Goal: Information Seeking & Learning: Find specific fact

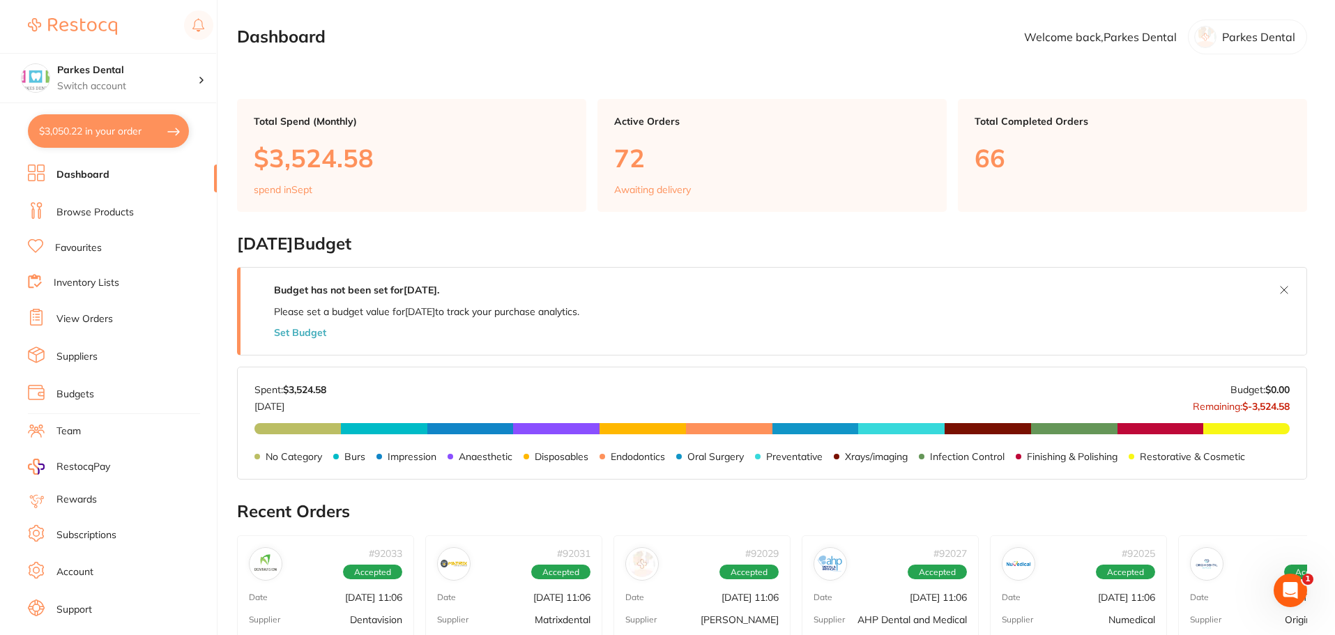
click at [77, 130] on button "$3,050.22 in your order" at bounding box center [108, 130] width 161 height 33
checkbox input "true"
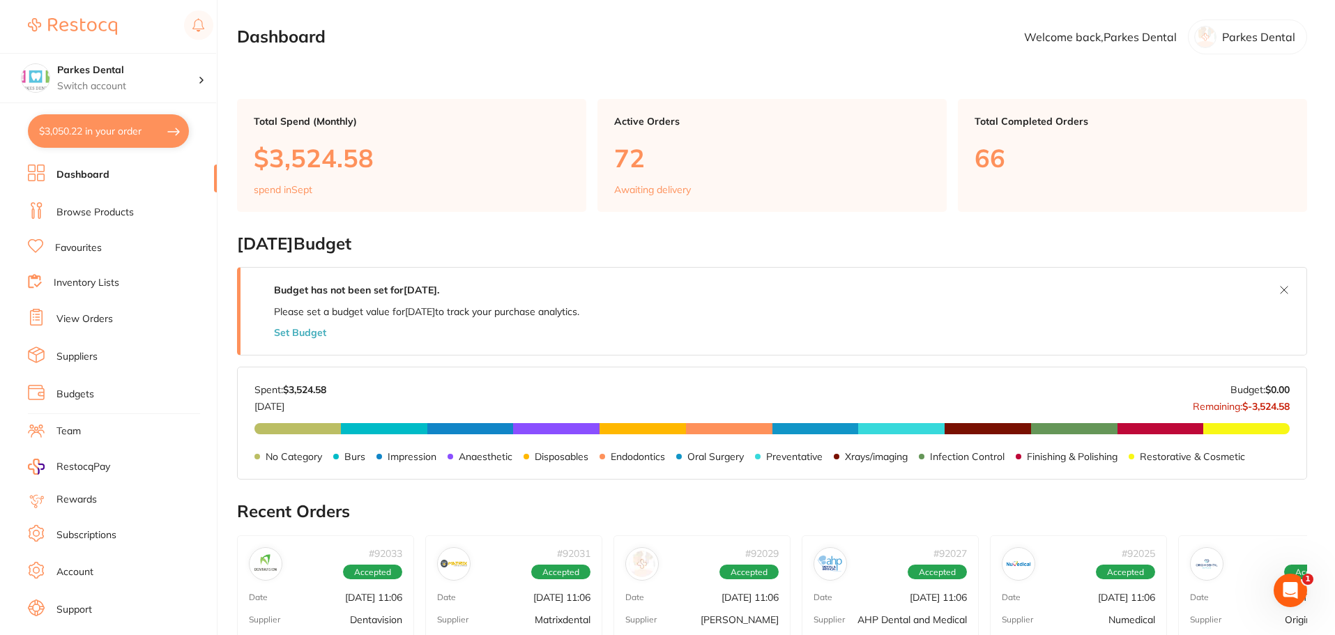
checkbox input "true"
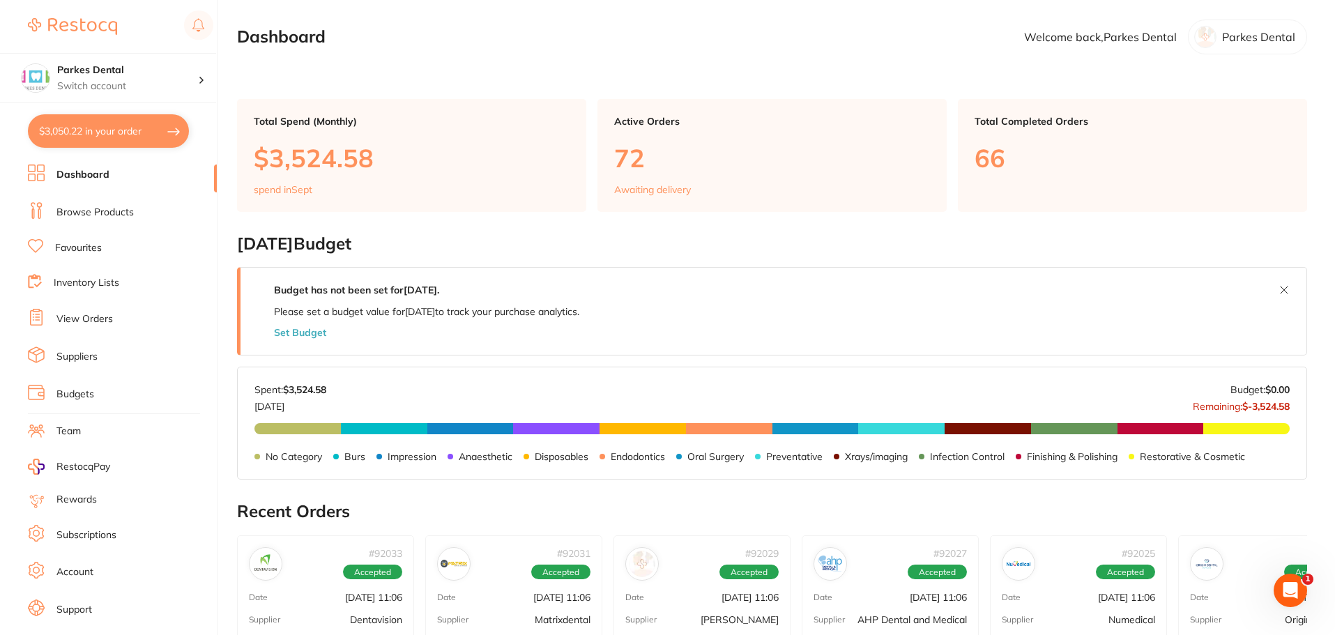
checkbox input "true"
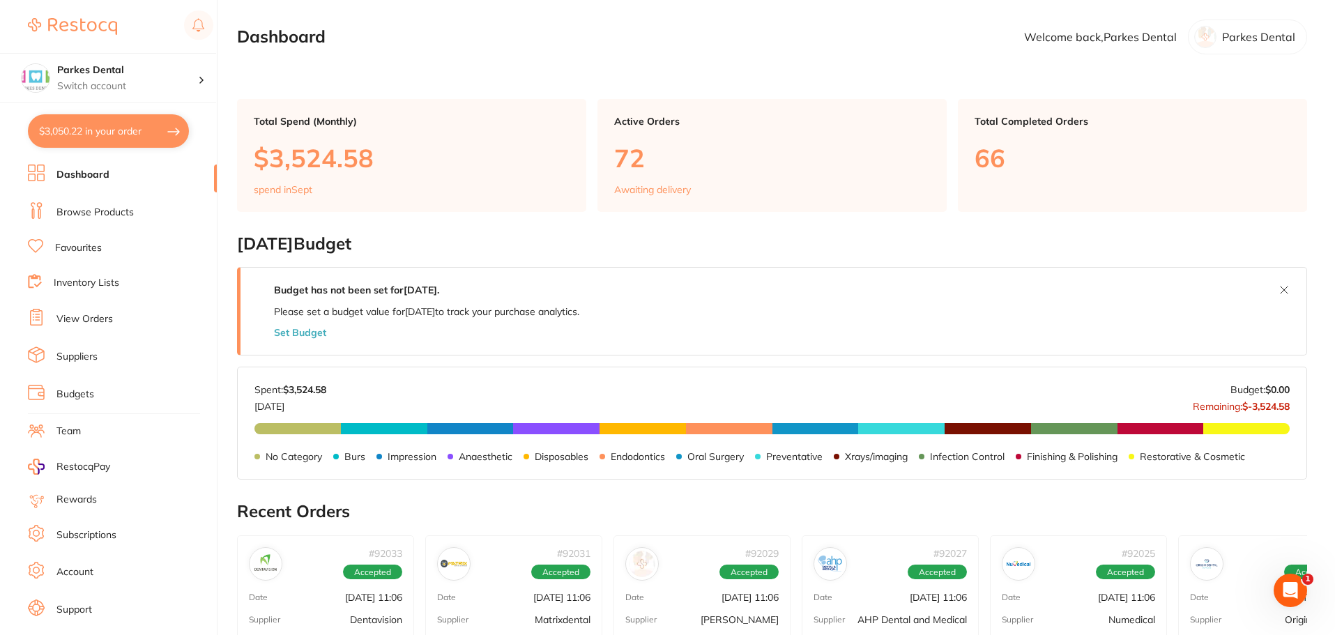
checkbox input "true"
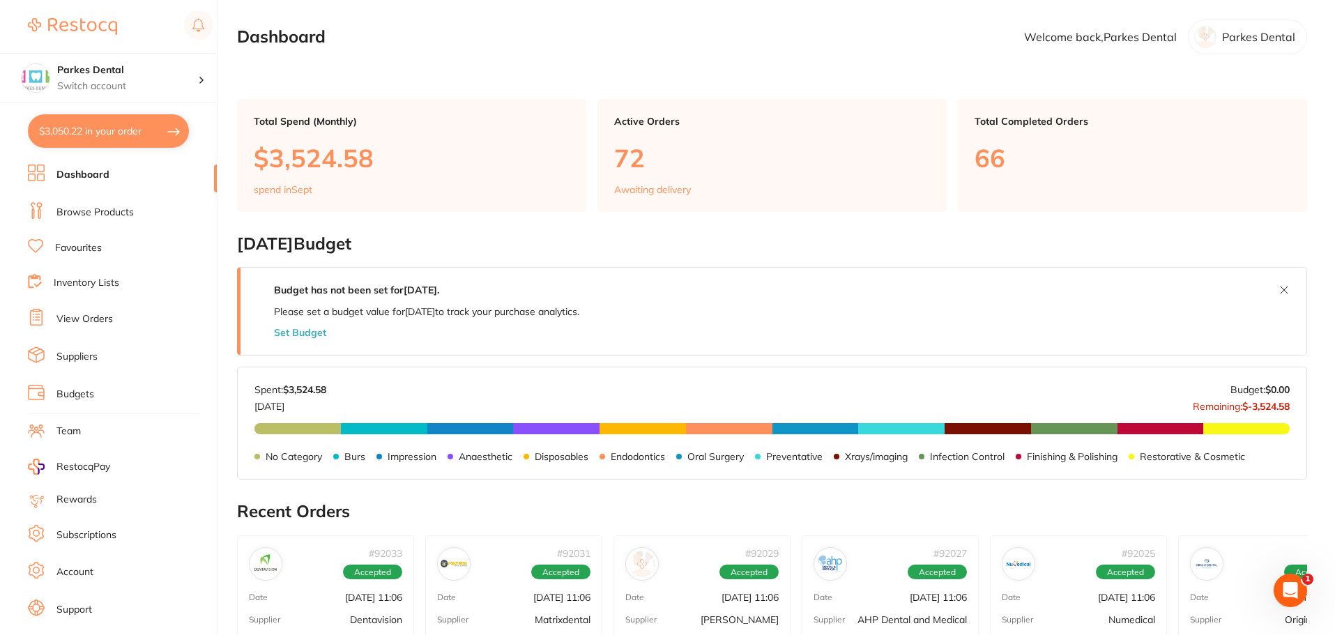
checkbox input "true"
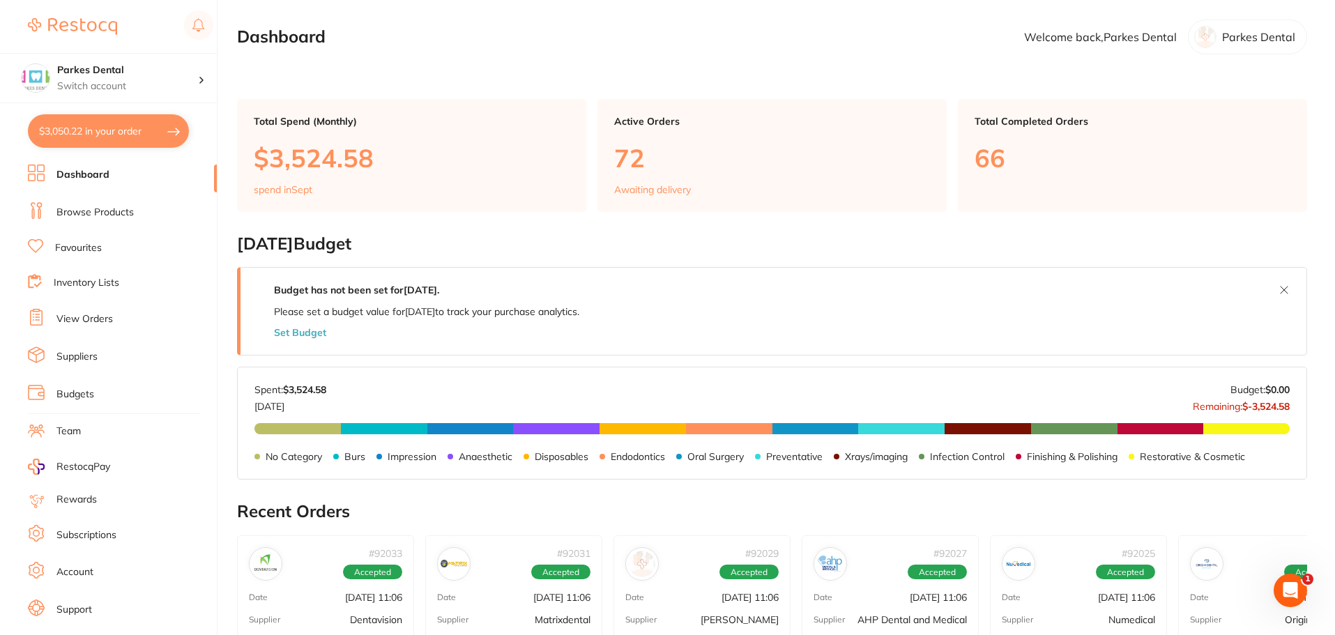
checkbox input "true"
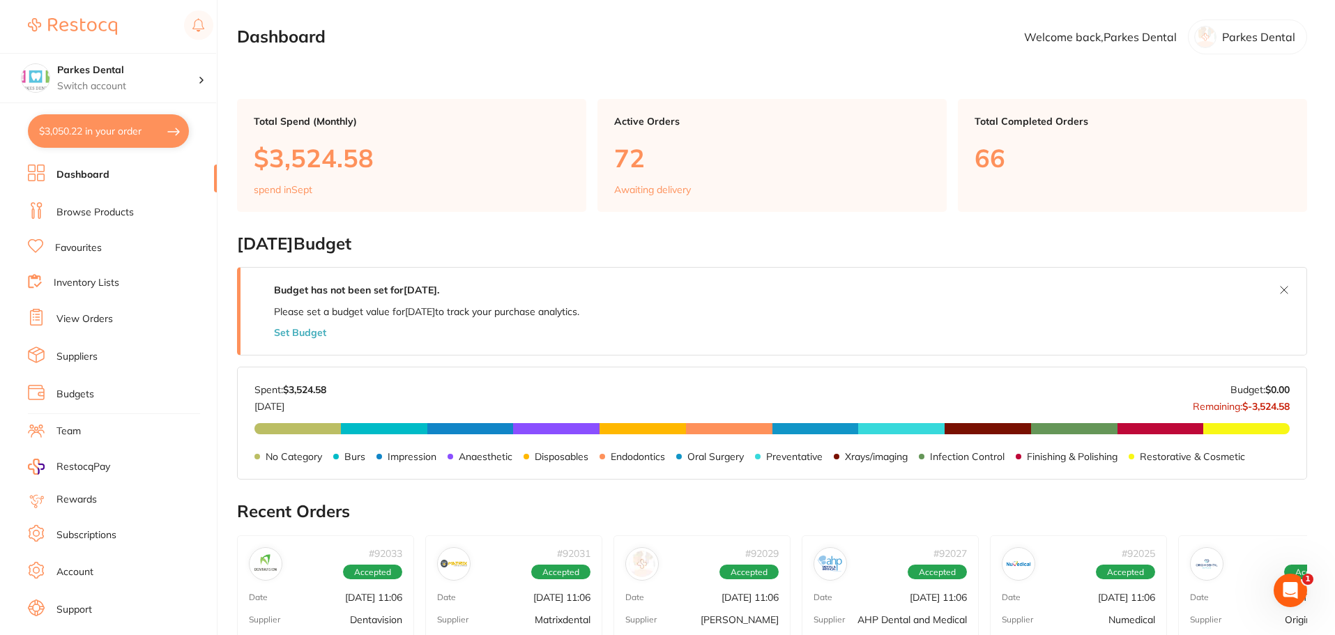
checkbox input "true"
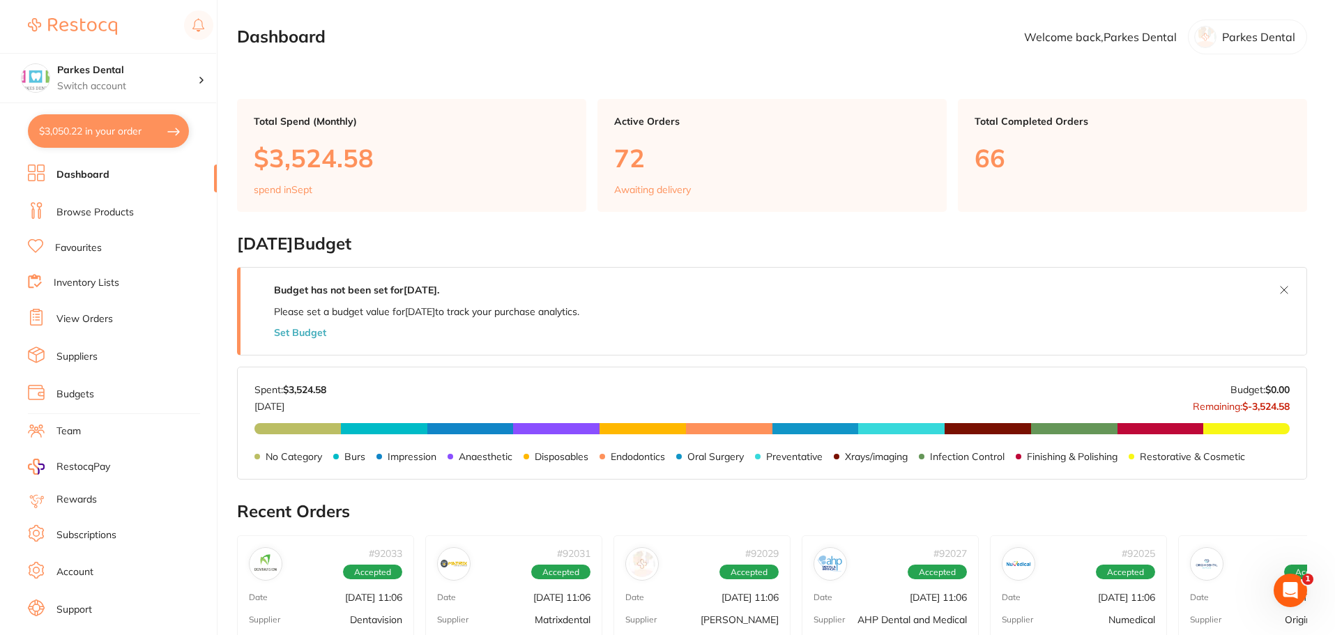
checkbox input "true"
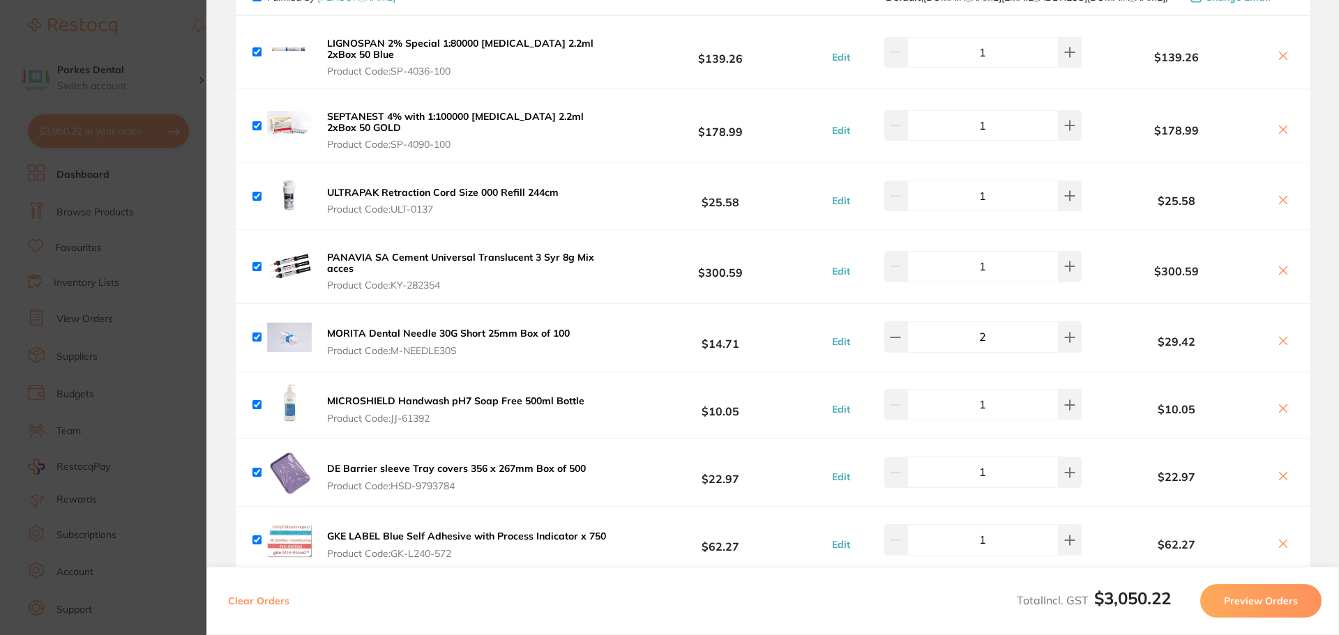
scroll to position [349, 0]
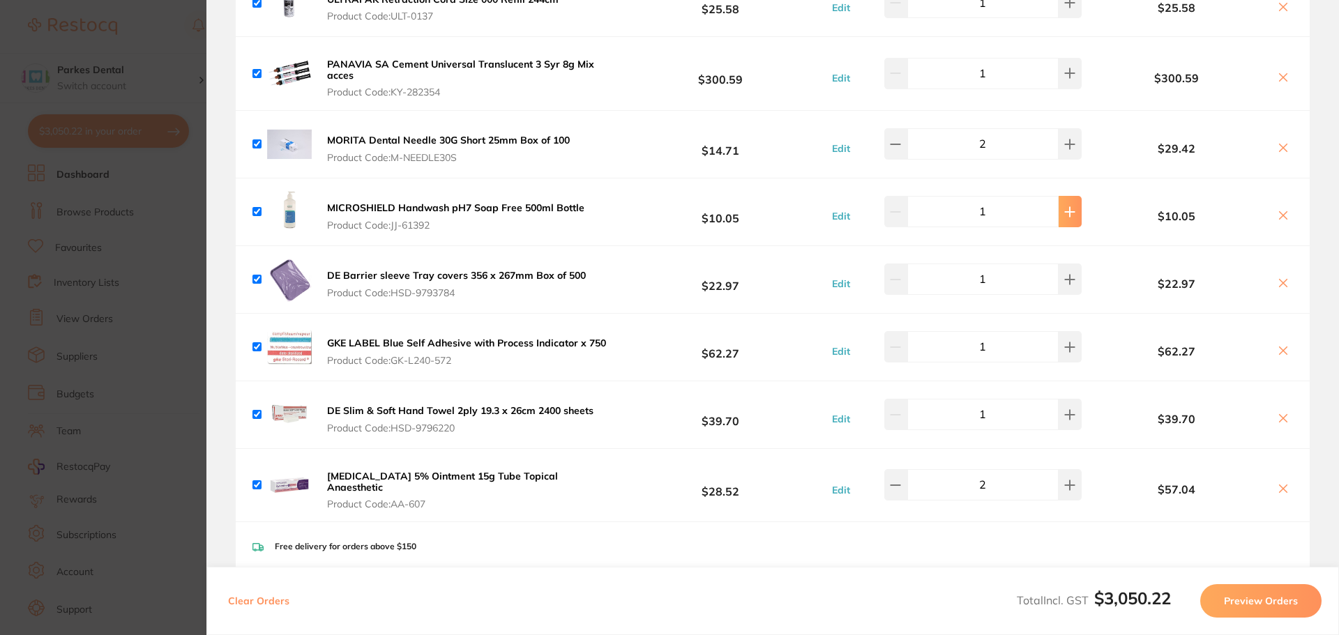
click at [1059, 219] on button at bounding box center [1070, 211] width 23 height 31
type input "2"
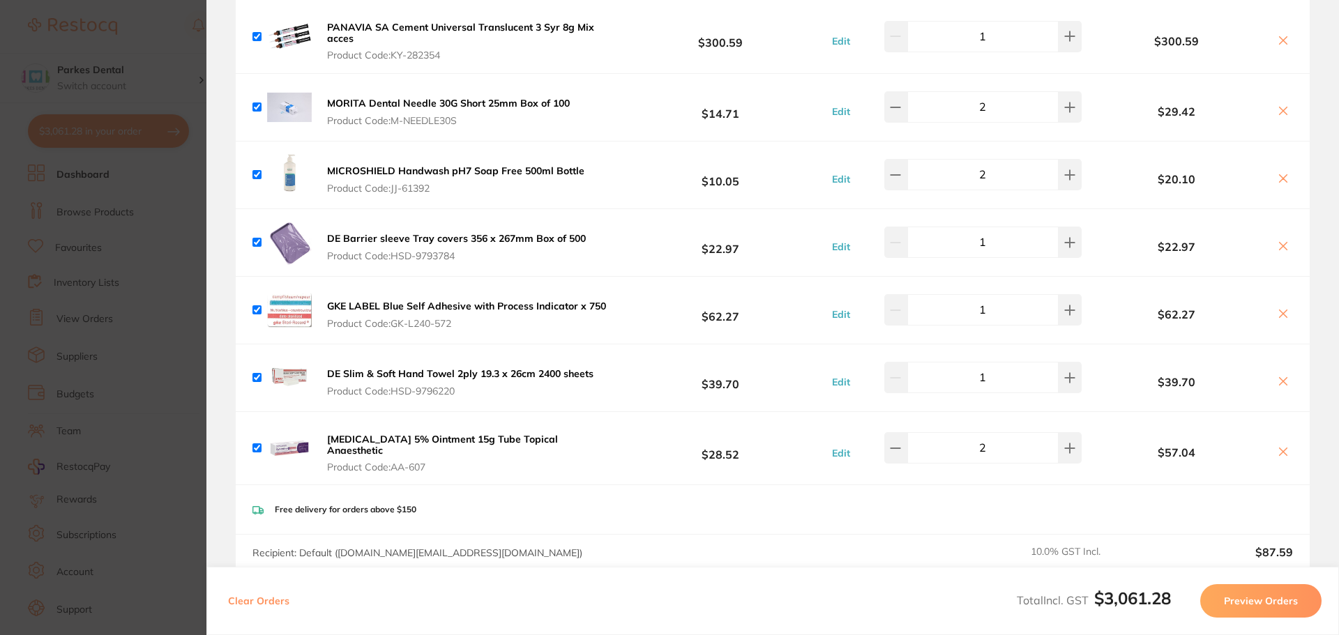
scroll to position [418, 0]
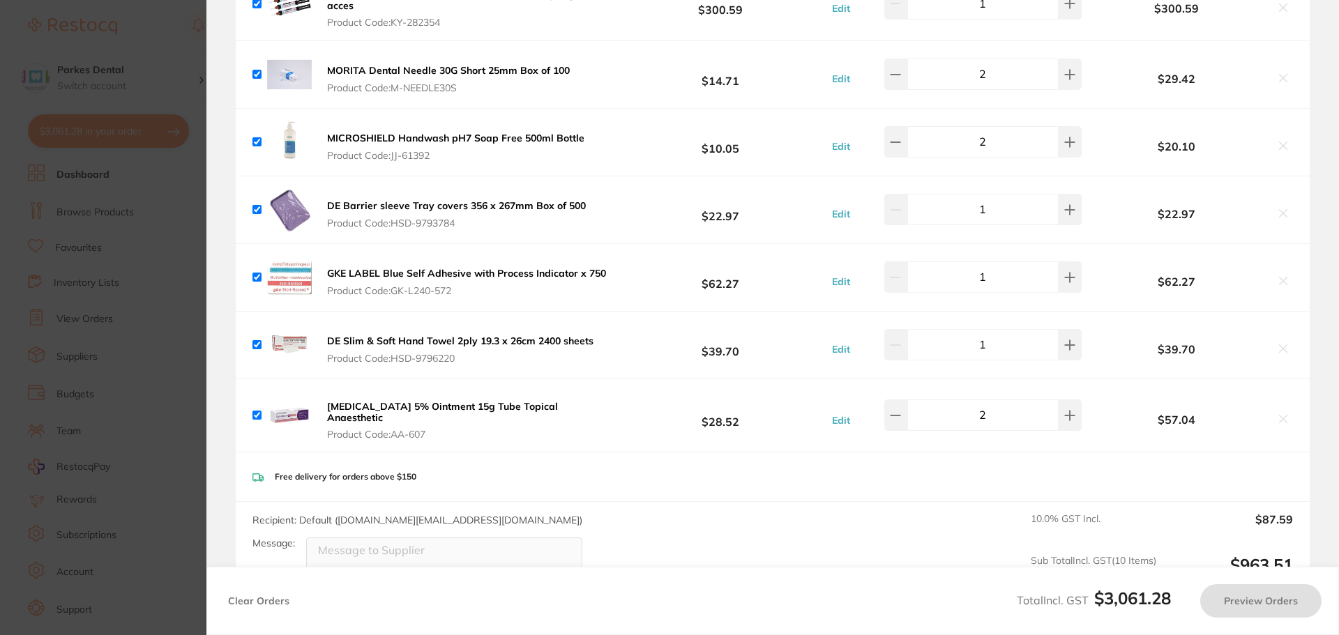
drag, startPoint x: 1060, startPoint y: 276, endPoint x: 1062, endPoint y: 228, distance: 48.2
click at [1064, 276] on icon at bounding box center [1069, 277] width 11 height 11
type input "1"
click at [1065, 211] on icon at bounding box center [1069, 209] width 11 height 11
type input "2"
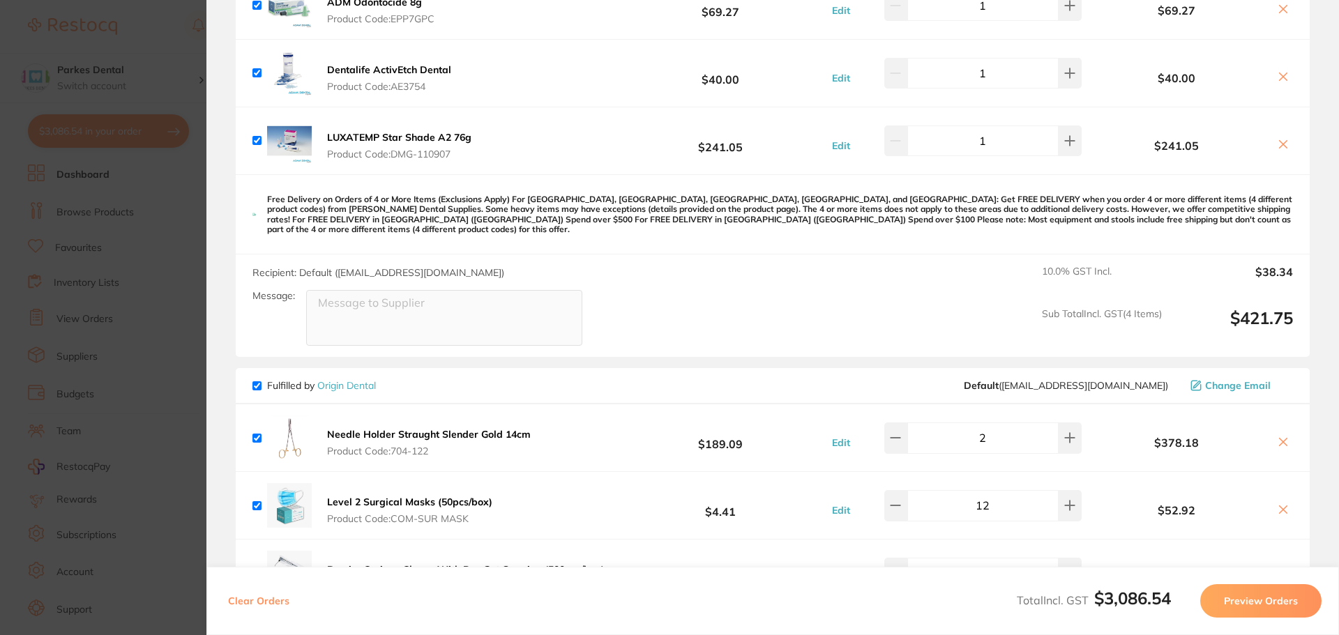
scroll to position [1674, 0]
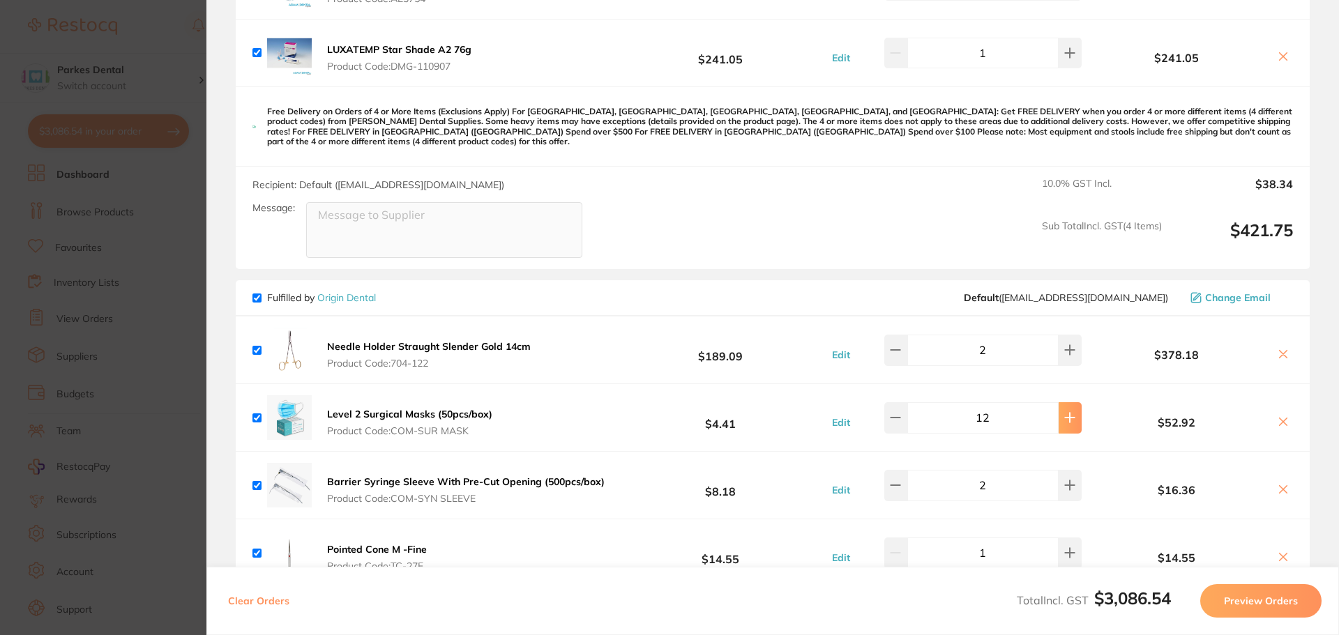
click at [1059, 402] on button at bounding box center [1070, 417] width 23 height 31
type input "14"
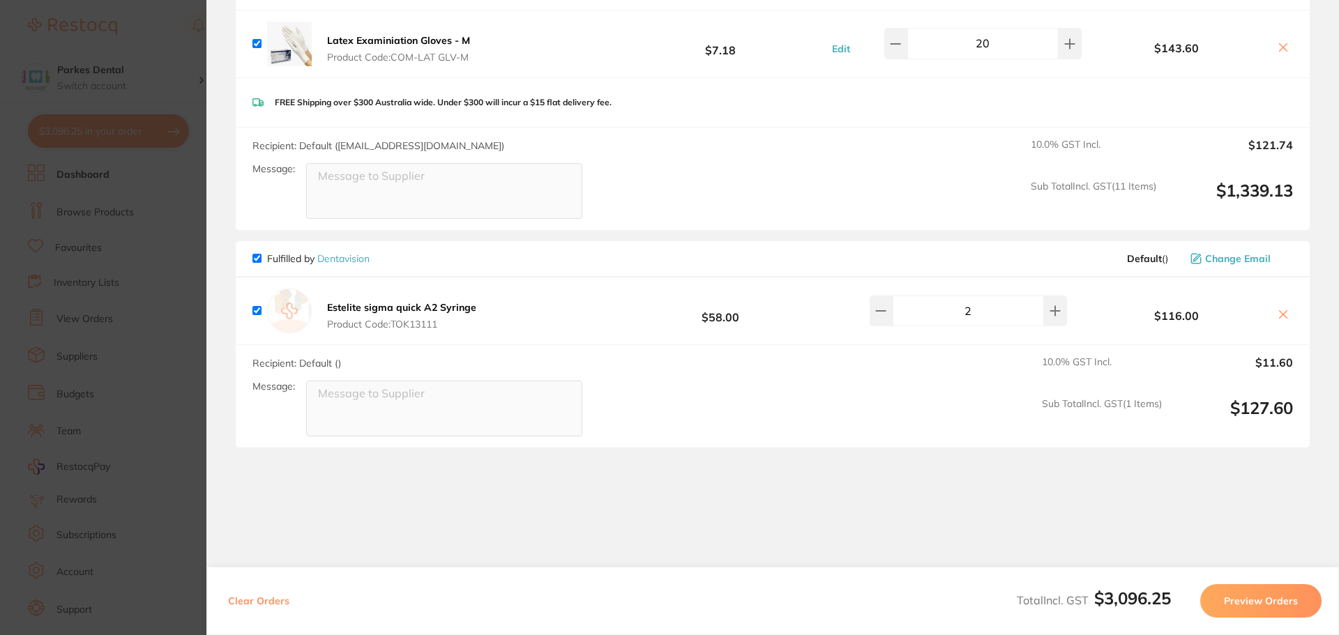
scroll to position [2667, 0]
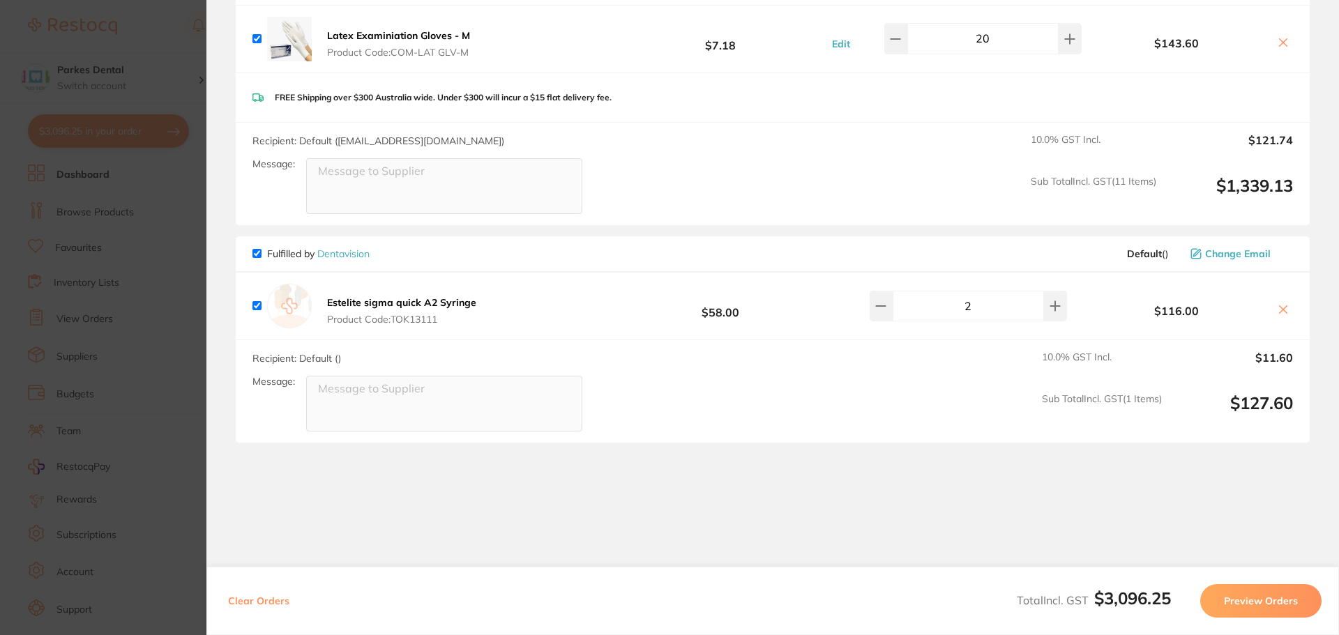
click at [39, 310] on section "Update RRP Set your pre negotiated price for this item. Item Agreed RRP (excl. …" at bounding box center [669, 317] width 1339 height 635
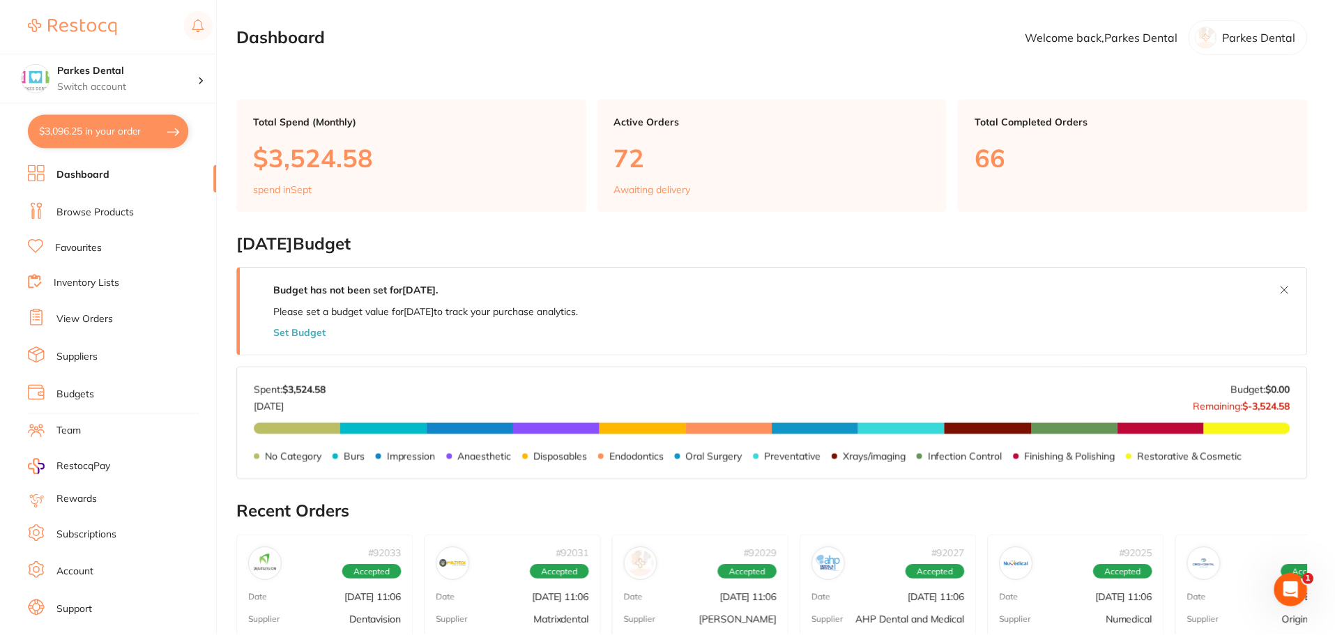
scroll to position [349, 0]
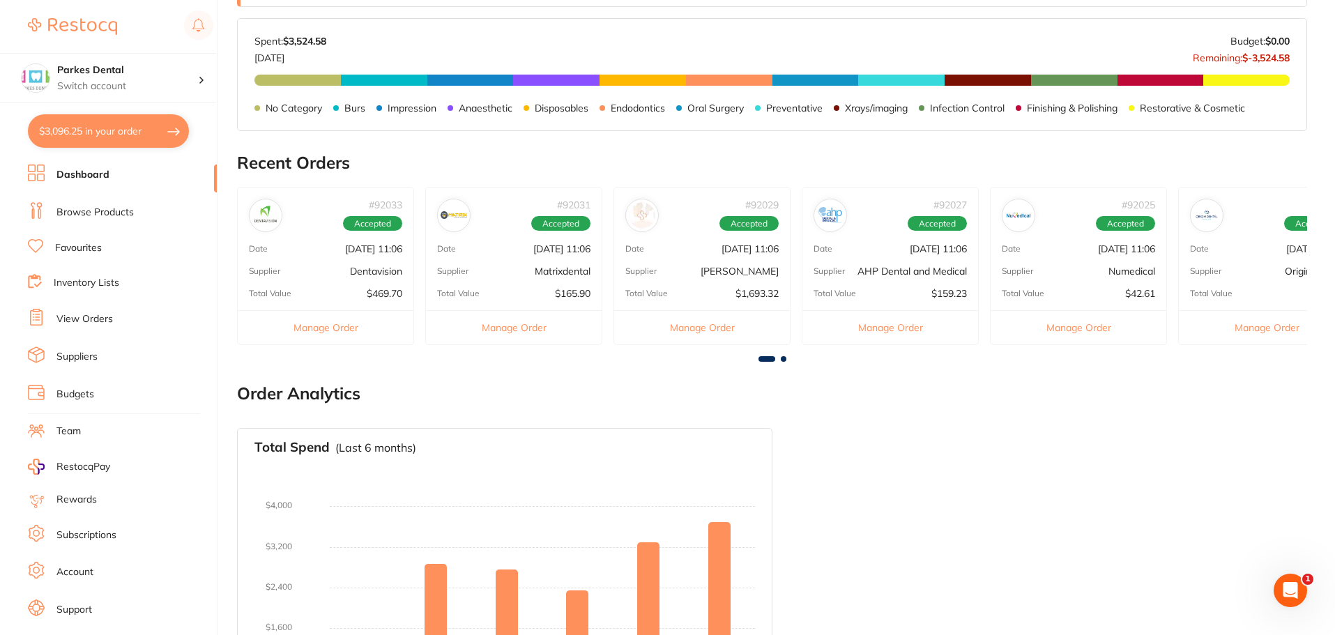
click at [80, 317] on link "View Orders" at bounding box center [84, 319] width 56 height 14
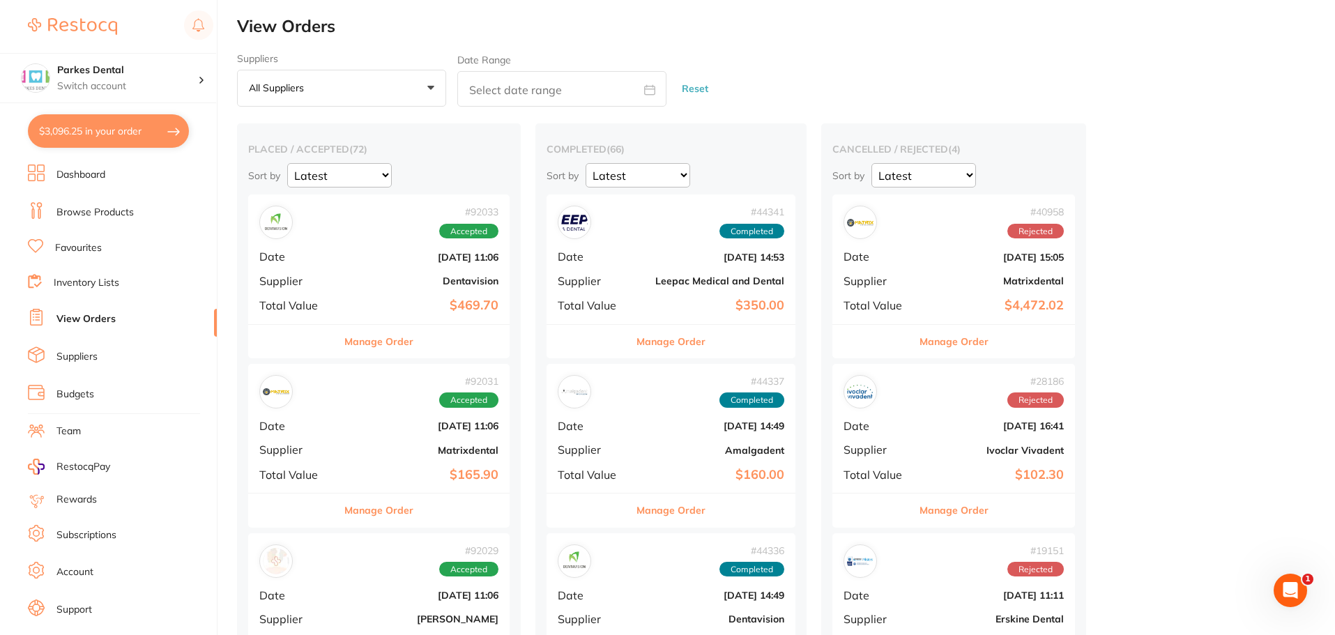
click at [368, 267] on div "# 92033 Accepted Date [DATE] 11:06 Supplier Dentavision Total Value $469.70" at bounding box center [378, 259] width 261 height 129
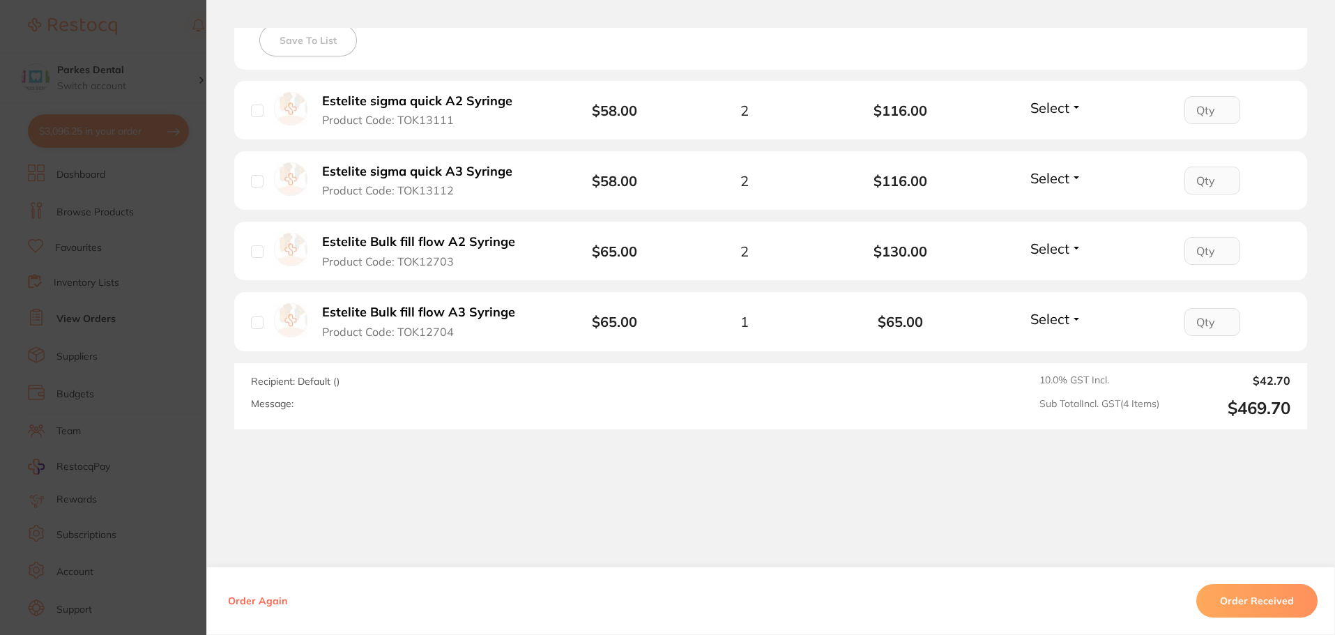
scroll to position [410, 0]
click at [165, 522] on section "Order ID: Restocq- 92033 Order Information Accepted Order Order Date [DATE] 11:…" at bounding box center [667, 317] width 1335 height 635
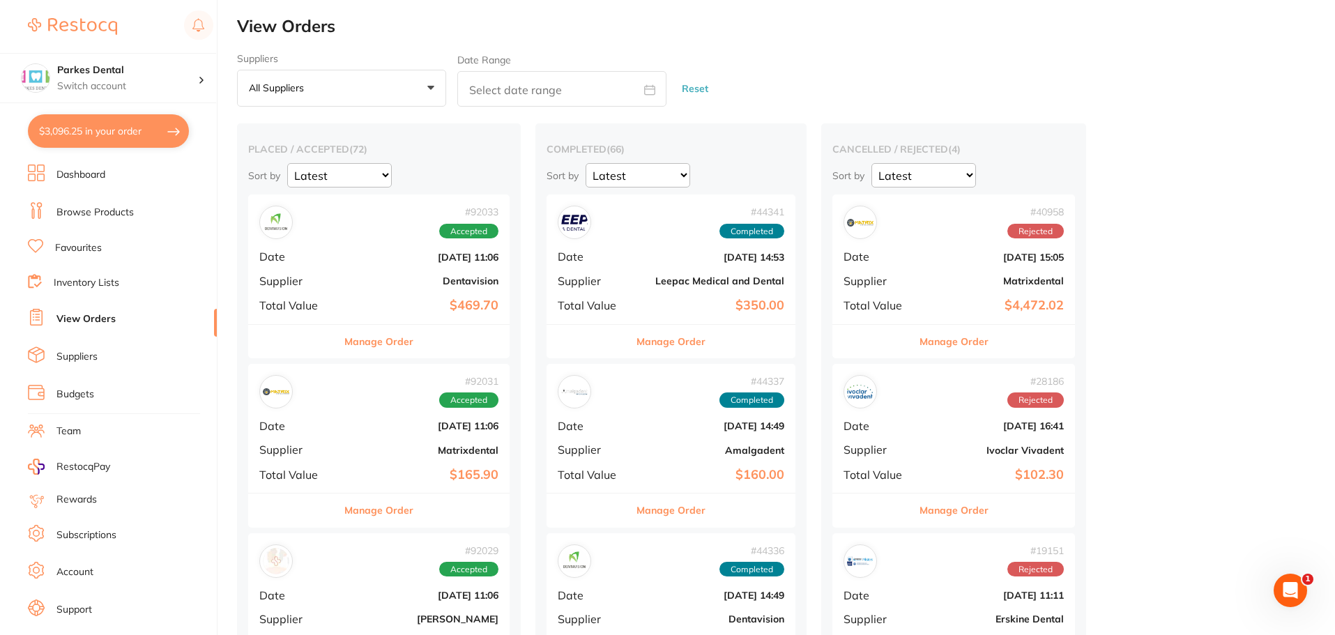
click at [437, 288] on div "# 92033 Accepted Date [DATE] 11:06 Supplier Dentavision Total Value $469.70" at bounding box center [378, 259] width 261 height 129
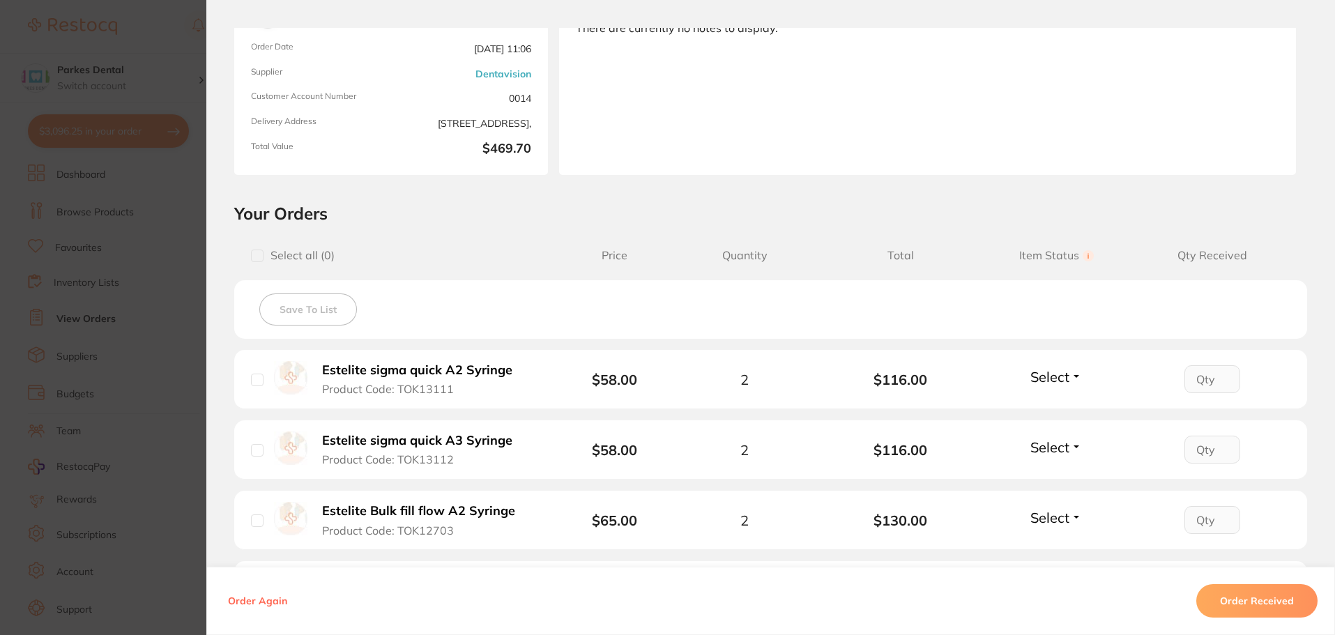
drag, startPoint x: 510, startPoint y: 370, endPoint x: 421, endPoint y: 372, distance: 89.3
click at [421, 372] on button "Estelite sigma quick A2 Syringe Product Code: TOK13111" at bounding box center [423, 380] width 210 height 34
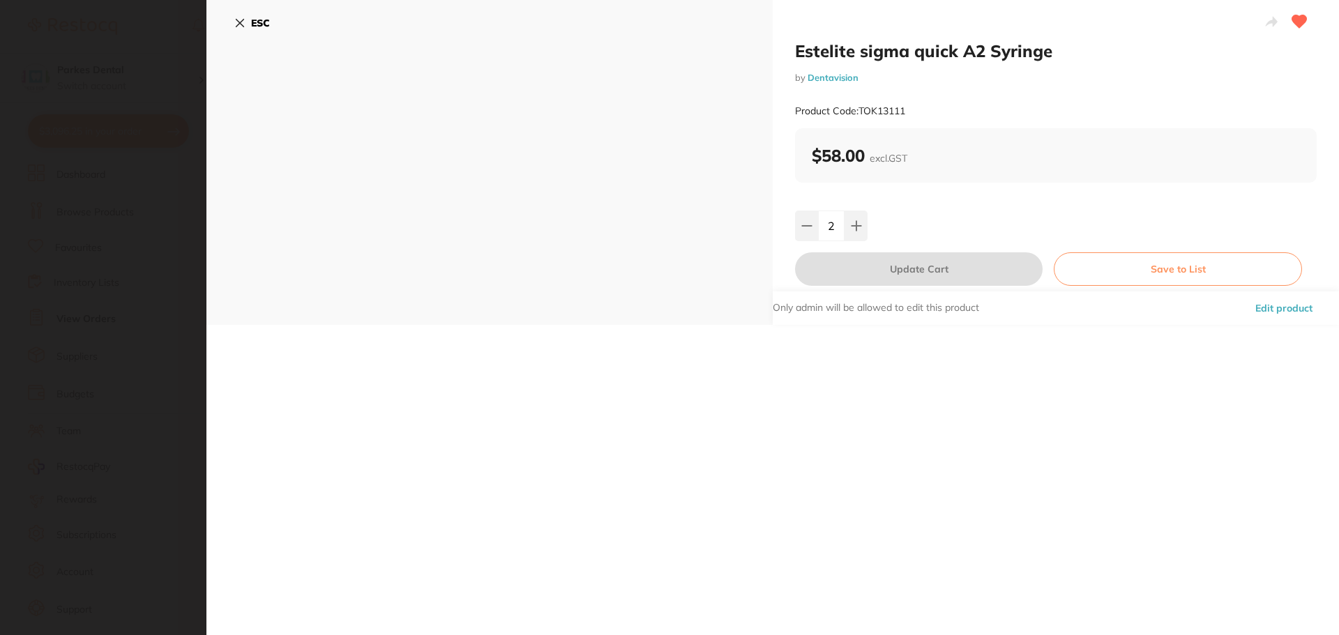
click at [421, 372] on section "Estelite sigma quick A2 Syringe by Dentavision Product Code: TOK13111 ESC Estel…" at bounding box center [669, 317] width 1339 height 635
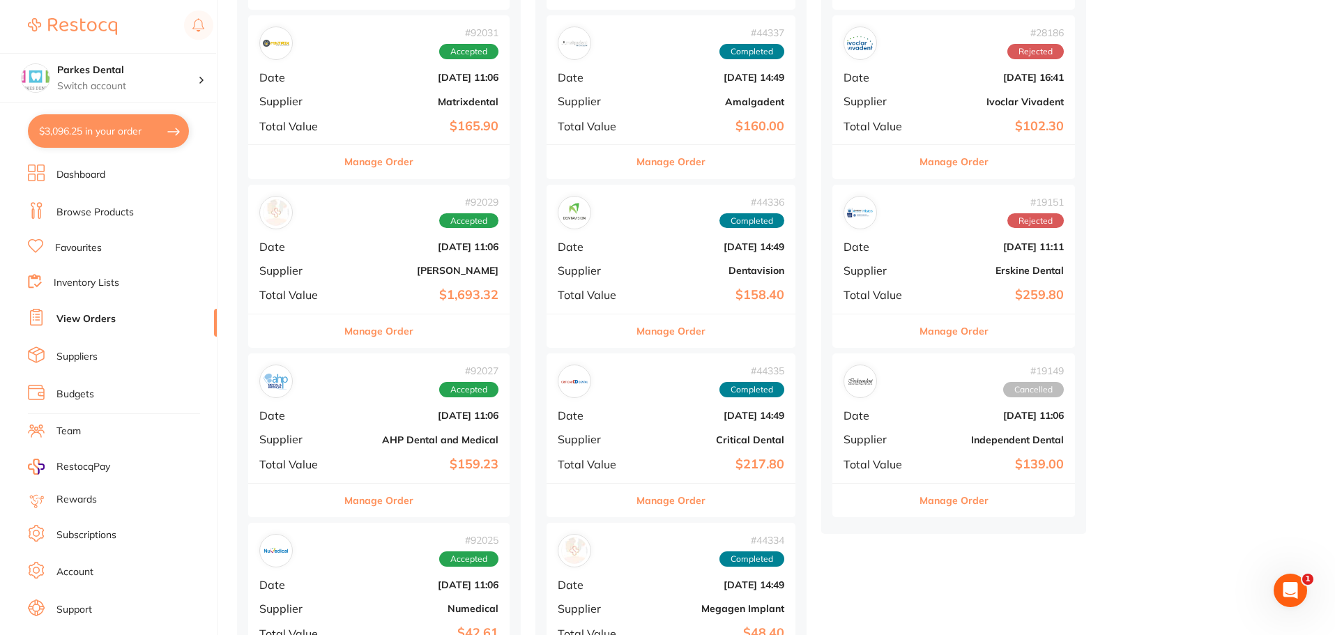
click at [374, 273] on b "[PERSON_NAME]" at bounding box center [423, 270] width 152 height 11
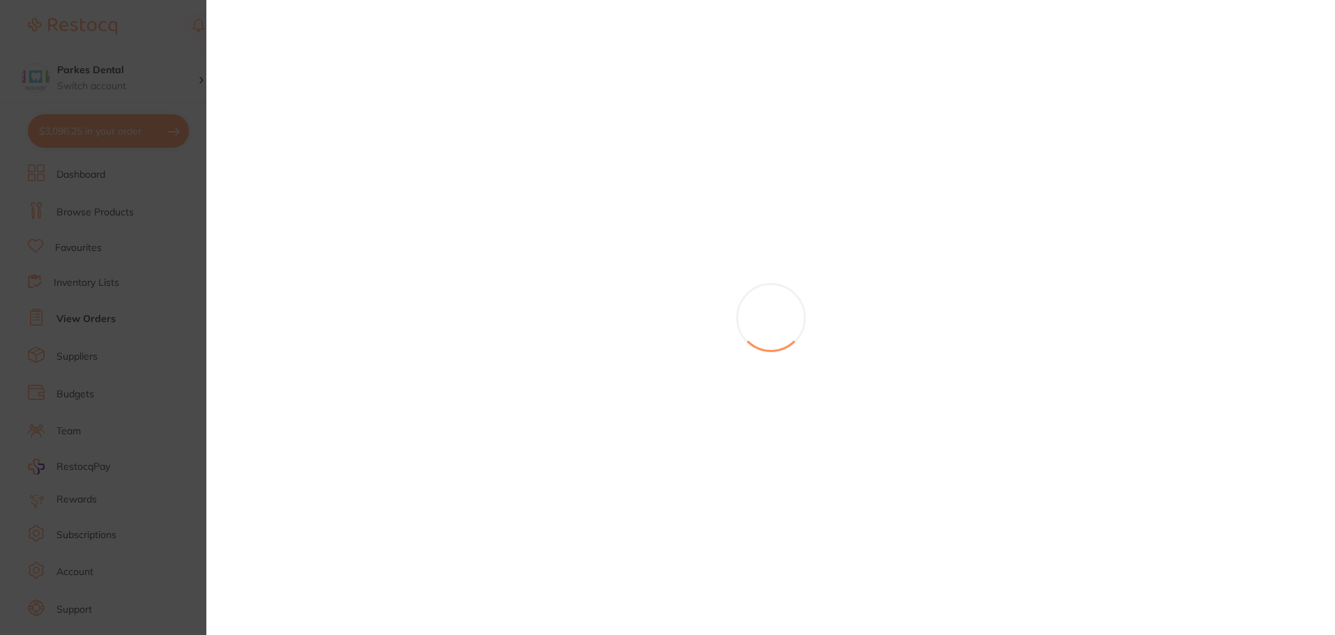
click at [123, 155] on section at bounding box center [667, 317] width 1335 height 635
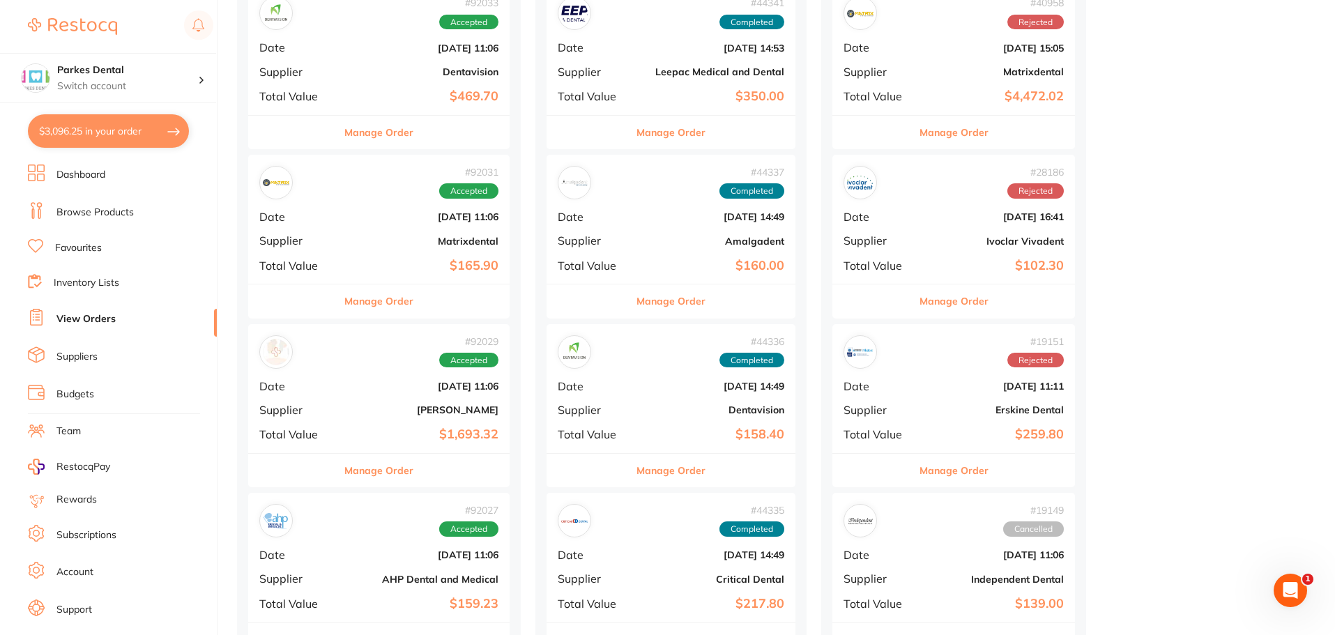
scroll to position [70, 0]
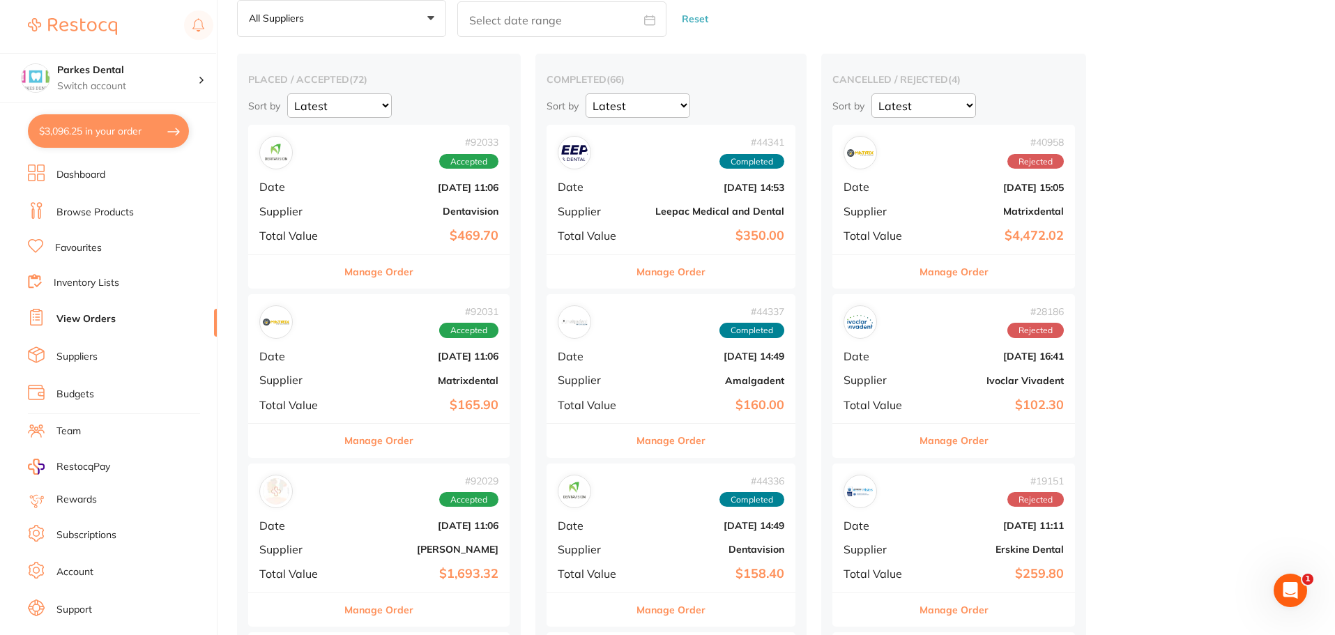
click at [383, 182] on b "[DATE] 11:06" at bounding box center [423, 187] width 152 height 11
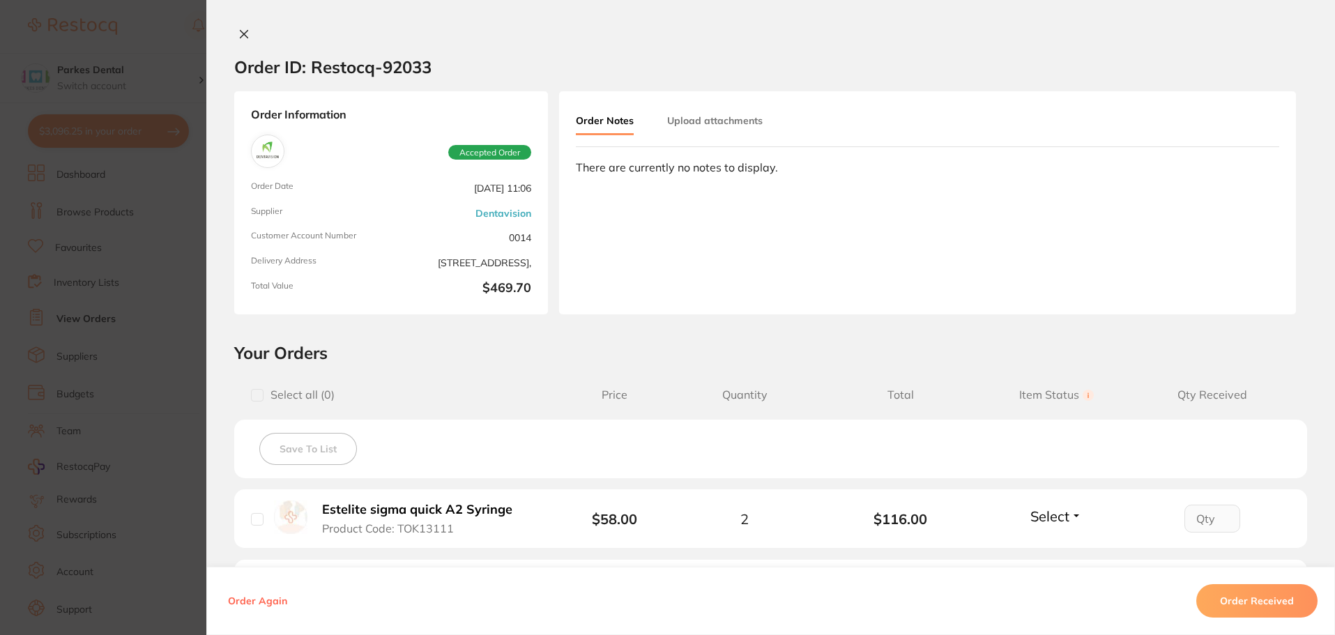
click at [420, 507] on b "Estelite sigma quick A2 Syringe" at bounding box center [417, 510] width 190 height 15
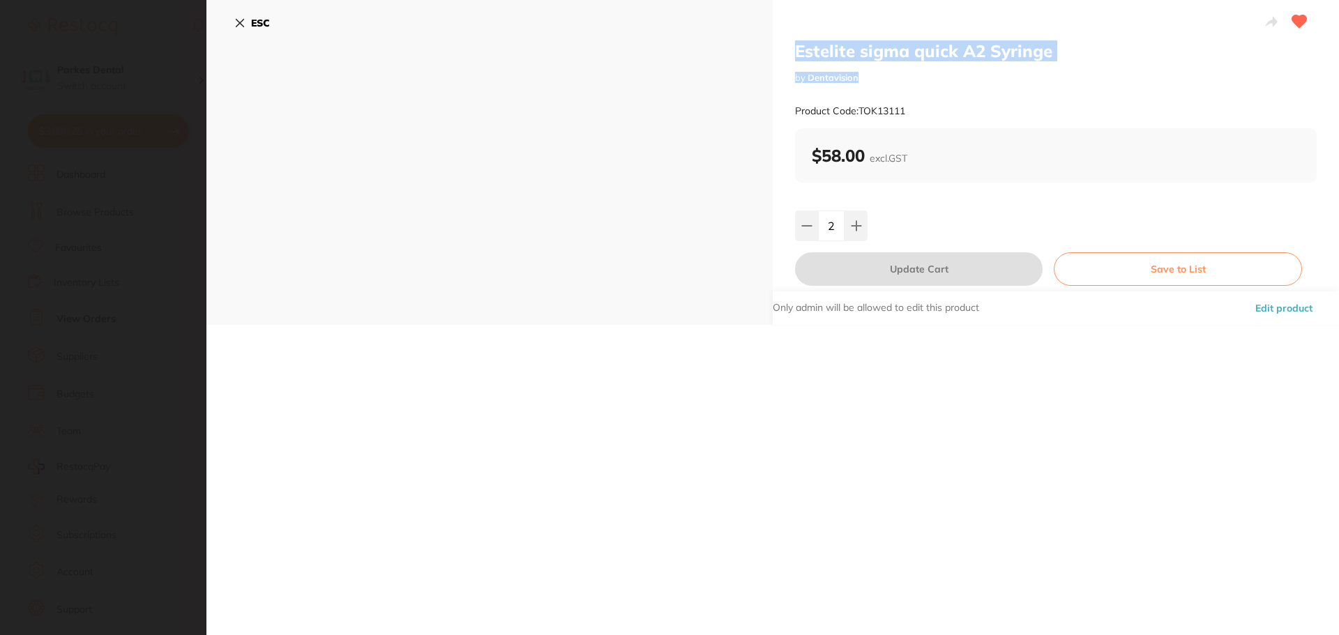
drag, startPoint x: 1054, startPoint y: 63, endPoint x: 794, endPoint y: 52, distance: 260.3
click at [795, 52] on div "Estelite sigma quick A2 Syringe by Dentavision Product Code: TOK13111" at bounding box center [1056, 84] width 522 height 88
click at [795, 52] on h2 "Estelite sigma quick A2 Syringe" at bounding box center [1056, 50] width 522 height 21
drag, startPoint x: 794, startPoint y: 52, endPoint x: 1029, endPoint y: 44, distance: 234.4
click at [1029, 44] on h2 "Estelite sigma quick A2 Syringe" at bounding box center [1056, 50] width 522 height 21
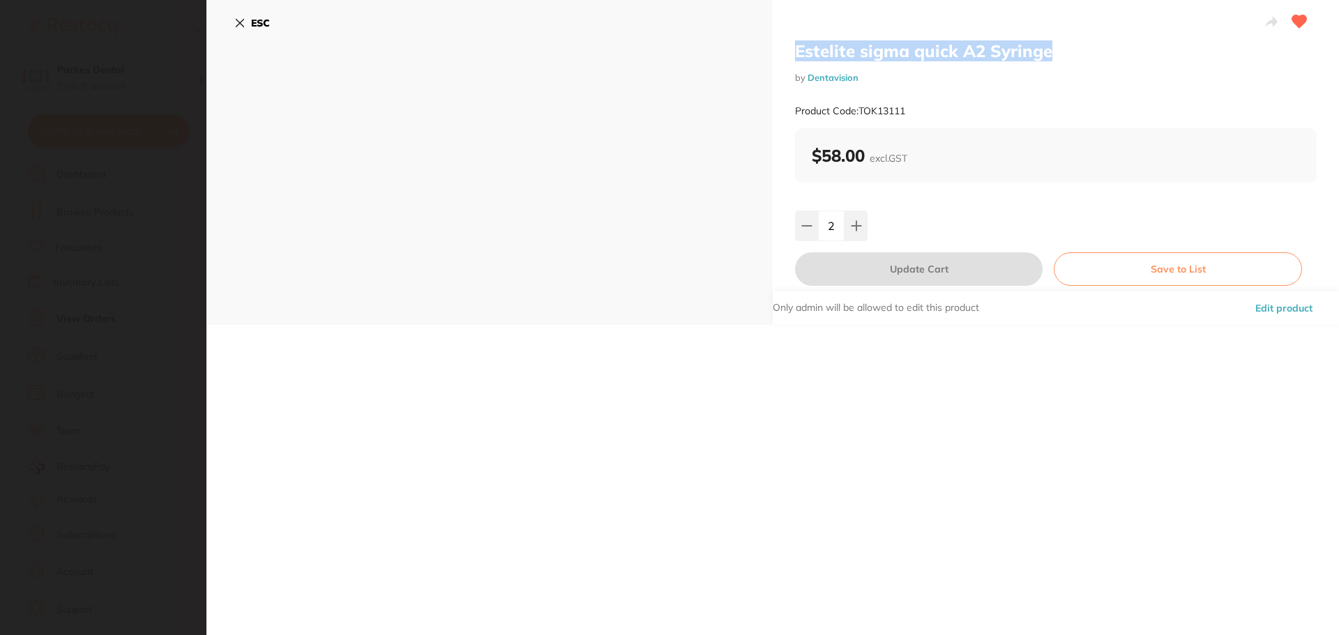
click at [845, 74] on link "Dentavision" at bounding box center [832, 77] width 51 height 11
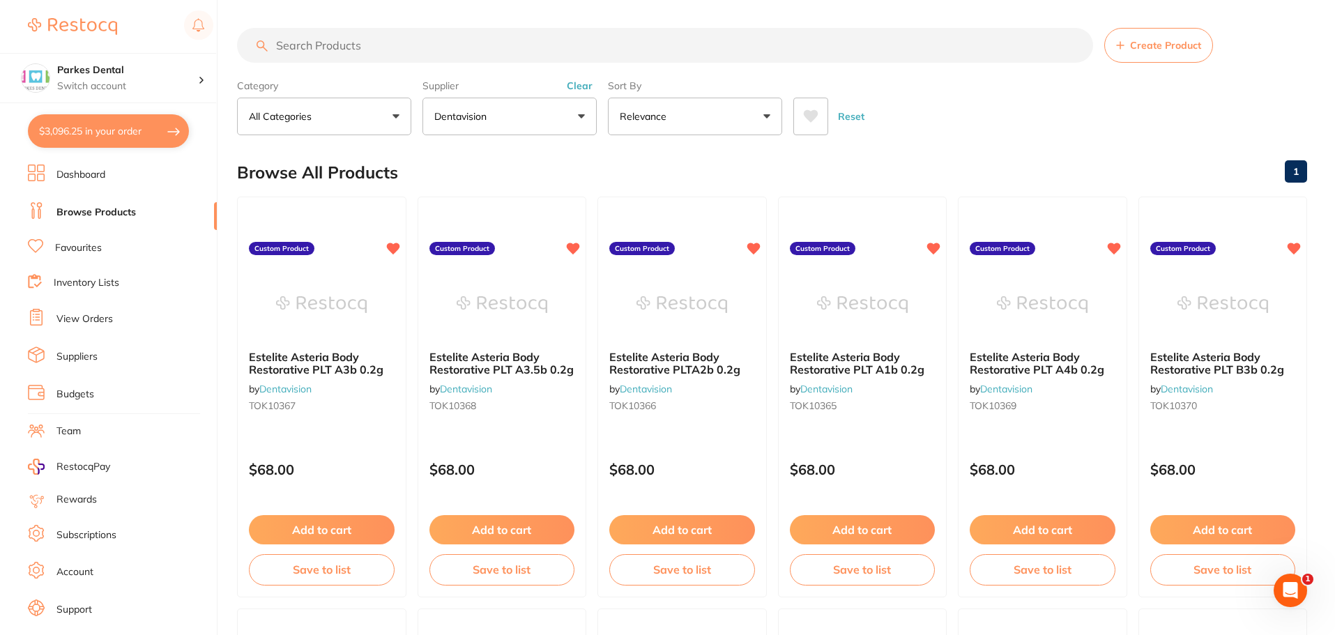
click at [386, 50] on input "search" at bounding box center [665, 45] width 856 height 35
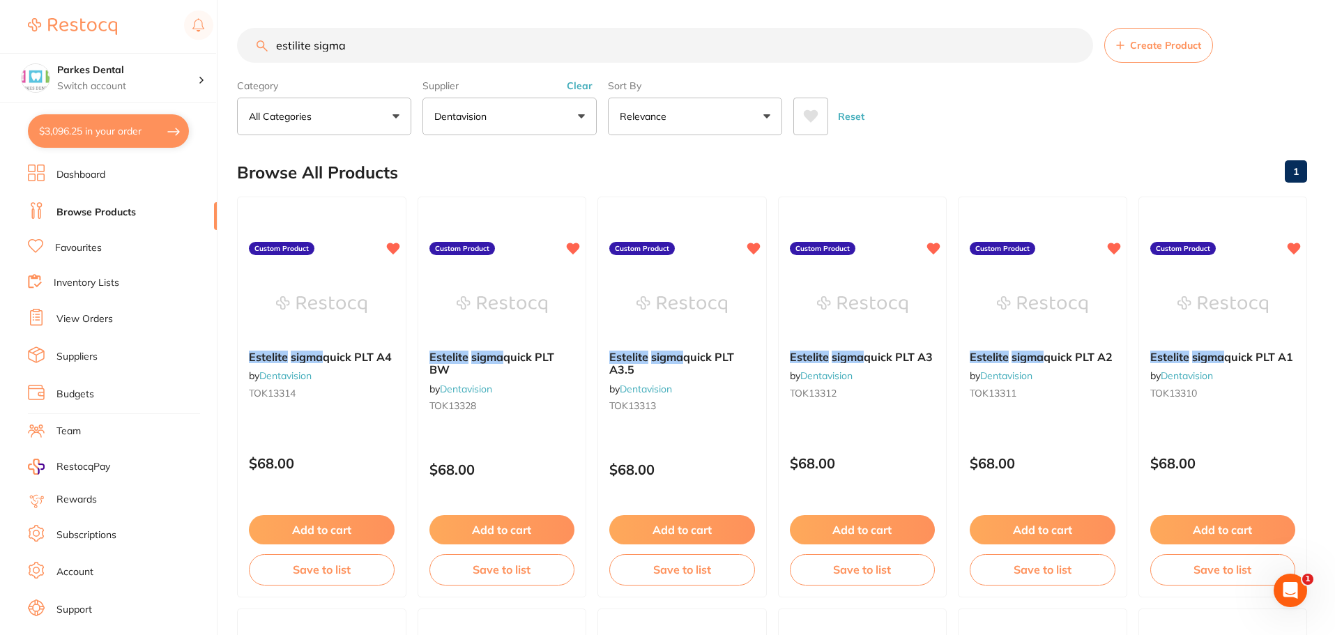
click at [584, 87] on button "Clear" at bounding box center [580, 85] width 34 height 13
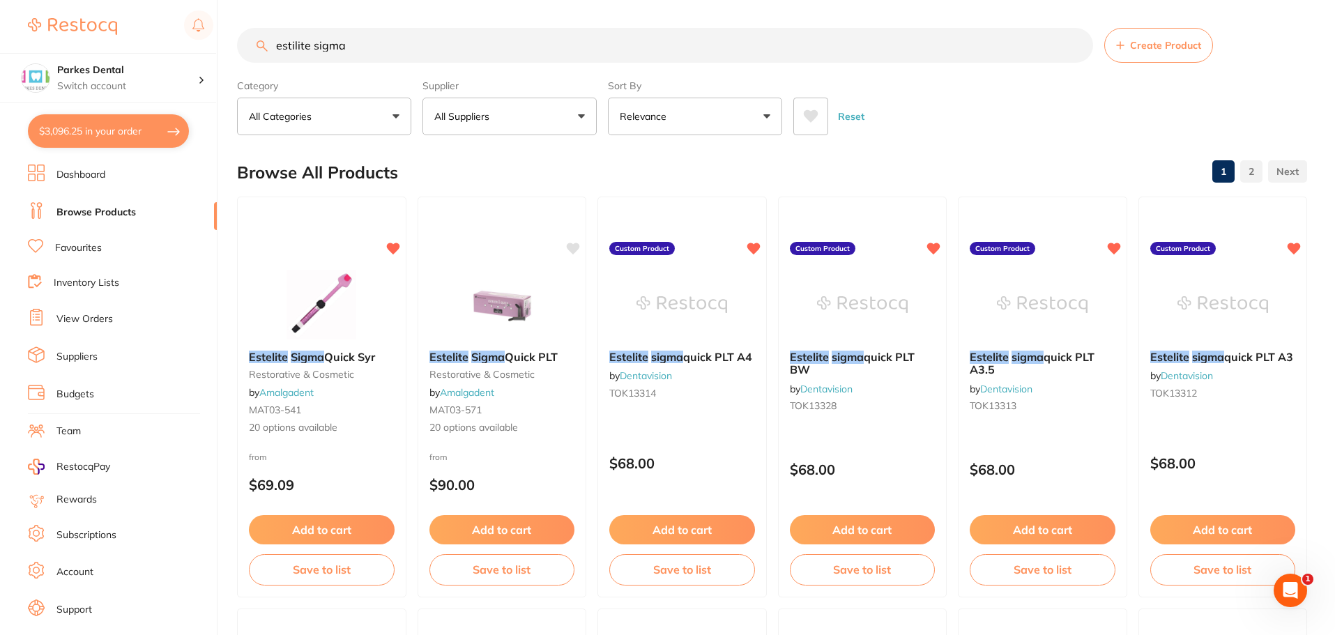
click at [400, 43] on input "estilite sigma" at bounding box center [665, 45] width 856 height 35
click at [479, 32] on input "estilite sigma" at bounding box center [665, 45] width 856 height 35
type input "e"
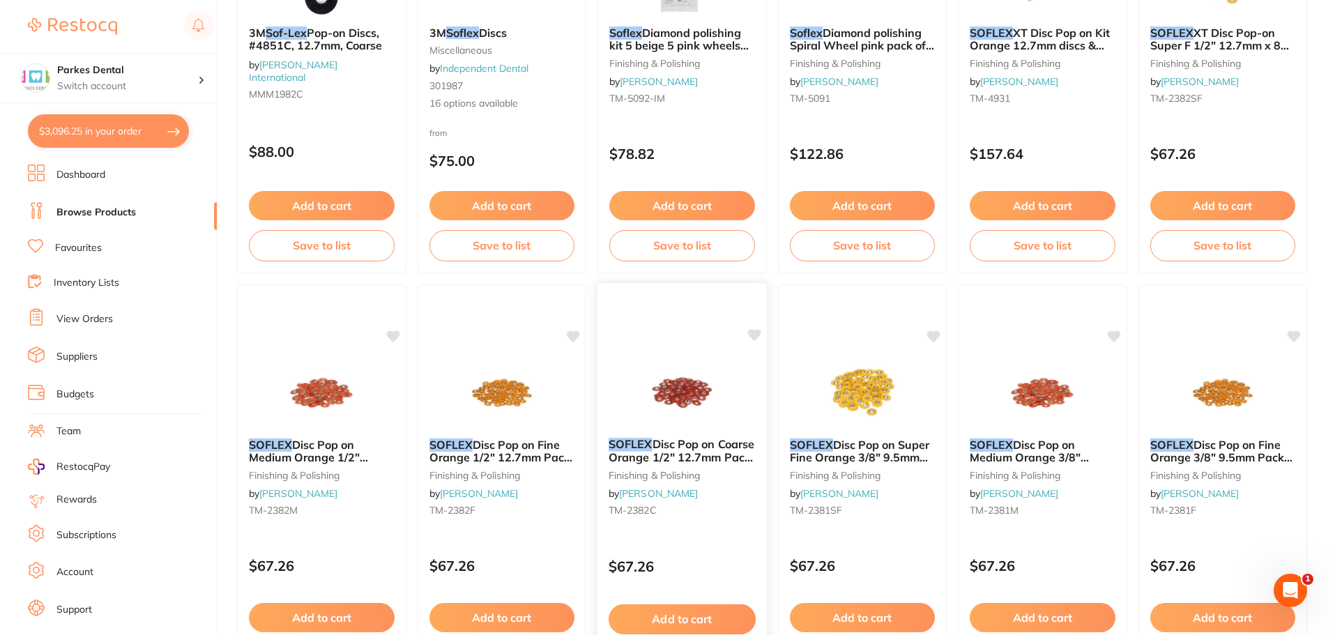
scroll to position [349, 0]
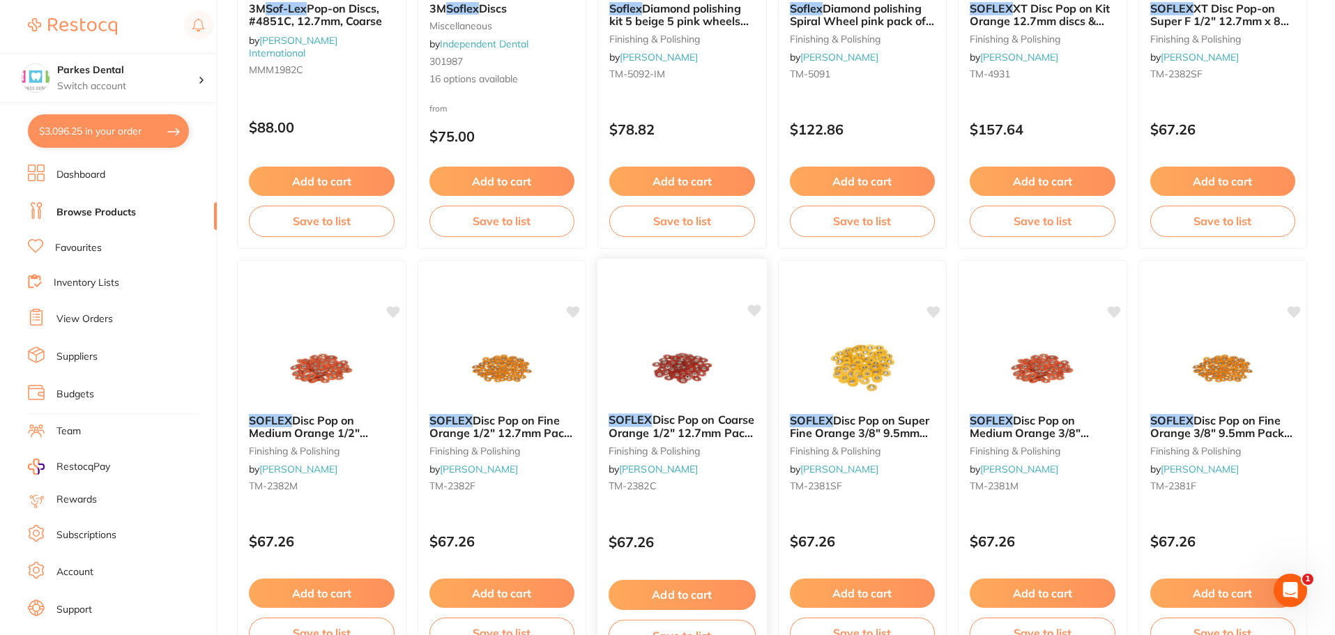
type input "softflex"
click at [680, 387] on img at bounding box center [682, 367] width 91 height 70
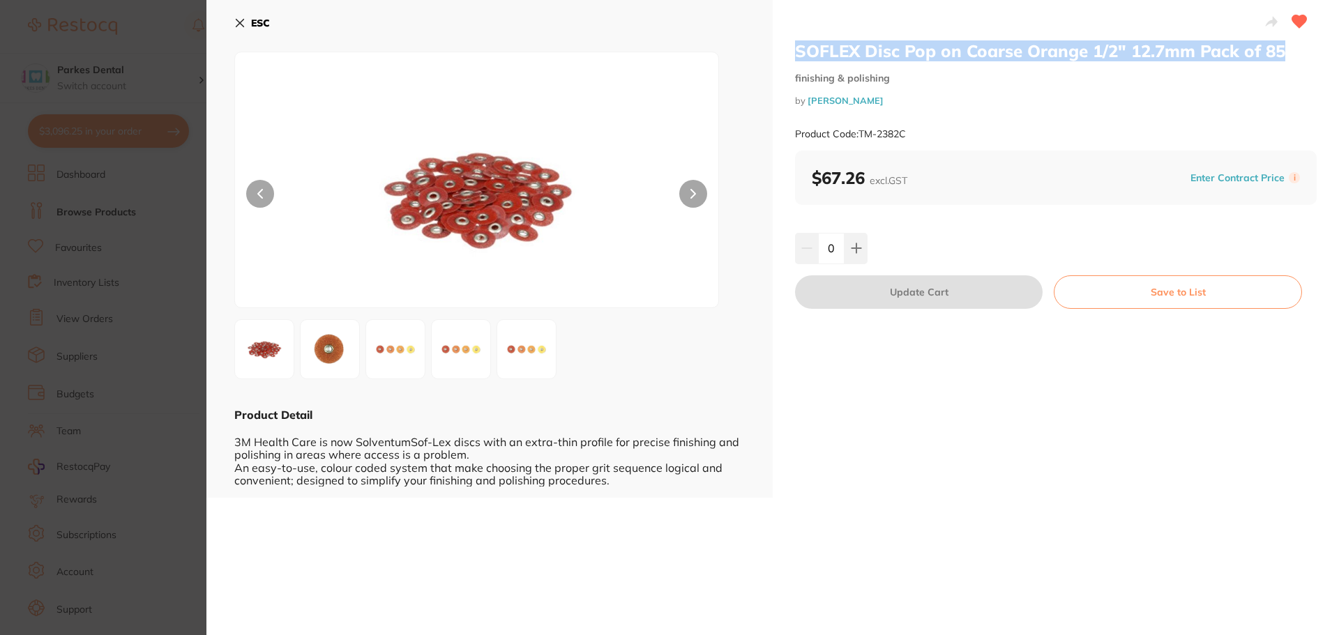
drag, startPoint x: 1280, startPoint y: 51, endPoint x: 793, endPoint y: 52, distance: 487.4
click at [795, 52] on h2 "SOFLEX Disc Pop on Coarse Orange 1/2" 12.7mm Pack of 85" at bounding box center [1056, 50] width 522 height 21
copy h2 "SOFLEX Disc Pop on Coarse Orange 1/2" 12.7mm Pack of 85"
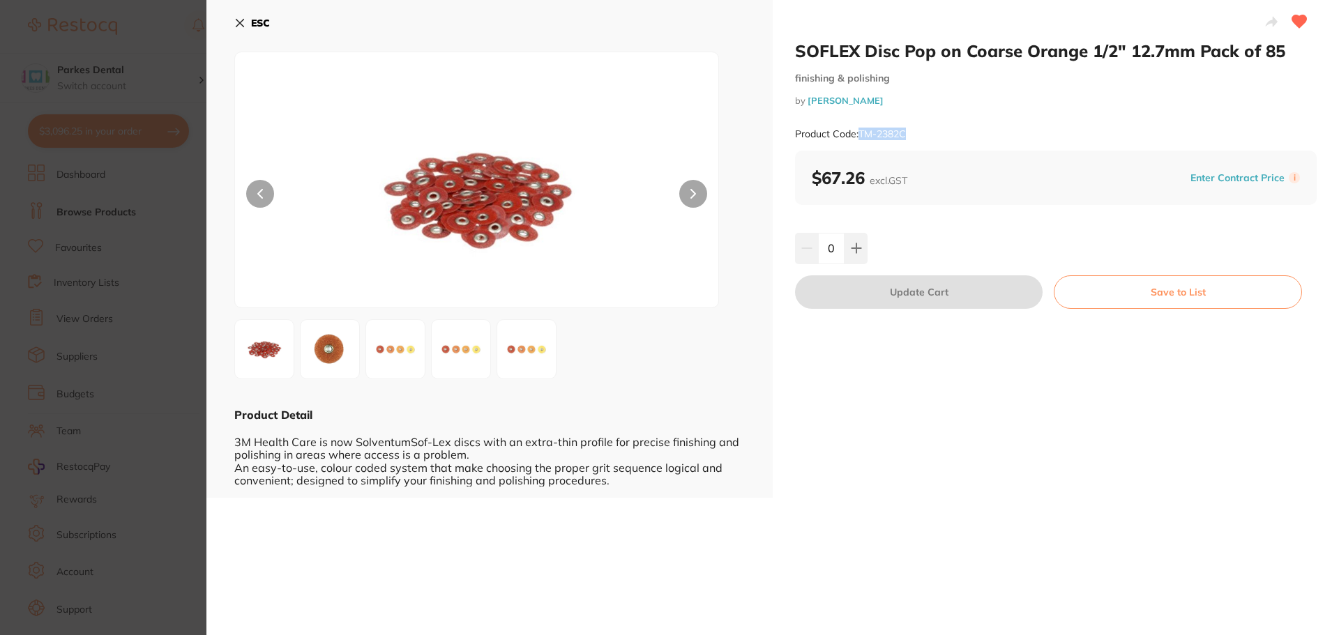
drag, startPoint x: 909, startPoint y: 133, endPoint x: 860, endPoint y: 142, distance: 48.8
click at [860, 142] on div "Product Code: TM-2382C" at bounding box center [1056, 134] width 522 height 34
copy small "TM-2382C"
click at [146, 312] on section "SOFLEX Disc Pop on Coarse Orange 1/2" 12.7mm Pack of 85 finishing & polishing b…" at bounding box center [669, 317] width 1339 height 635
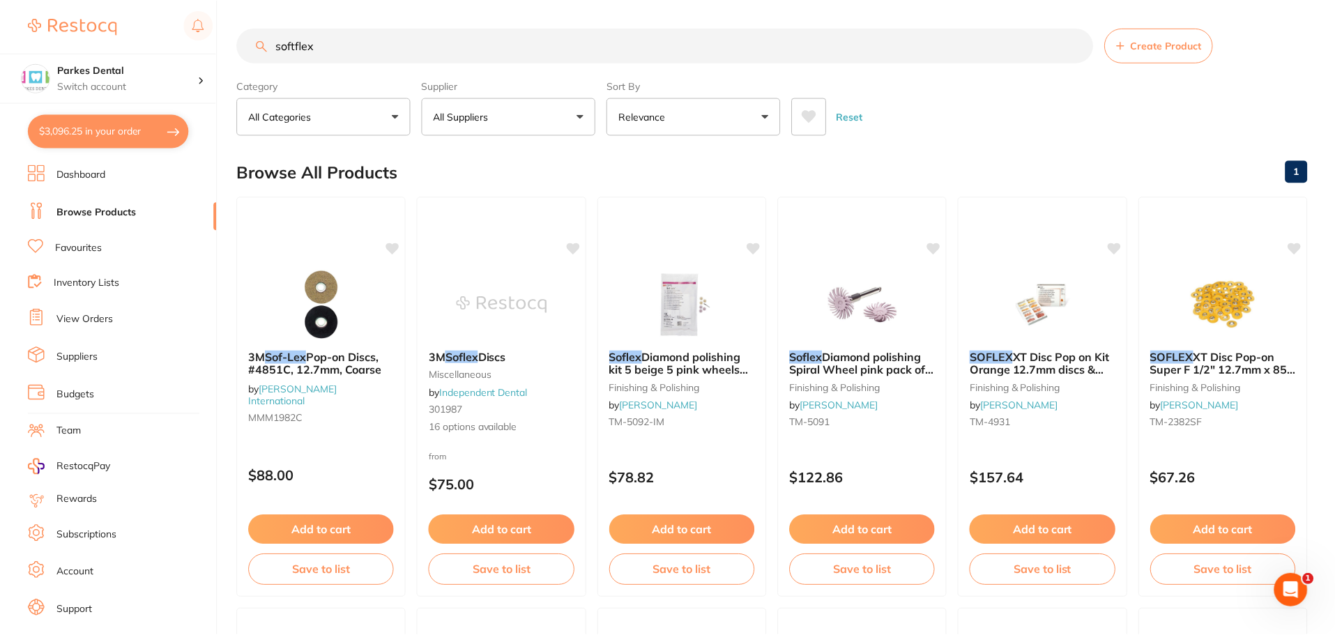
scroll to position [349, 0]
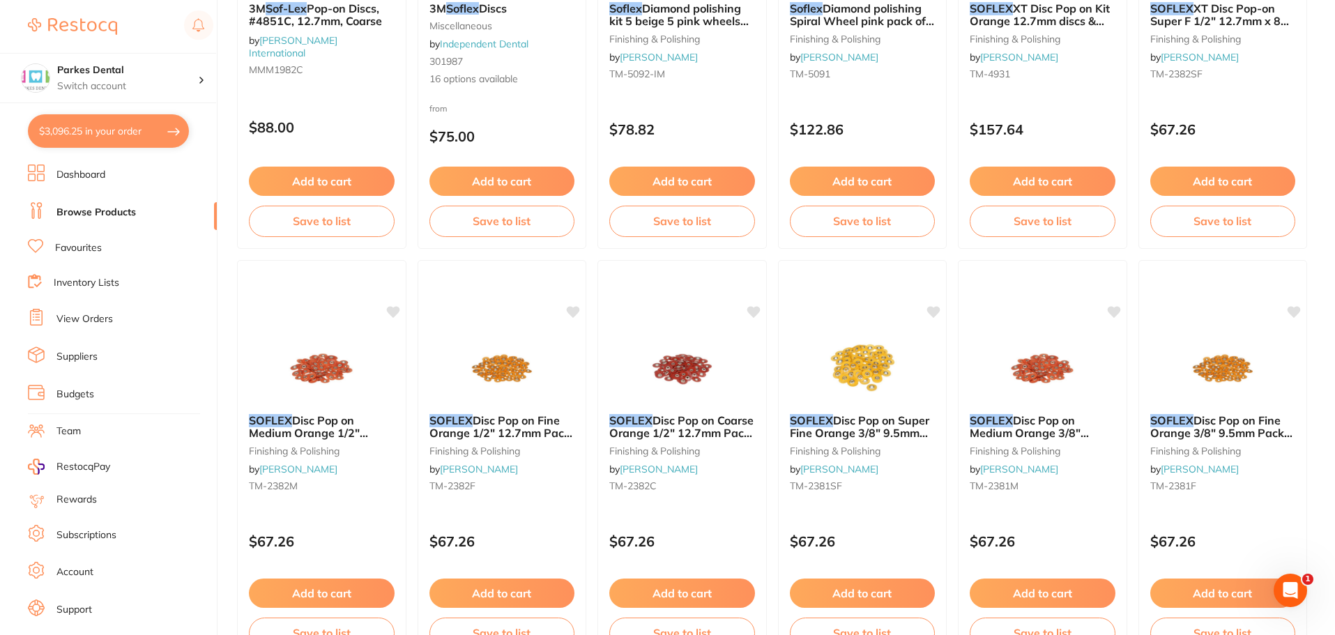
click at [288, 360] on img at bounding box center [321, 368] width 91 height 70
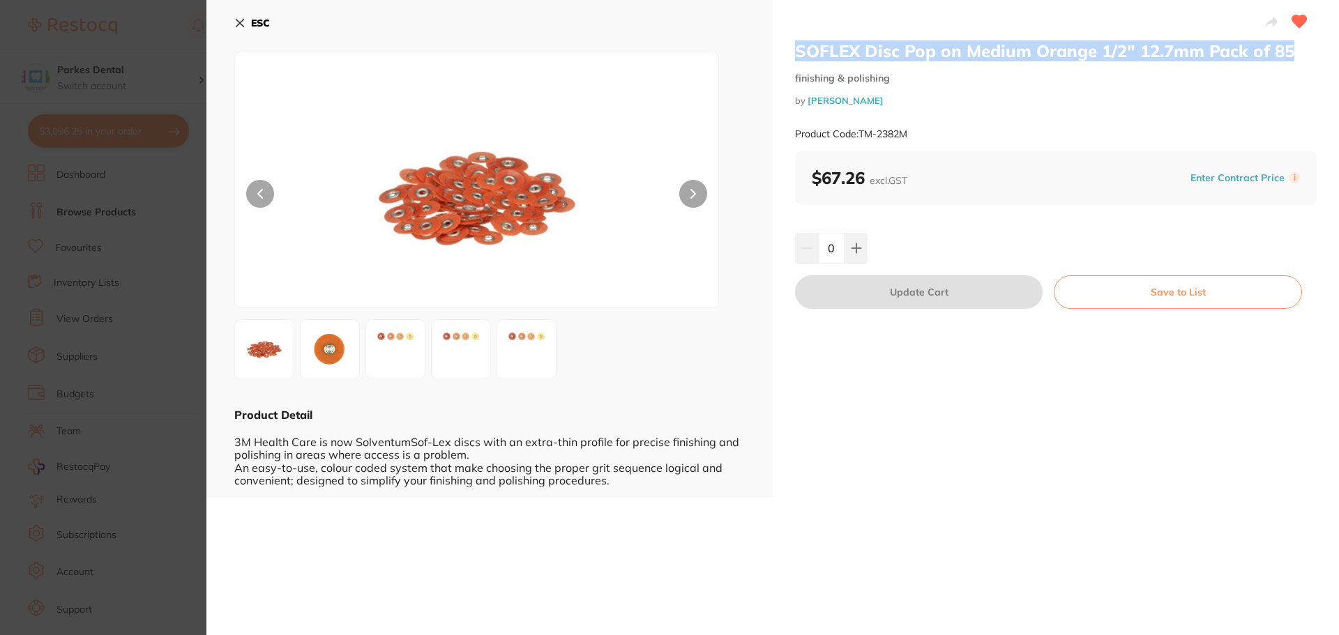
drag, startPoint x: 796, startPoint y: 51, endPoint x: 1290, endPoint y: 55, distance: 493.7
click at [1290, 55] on h2 "SOFLEX Disc Pop on Medium Orange 1/2" 12.7mm Pack of 85" at bounding box center [1056, 50] width 522 height 21
copy h2 "SOFLEX Disc Pop on Medium Orange 1/2" 12.7mm Pack of 85"
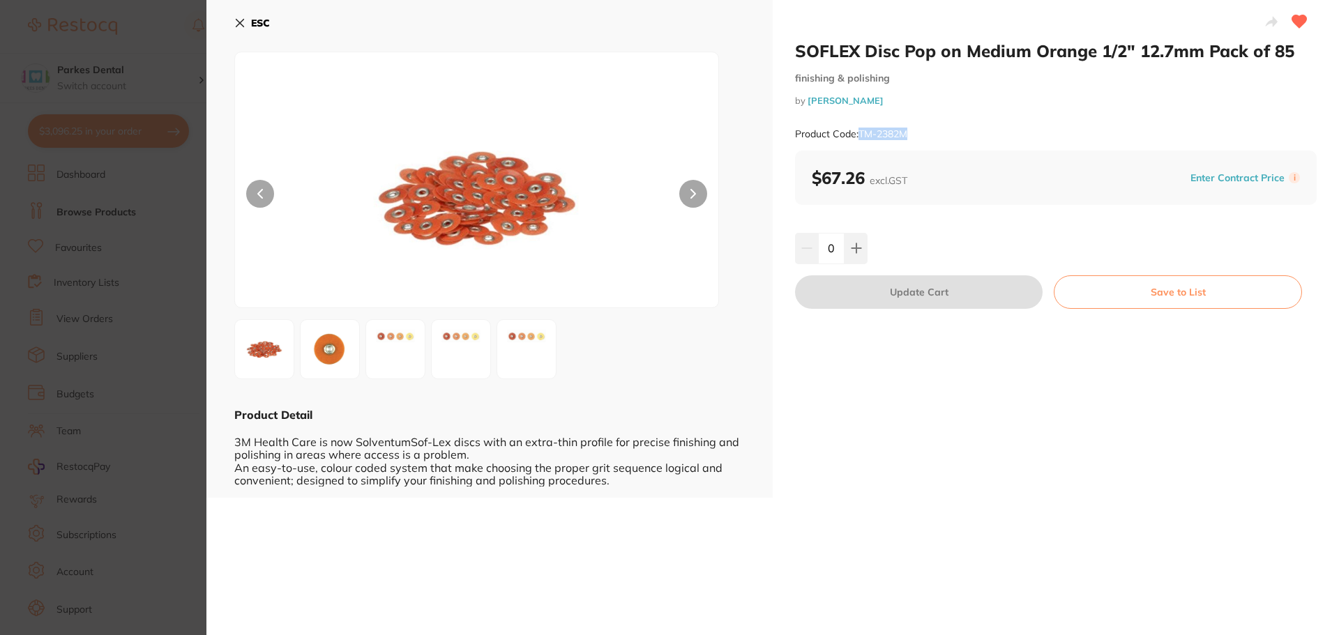
drag, startPoint x: 918, startPoint y: 130, endPoint x: 858, endPoint y: 129, distance: 60.0
click at [858, 129] on div "Product Code: TM-2382M" at bounding box center [1056, 134] width 522 height 34
copy small "TM-2382M"
click at [188, 423] on section "SOFLEX Disc Pop on Medium Orange 1/2" 12.7mm Pack of 85 finishing & polishing b…" at bounding box center [669, 317] width 1339 height 635
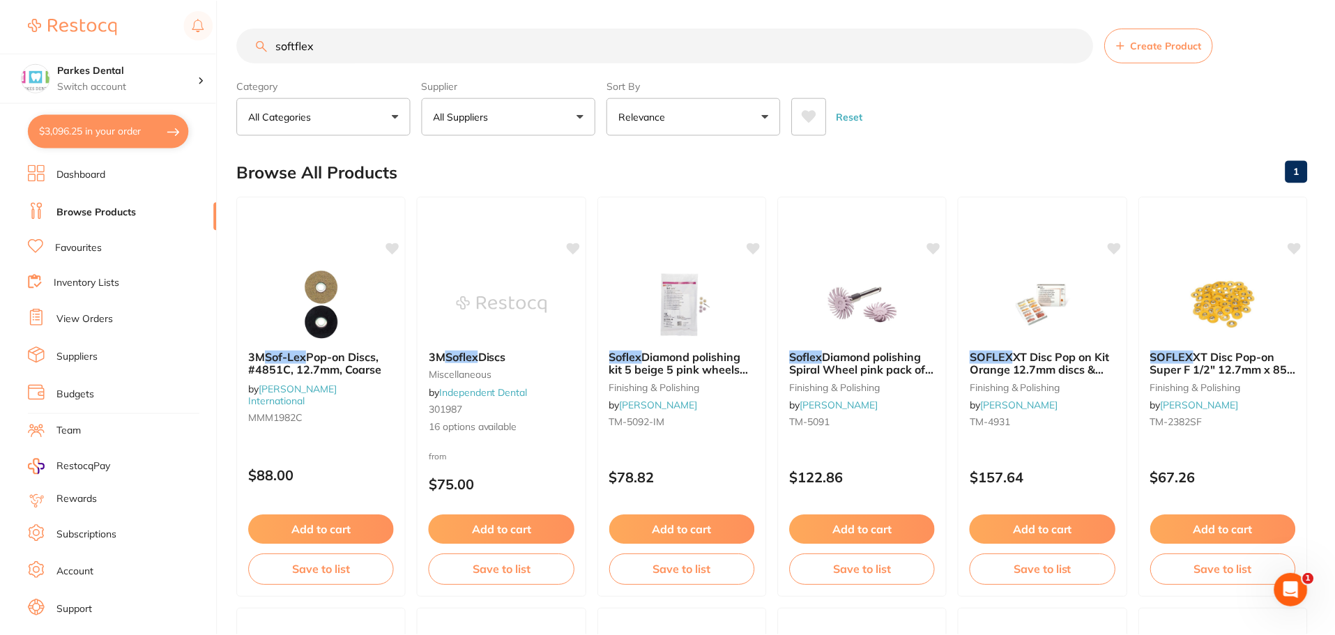
scroll to position [349, 0]
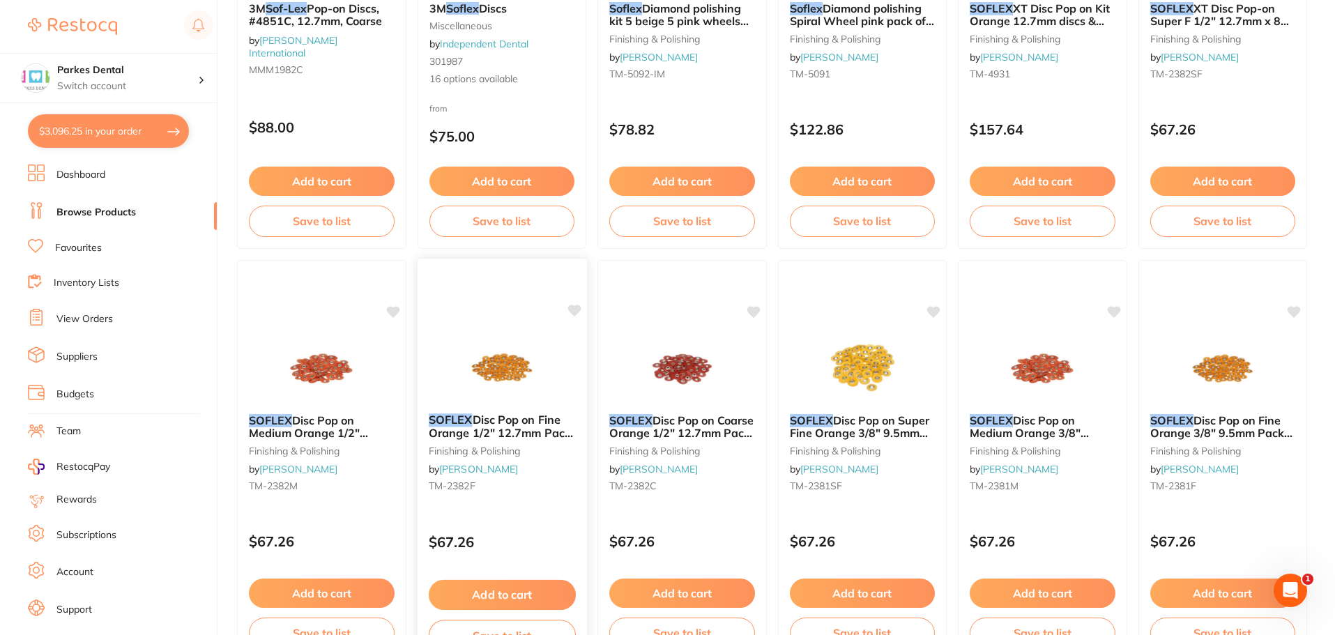
click at [455, 352] on div at bounding box center [501, 367] width 169 height 70
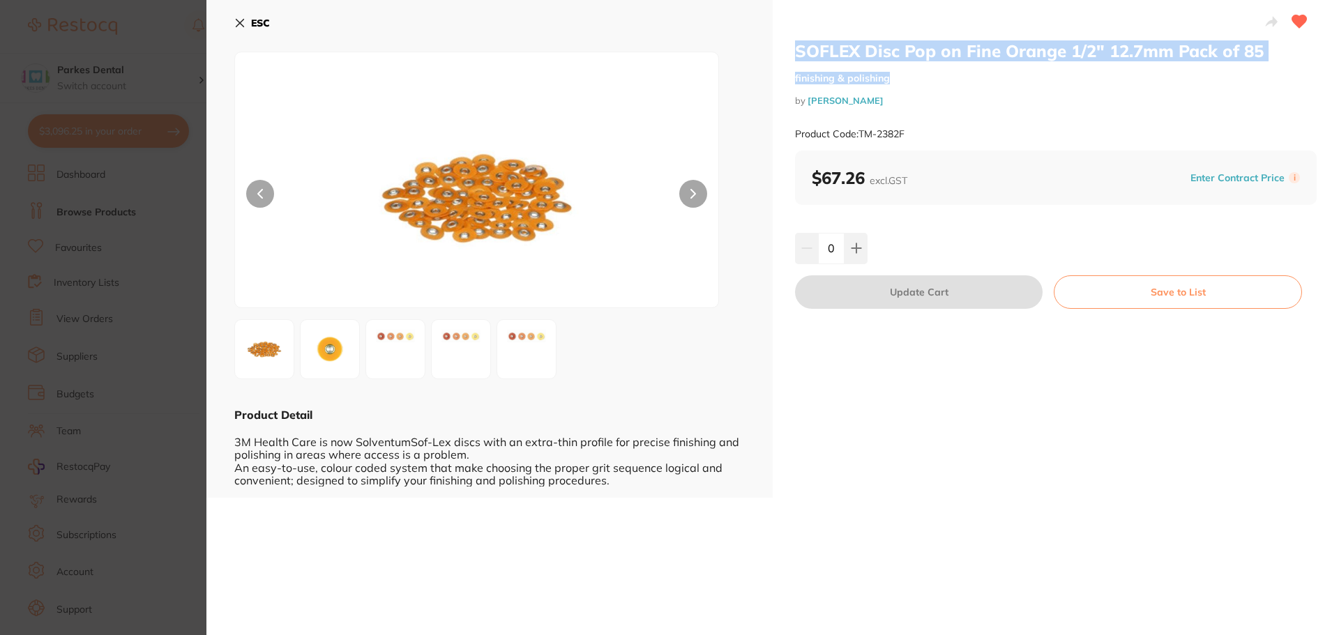
drag, startPoint x: 791, startPoint y: 52, endPoint x: 1253, endPoint y: 63, distance: 461.8
click at [1253, 64] on div "SOFLEX Disc Pop on Fine Orange 1/2" 12.7mm Pack of 85 finishing & polishing by …" at bounding box center [1056, 249] width 566 height 498
copy div "SOFLEX Disc Pop on Fine Orange 1/2" 12.7mm Pack of 85 finishing & polishing"
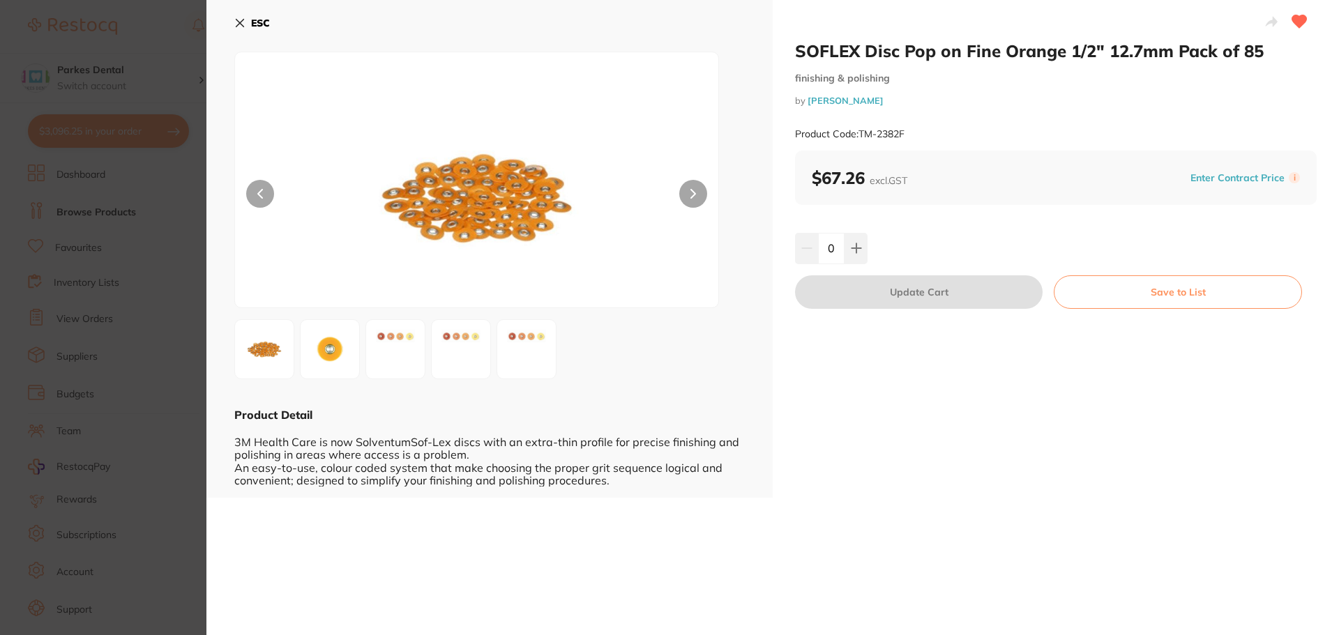
click at [59, 369] on section "SOFLEX Disc Pop on Fine Orange 1/2" 12.7mm Pack of 85 finishing & polishing by …" at bounding box center [669, 317] width 1339 height 635
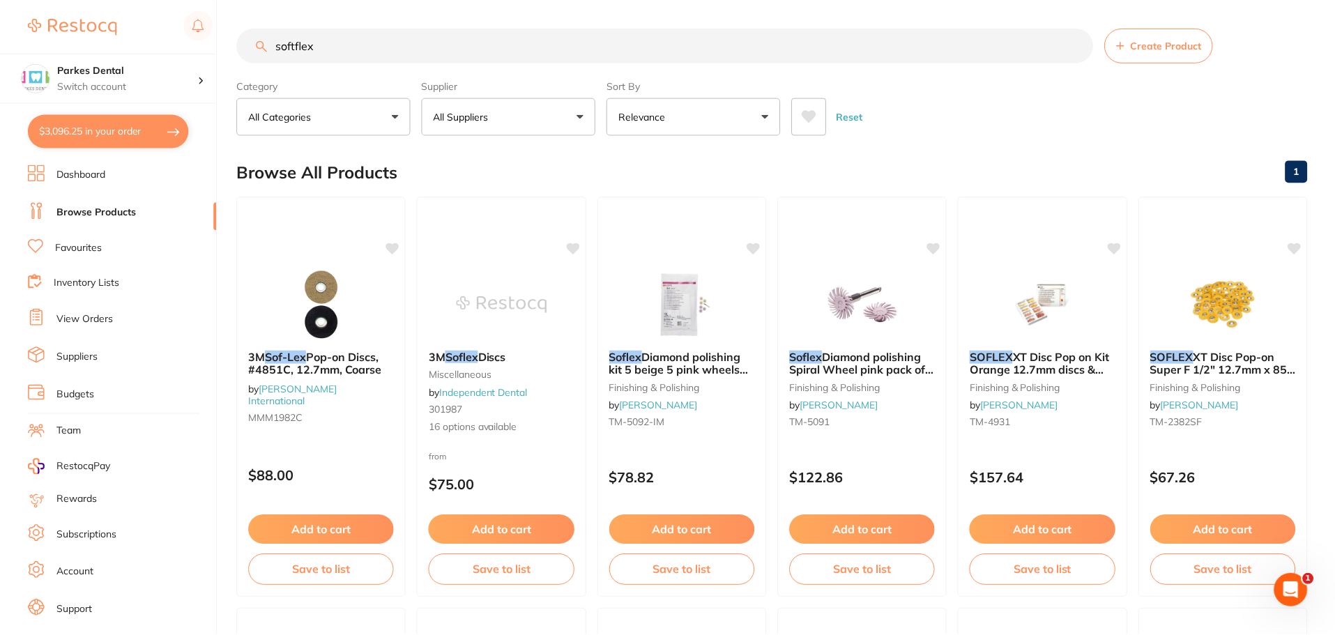
scroll to position [349, 0]
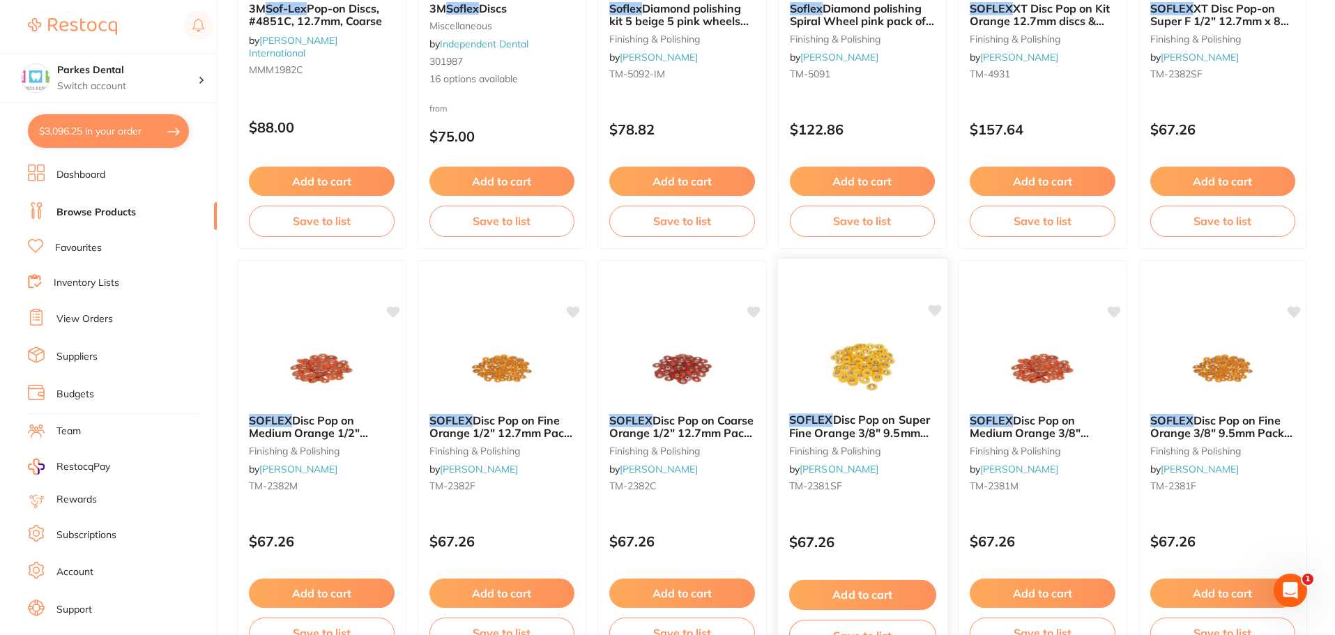
click at [863, 368] on img at bounding box center [862, 367] width 91 height 70
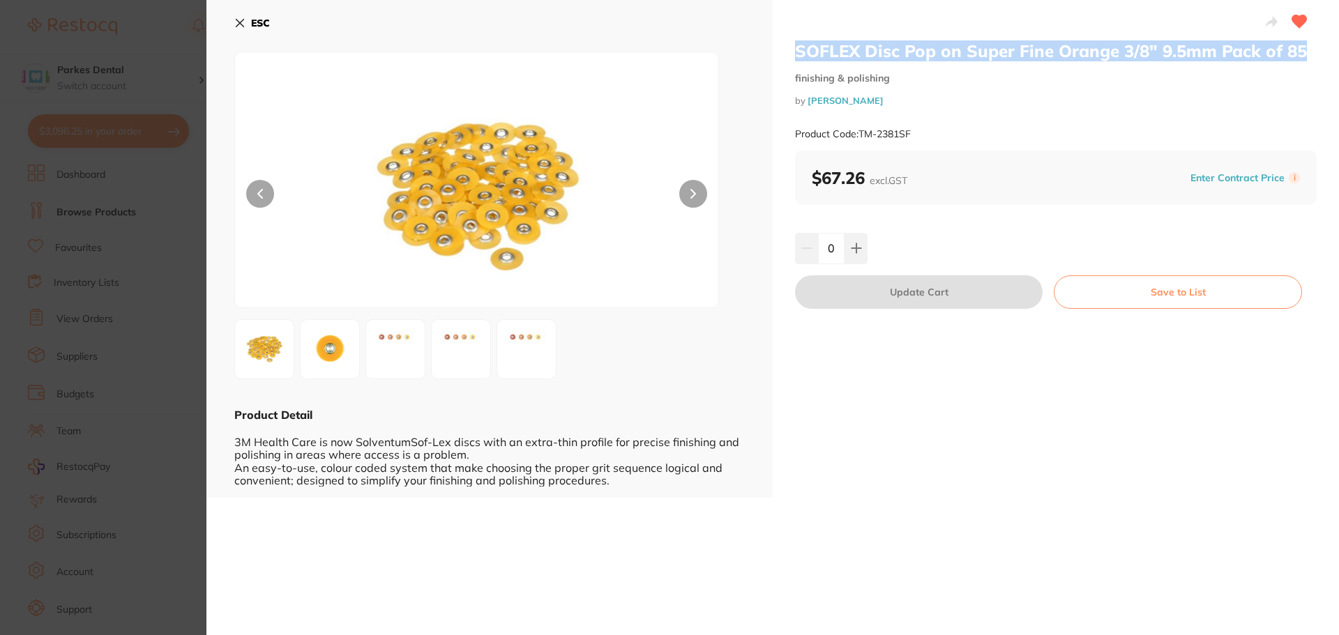
drag, startPoint x: 792, startPoint y: 54, endPoint x: 1302, endPoint y: 50, distance: 509.8
click at [1302, 50] on div "SOFLEX Disc Pop on Super Fine Orange 3/8" 9.5mm Pack of 85 finishing & polishin…" at bounding box center [1056, 249] width 566 height 498
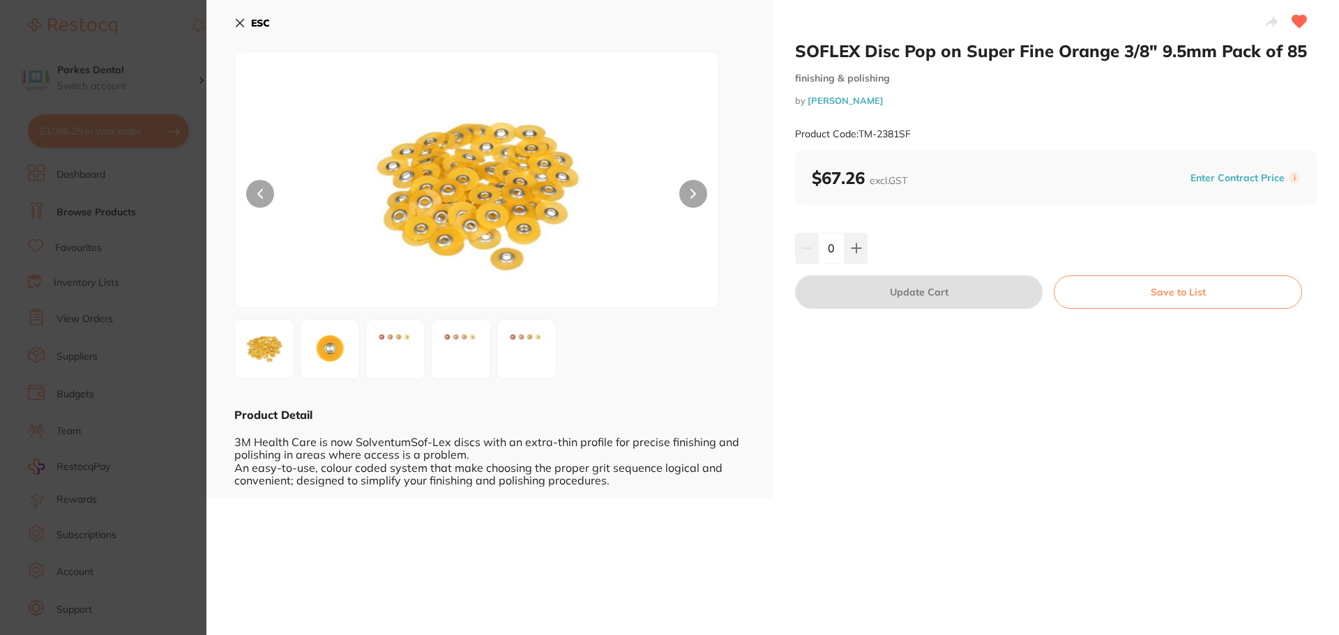
drag, startPoint x: 983, startPoint y: 79, endPoint x: 1001, endPoint y: 68, distance: 20.7
click at [988, 77] on small "finishing & polishing" at bounding box center [1056, 79] width 522 height 12
drag, startPoint x: 0, startPoint y: 0, endPoint x: 932, endPoint y: 54, distance: 933.2
click at [932, 54] on h2 "SOFLEX Disc Pop on Super Fine Orange 3/8" 9.5mm Pack of 85" at bounding box center [1056, 50] width 522 height 21
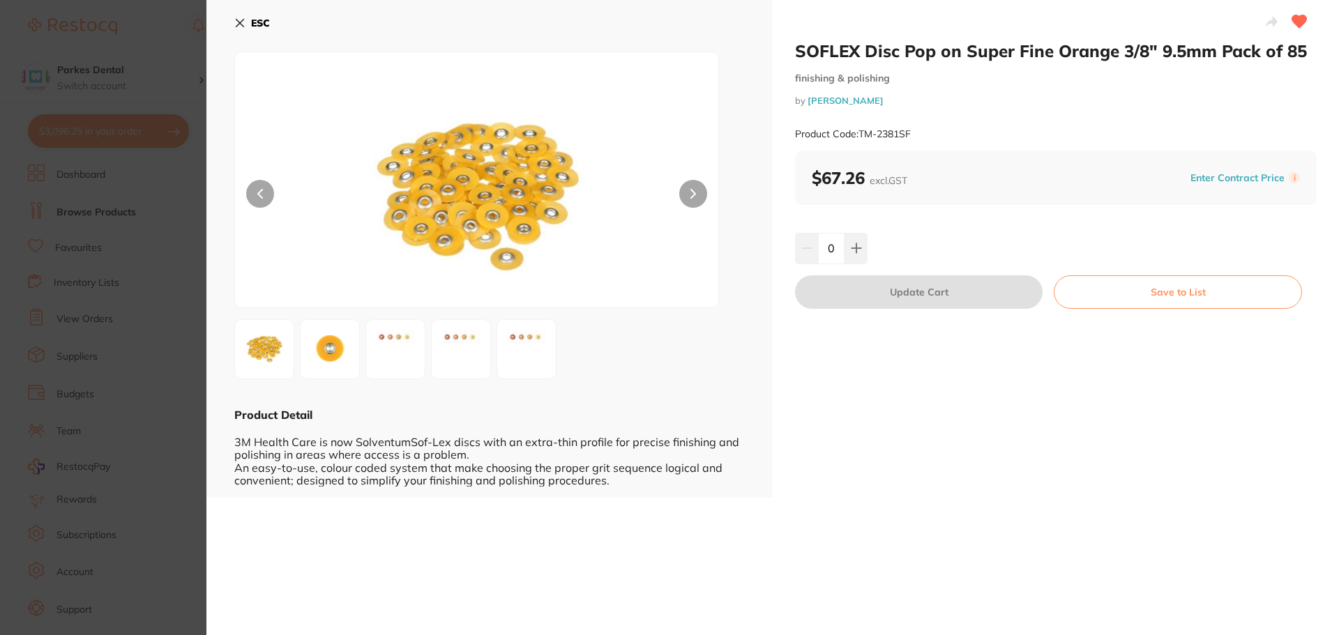
click at [796, 49] on h2 "SOFLEX Disc Pop on Super Fine Orange 3/8" 9.5mm Pack of 85" at bounding box center [1056, 50] width 522 height 21
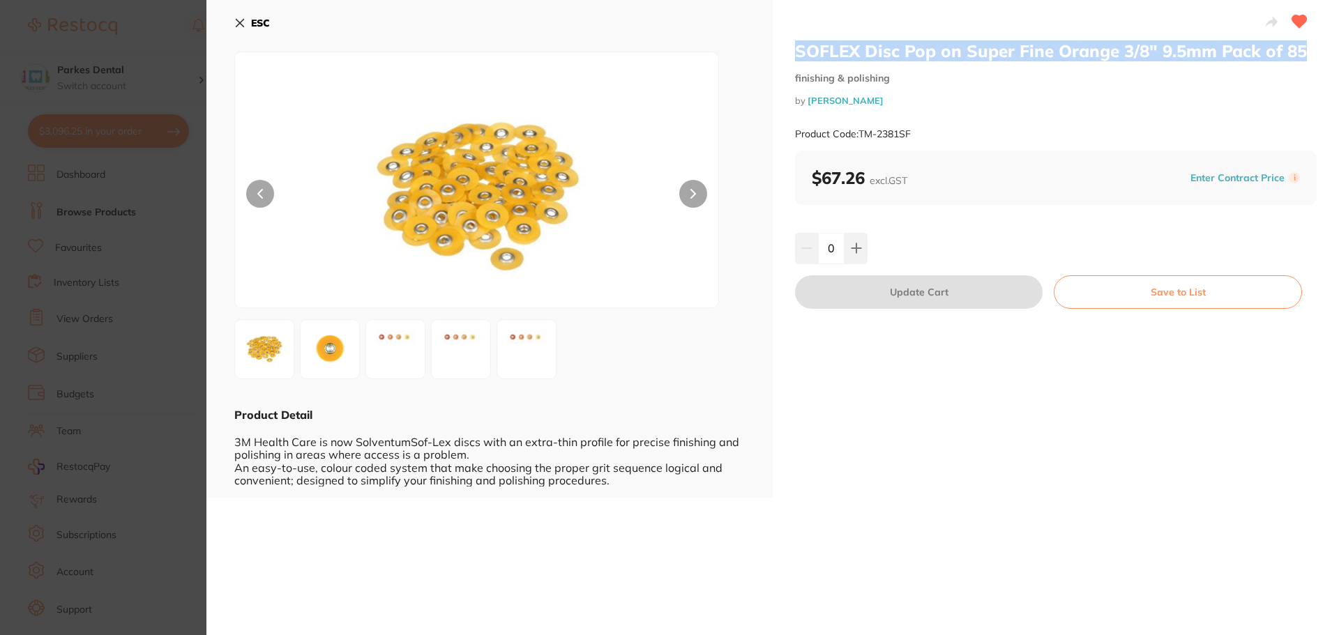
drag, startPoint x: 797, startPoint y: 49, endPoint x: 1311, endPoint y: 57, distance: 514.0
click at [1311, 57] on h2 "SOFLEX Disc Pop on Super Fine Orange 3/8" 9.5mm Pack of 85" at bounding box center [1056, 50] width 522 height 21
copy h2 "SOFLEX Disc Pop on Super Fine Orange 3/8" 9.5mm Pack of 85"
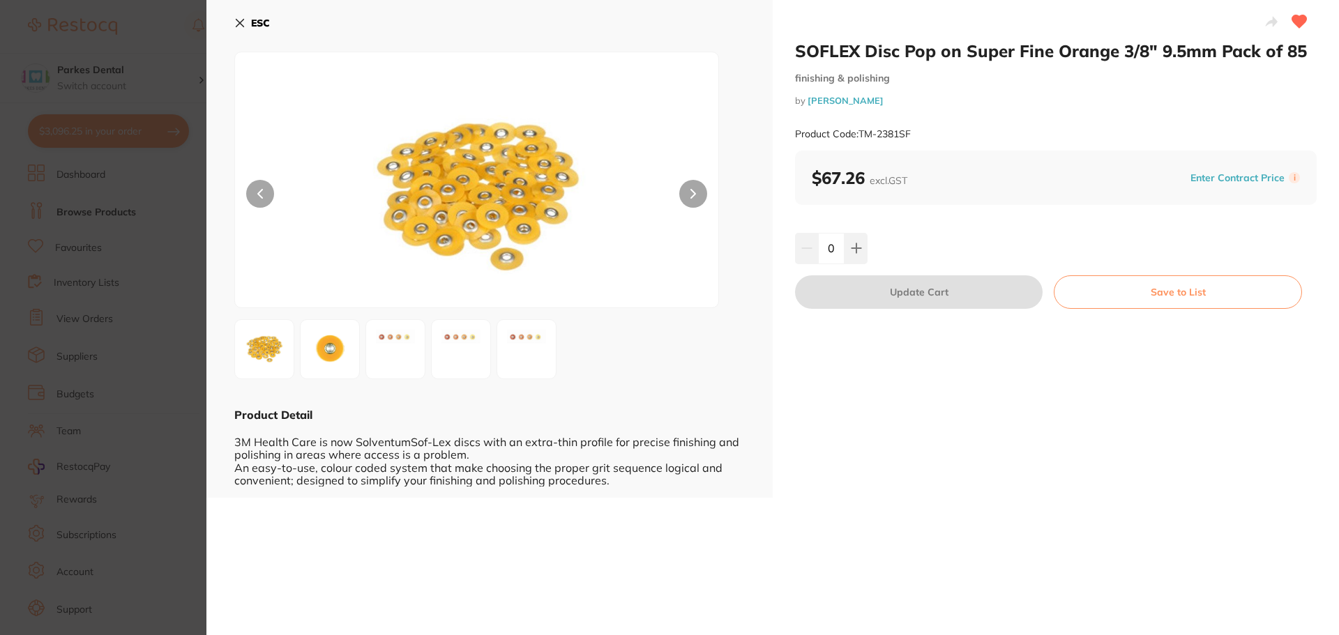
click at [118, 248] on section "SOFLEX Disc Pop on Super Fine Orange 3/8" 9.5mm Pack of 85 finishing & polishin…" at bounding box center [669, 317] width 1339 height 635
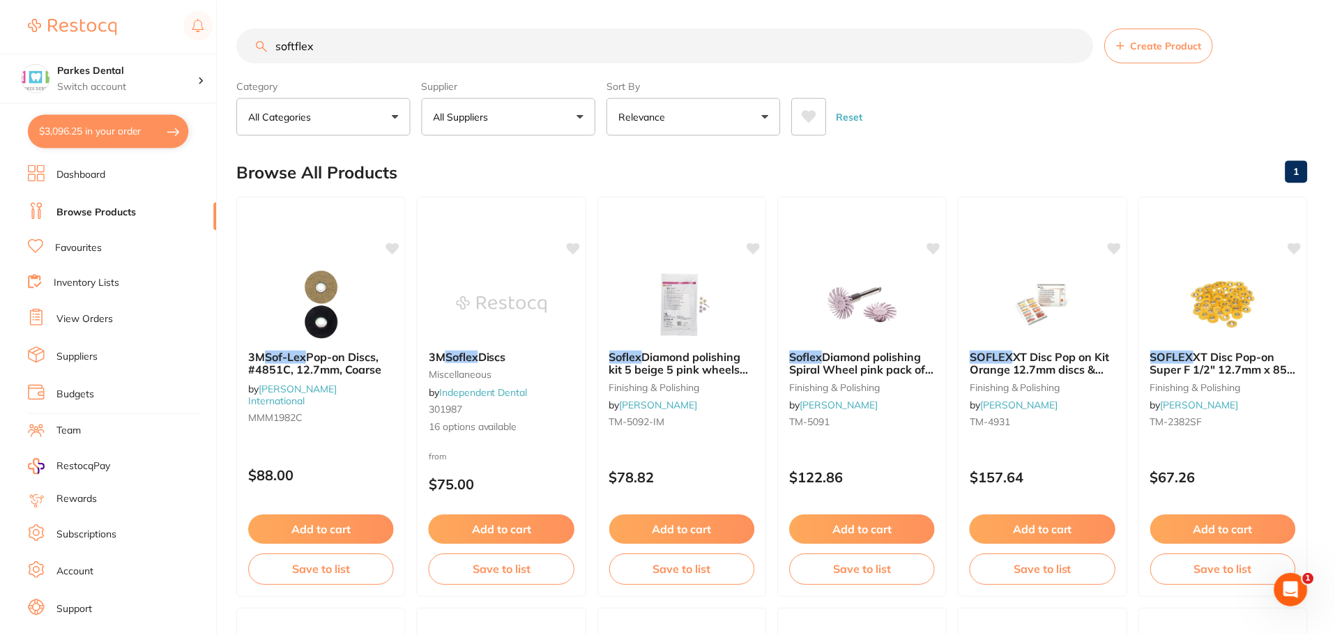
scroll to position [349, 0]
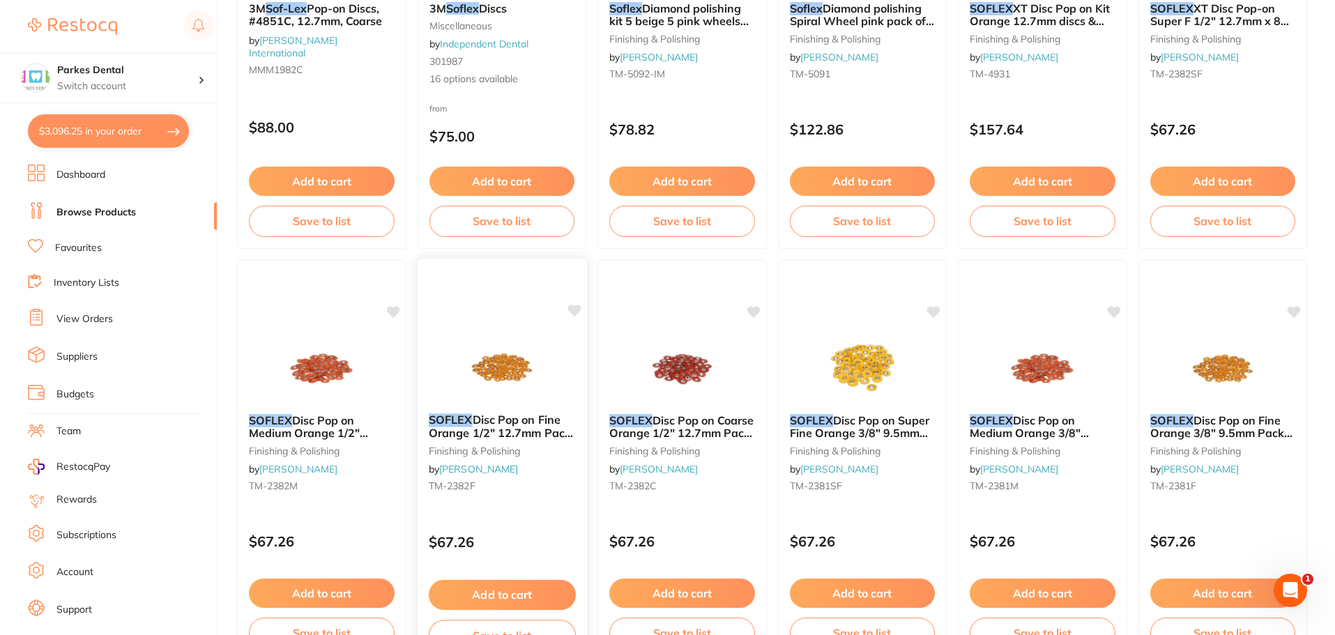
click at [500, 384] on img at bounding box center [501, 367] width 91 height 70
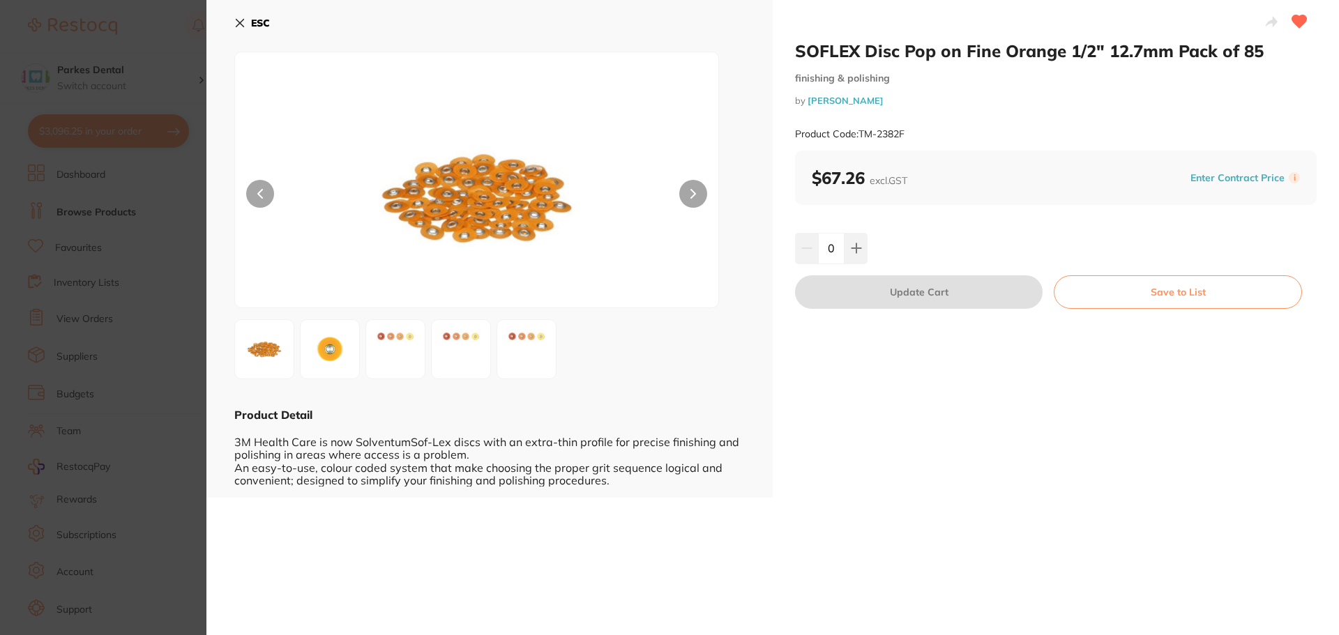
click at [890, 132] on small "Product Code: TM-2382F" at bounding box center [849, 134] width 109 height 12
drag, startPoint x: 916, startPoint y: 130, endPoint x: 859, endPoint y: 129, distance: 56.5
click at [859, 129] on div "Product Code: TM-2382F" at bounding box center [1056, 134] width 522 height 34
copy small "TM-2382F"
click at [224, 424] on div "ESC Product Detail 3M Health Care is now SolventumSof-Lex discs with an extra-t…" at bounding box center [489, 249] width 566 height 498
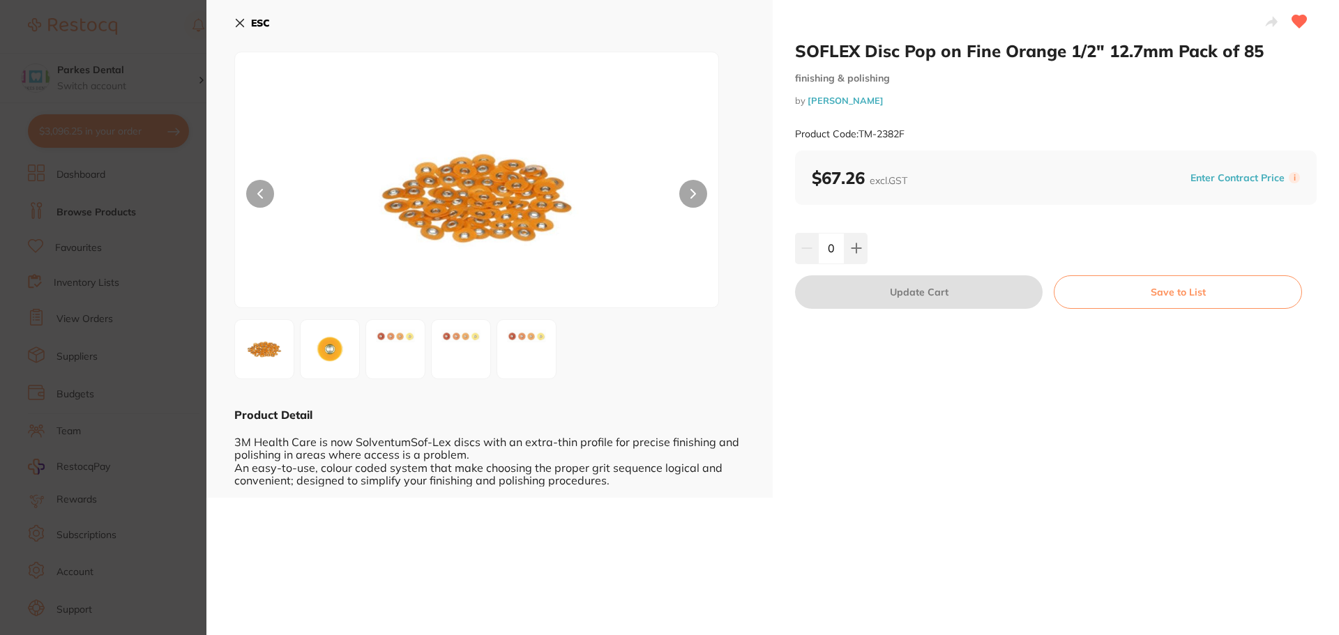
click at [185, 402] on section "SOFLEX Disc Pop on Fine Orange 1/2" 12.7mm Pack of 85 finishing & polishing by …" at bounding box center [669, 317] width 1339 height 635
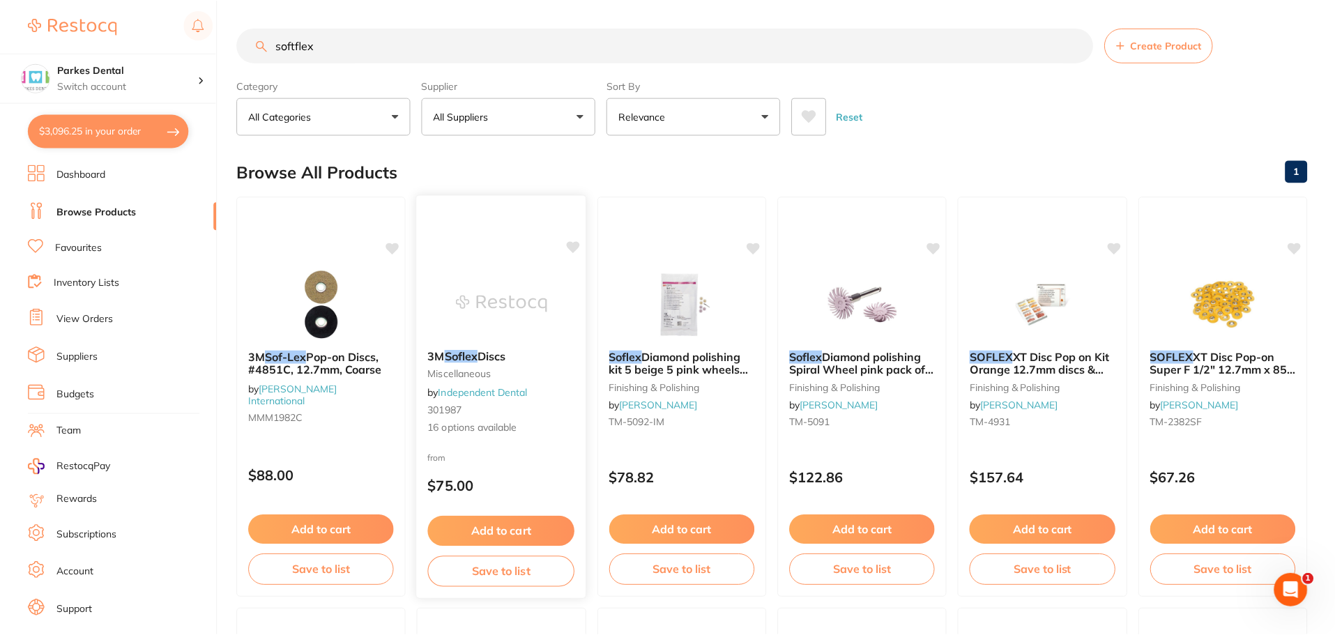
scroll to position [349, 0]
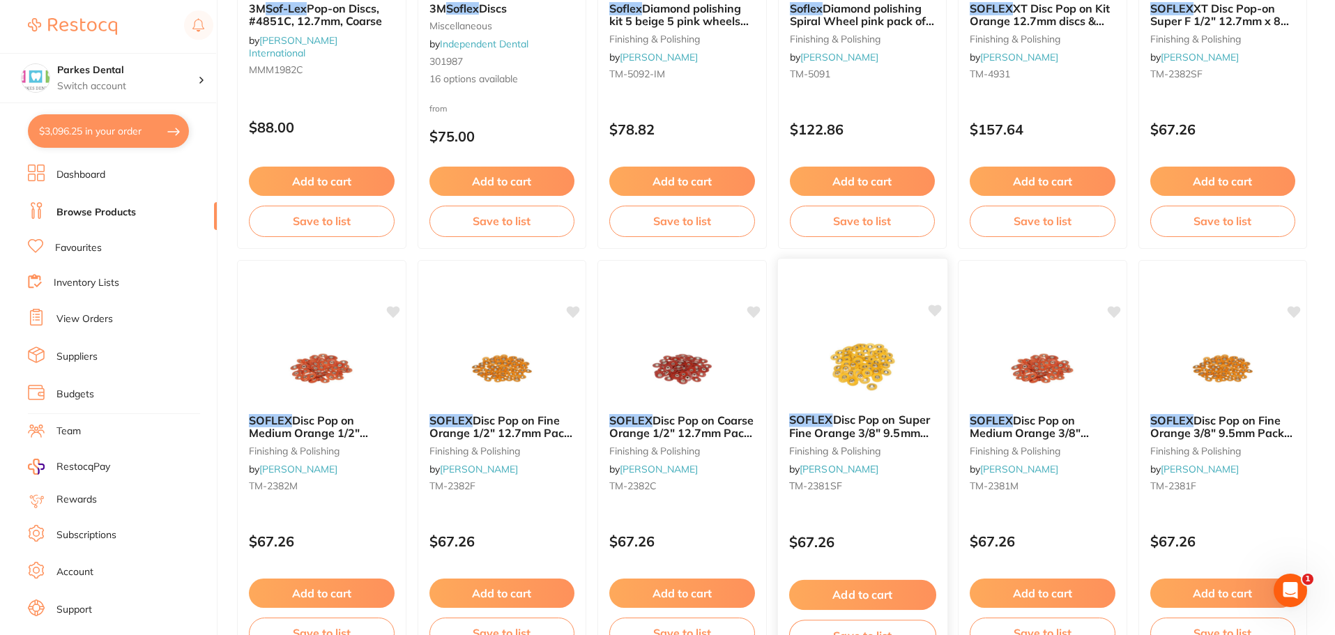
click at [895, 347] on img at bounding box center [862, 367] width 91 height 70
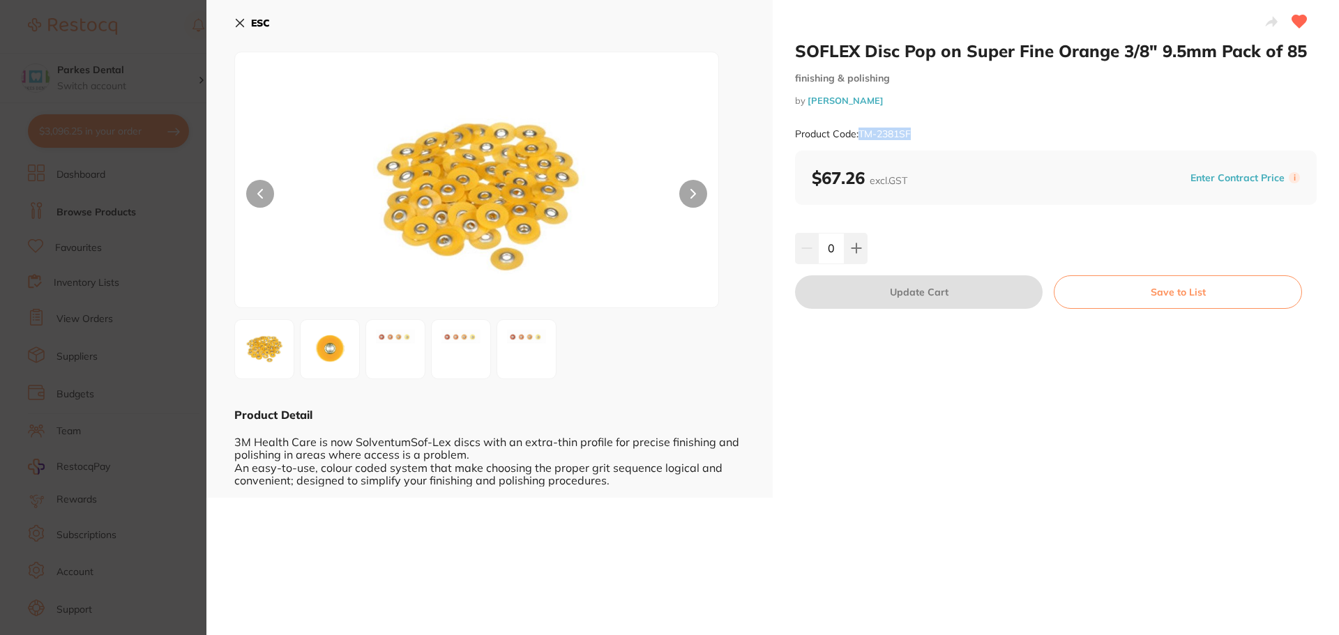
drag, startPoint x: 912, startPoint y: 135, endPoint x: 861, endPoint y: 133, distance: 50.9
click at [861, 133] on small "Product Code: TM-2381SF" at bounding box center [853, 134] width 116 height 12
copy small "TM-2381SF"
drag, startPoint x: 20, startPoint y: 192, endPoint x: 86, endPoint y: 4, distance: 199.6
click at [20, 191] on section "SOFLEX Disc Pop on Super Fine Orange 3/8" 9.5mm Pack of 85 finishing & polishin…" at bounding box center [669, 317] width 1339 height 635
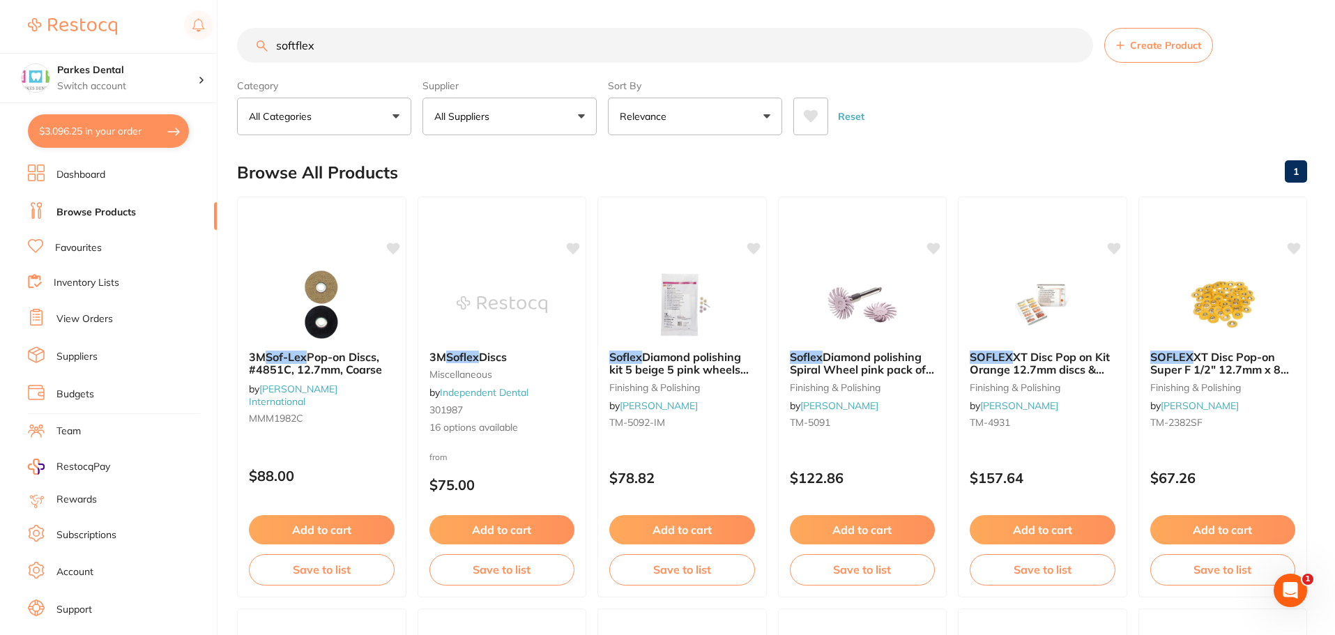
click at [384, 55] on input "softflex" at bounding box center [665, 45] width 856 height 35
type input "dappen dish"
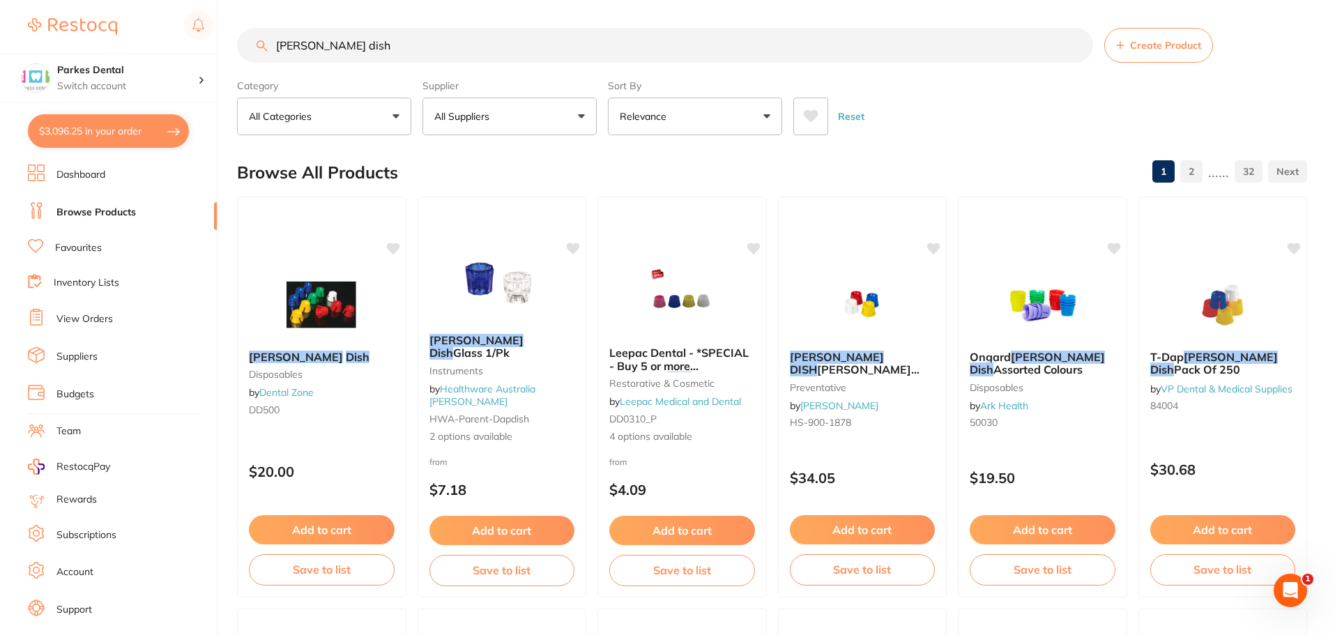
click at [478, 105] on button "All Suppliers" at bounding box center [510, 117] width 174 height 38
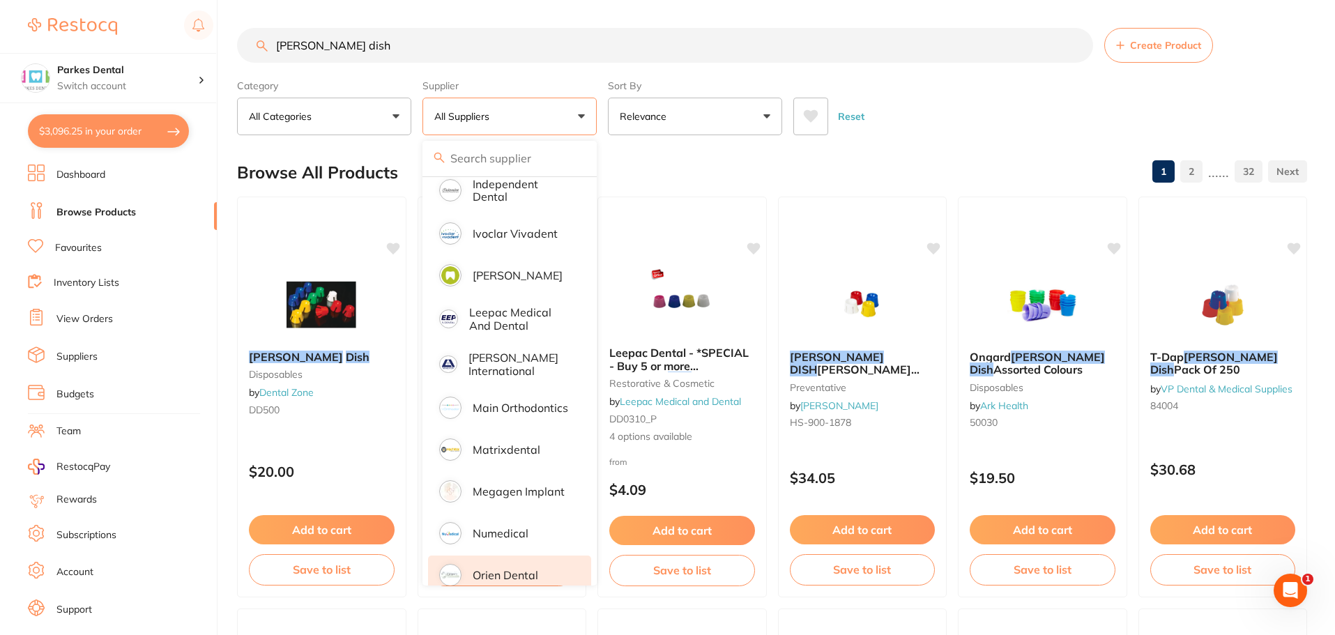
scroll to position [837, 0]
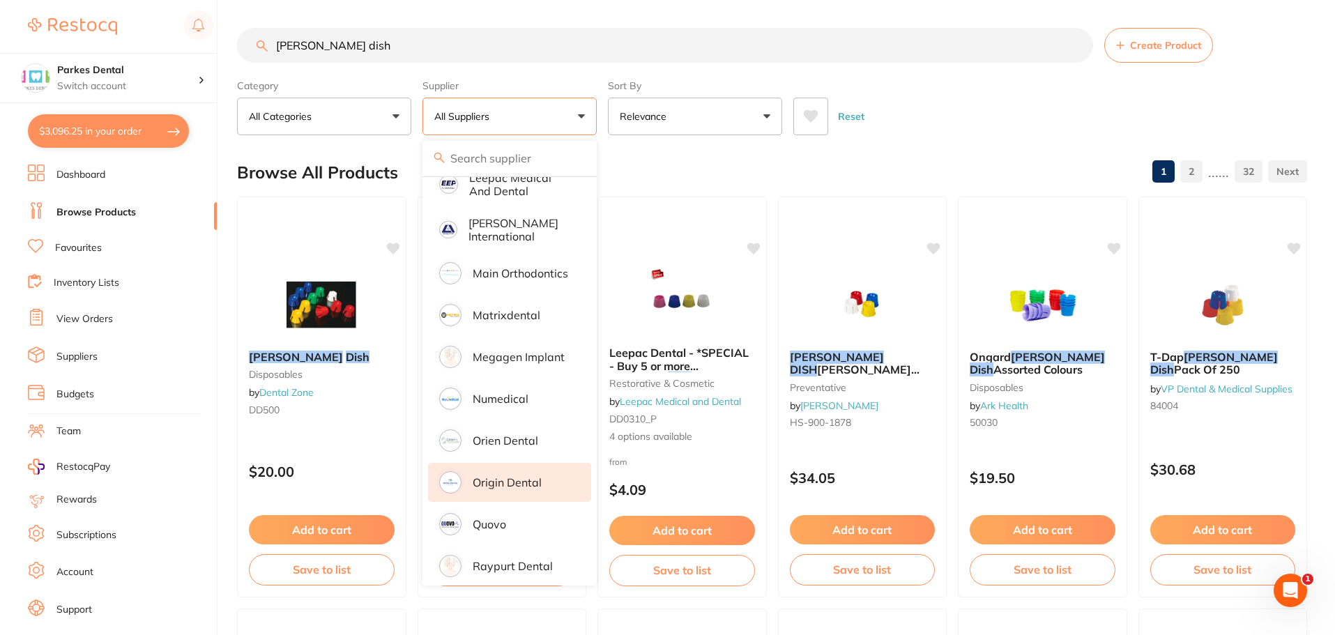
click at [526, 476] on p "Origin Dental" at bounding box center [507, 482] width 69 height 13
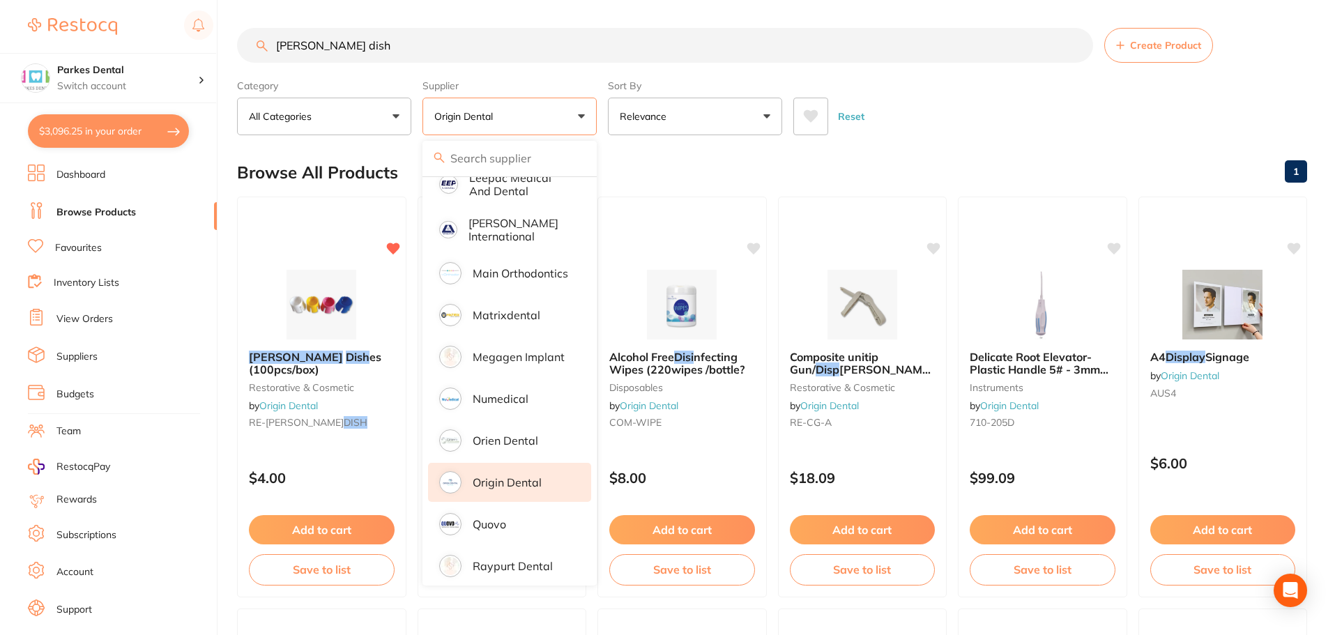
click at [968, 116] on div "Reset" at bounding box center [1045, 110] width 503 height 49
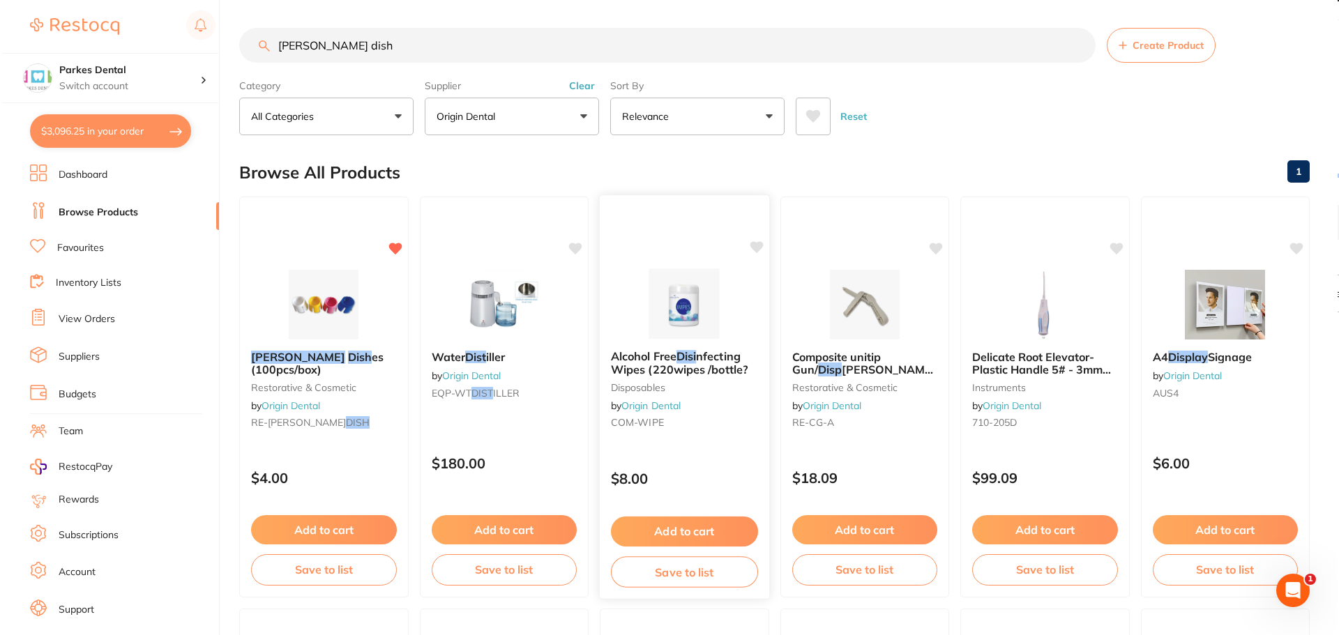
scroll to position [0, 0]
click at [304, 430] on div "Dappen Dish es (100pcs/box) restorative & cosmetic by Origin Dental RE-DAPP DISH" at bounding box center [321, 392] width 169 height 107
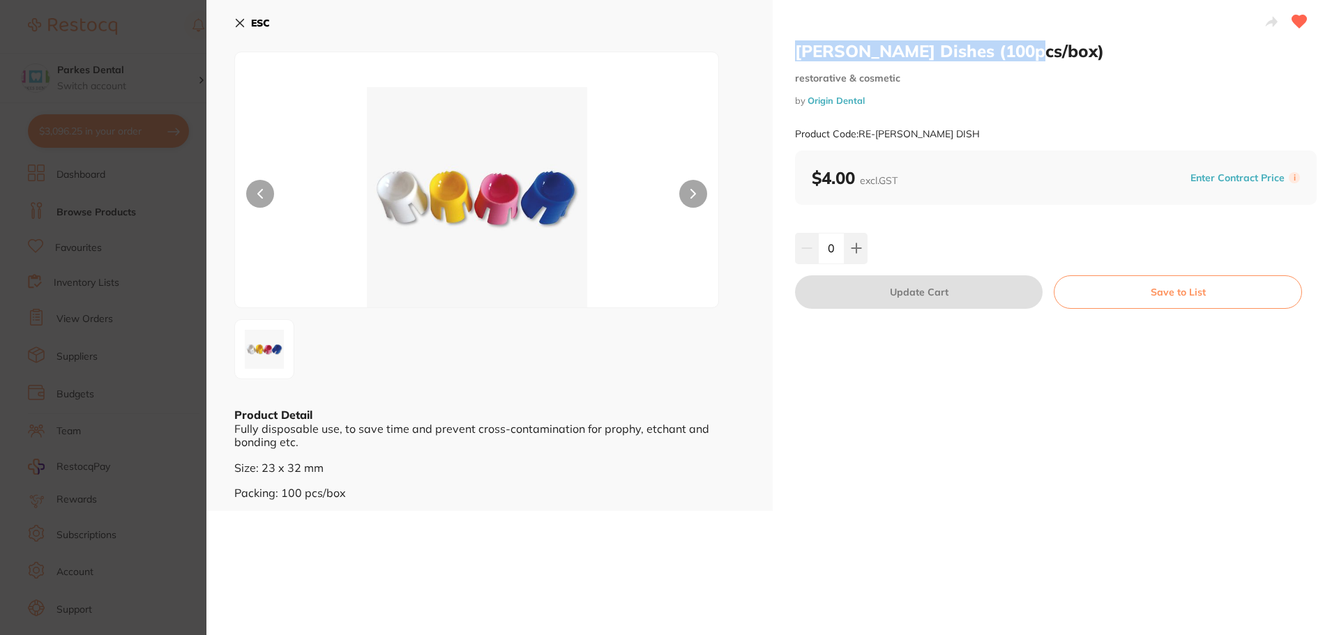
drag, startPoint x: 1034, startPoint y: 54, endPoint x: 790, endPoint y: 43, distance: 244.3
click at [790, 43] on div "Dappen Dishes (100pcs/box) restorative & cosmetic by Origin Dental Product Code…" at bounding box center [1056, 255] width 566 height 511
copy h2 "Dappen Dishes (100pcs/box)"
drag, startPoint x: 930, startPoint y: 132, endPoint x: 859, endPoint y: 137, distance: 70.6
click at [859, 137] on div "Product Code: RE-DAPP DISH" at bounding box center [1056, 134] width 522 height 34
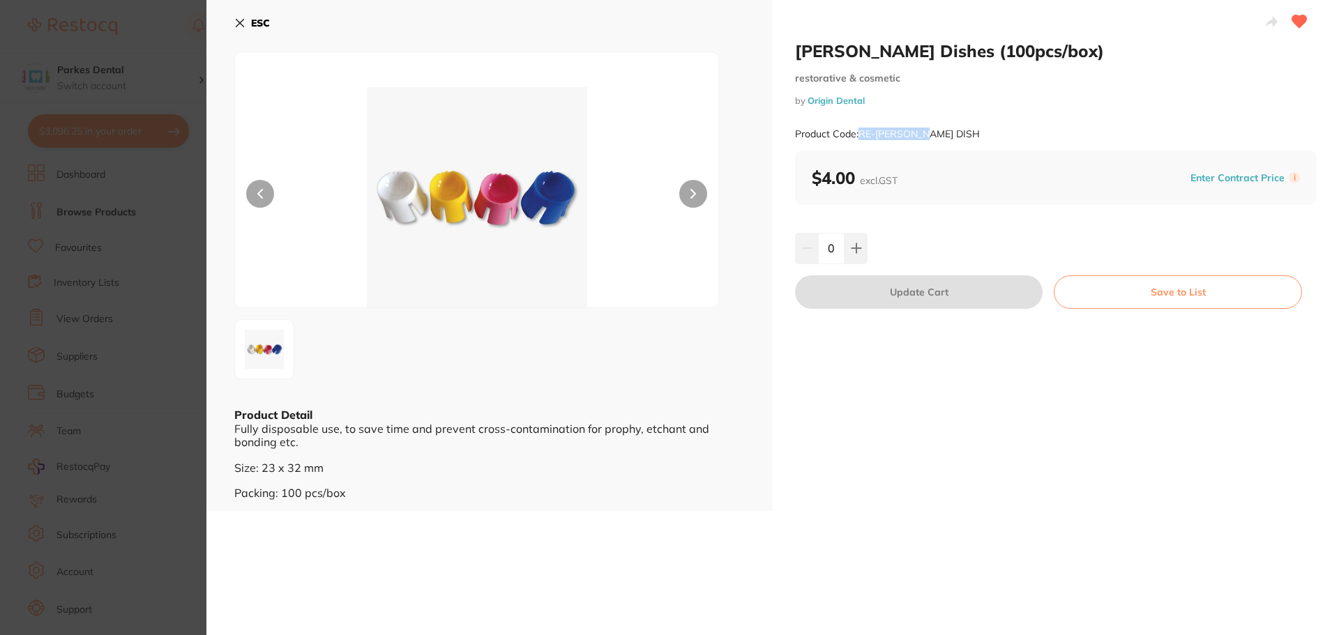
copy small "RE-DAPP DISH"
click at [38, 257] on section "Dappen Dishes (100pcs/box) restorative & cosmetic by Origin Dental Product Code…" at bounding box center [669, 317] width 1339 height 635
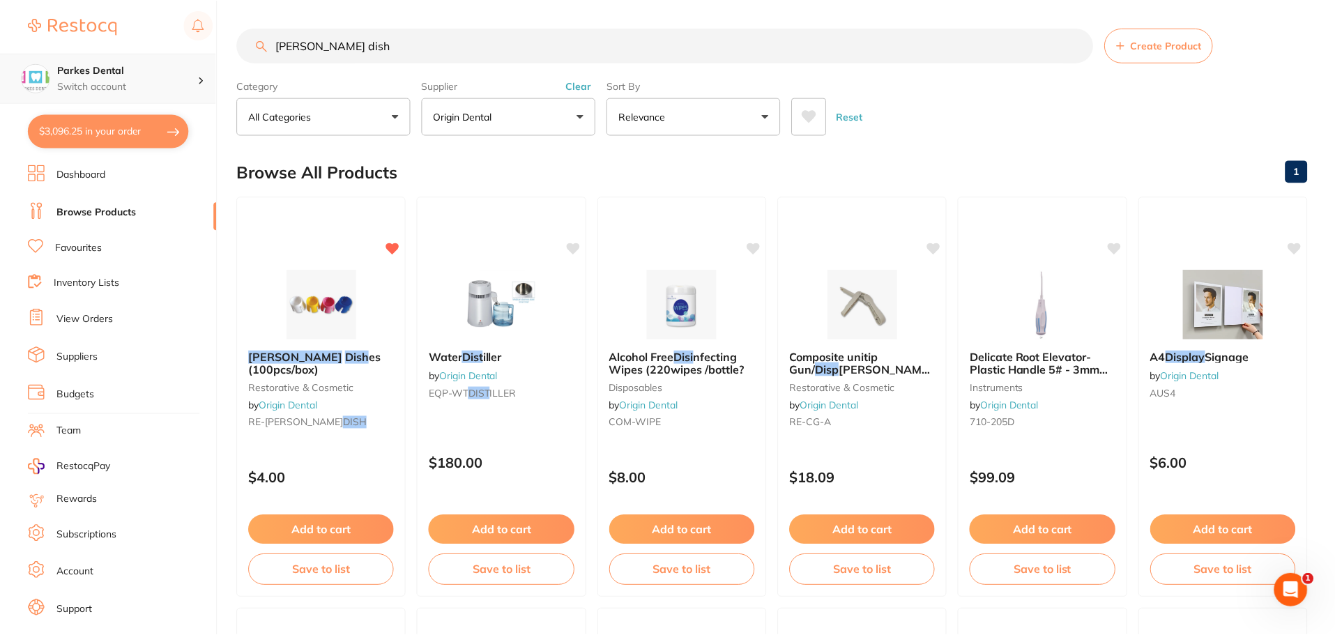
scroll to position [1, 0]
drag, startPoint x: 380, startPoint y: 47, endPoint x: 213, endPoint y: 32, distance: 167.3
click at [213, 32] on div "$3,096.25 Parkes Dental Switch account Parkes Dental United Pty Ltd Parkes Dent…" at bounding box center [667, 316] width 1335 height 635
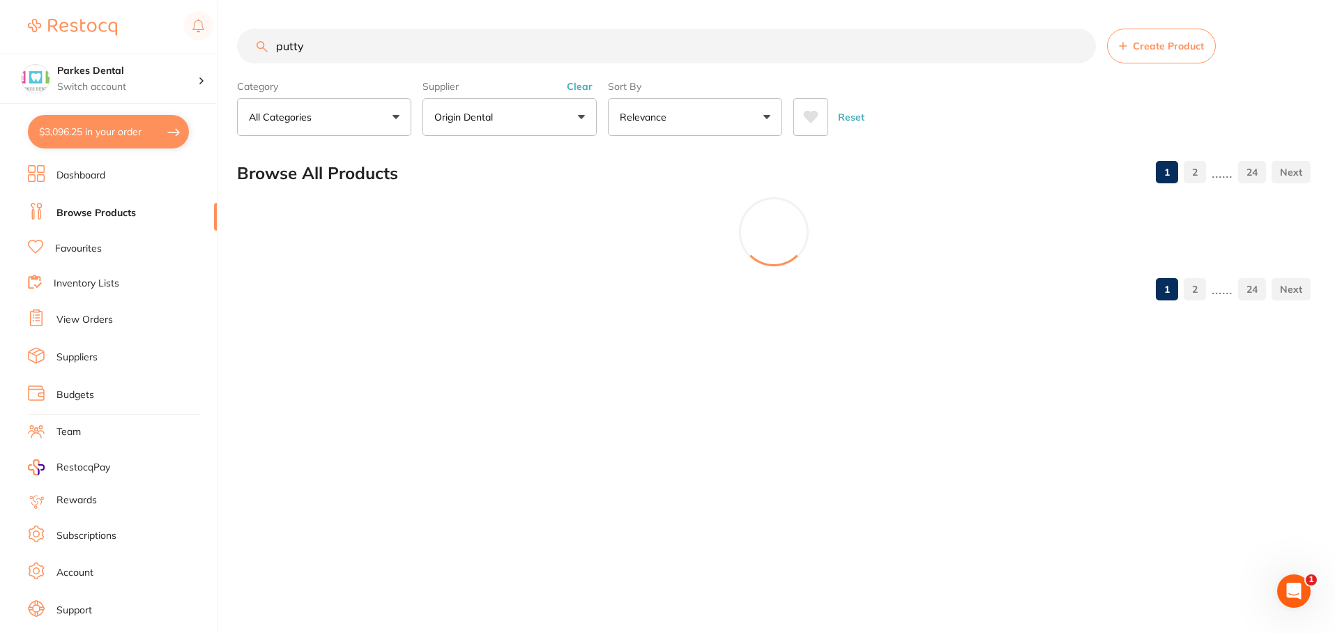
scroll to position [494, 0]
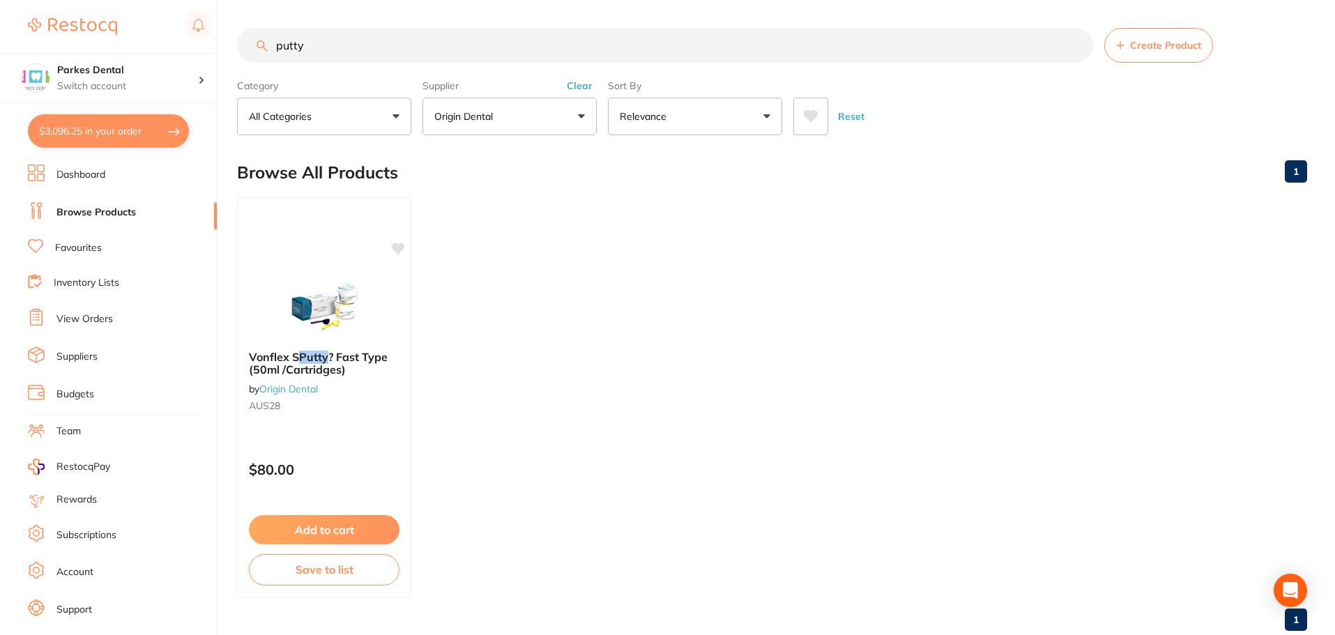
type input "putty"
click at [578, 84] on button "Clear" at bounding box center [580, 85] width 34 height 13
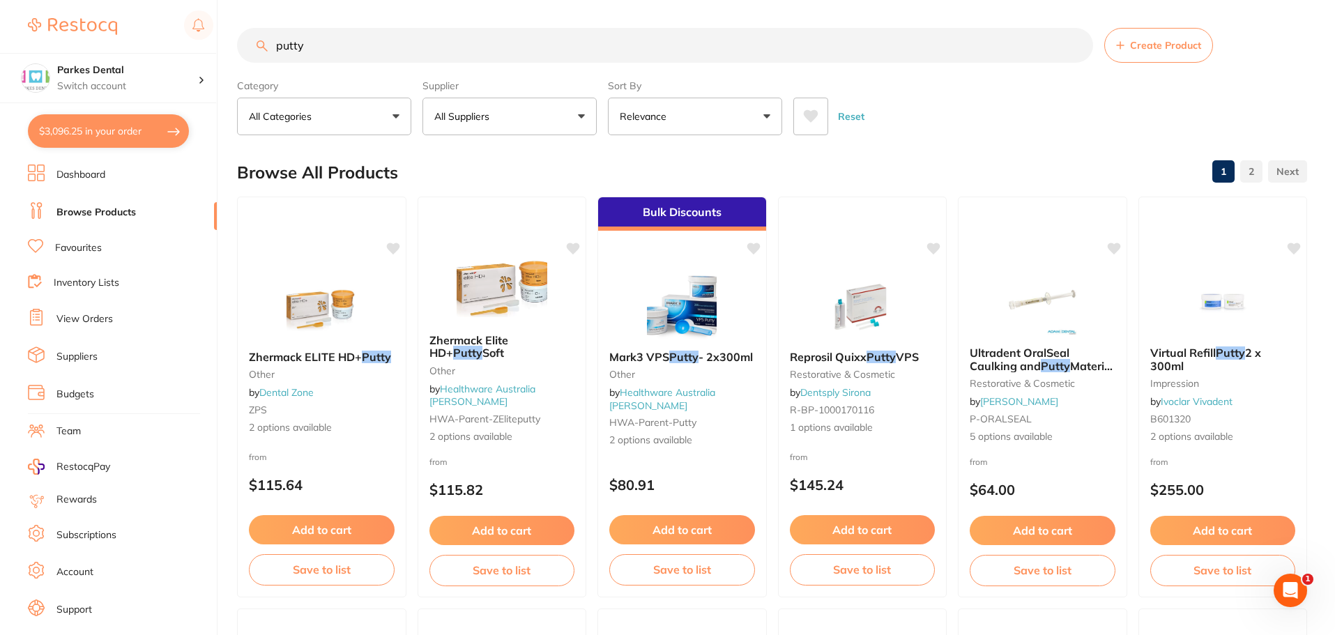
click at [585, 112] on button "All Suppliers" at bounding box center [510, 117] width 174 height 38
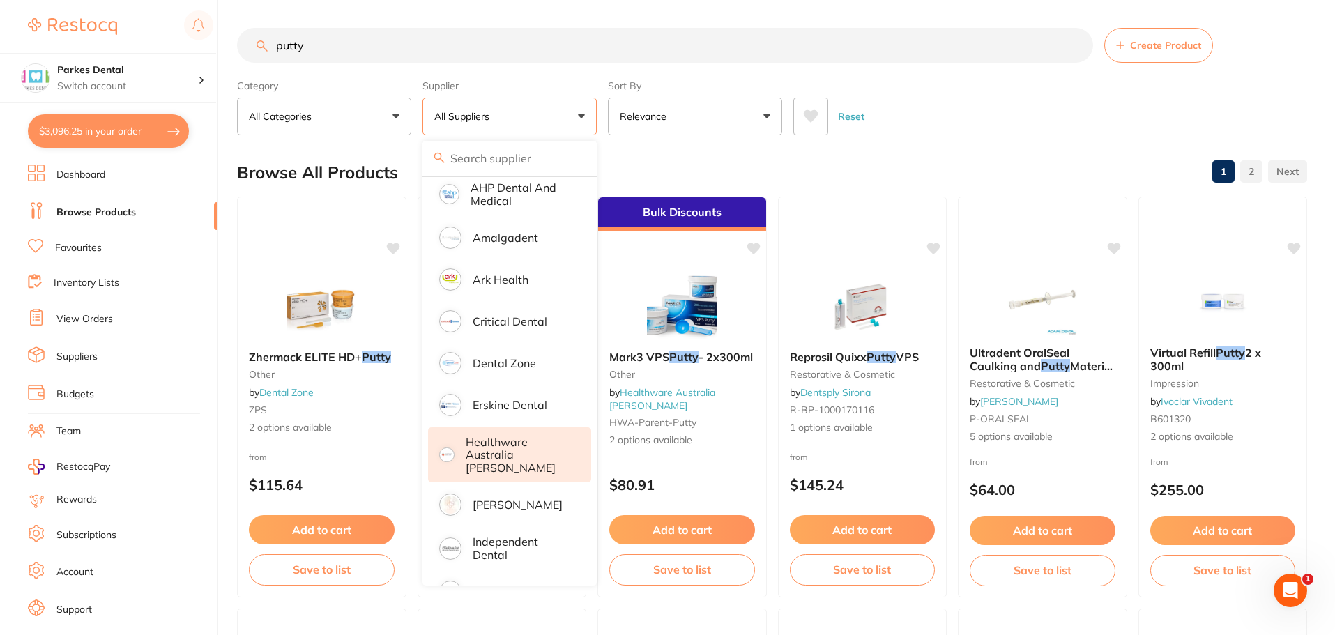
scroll to position [209, 0]
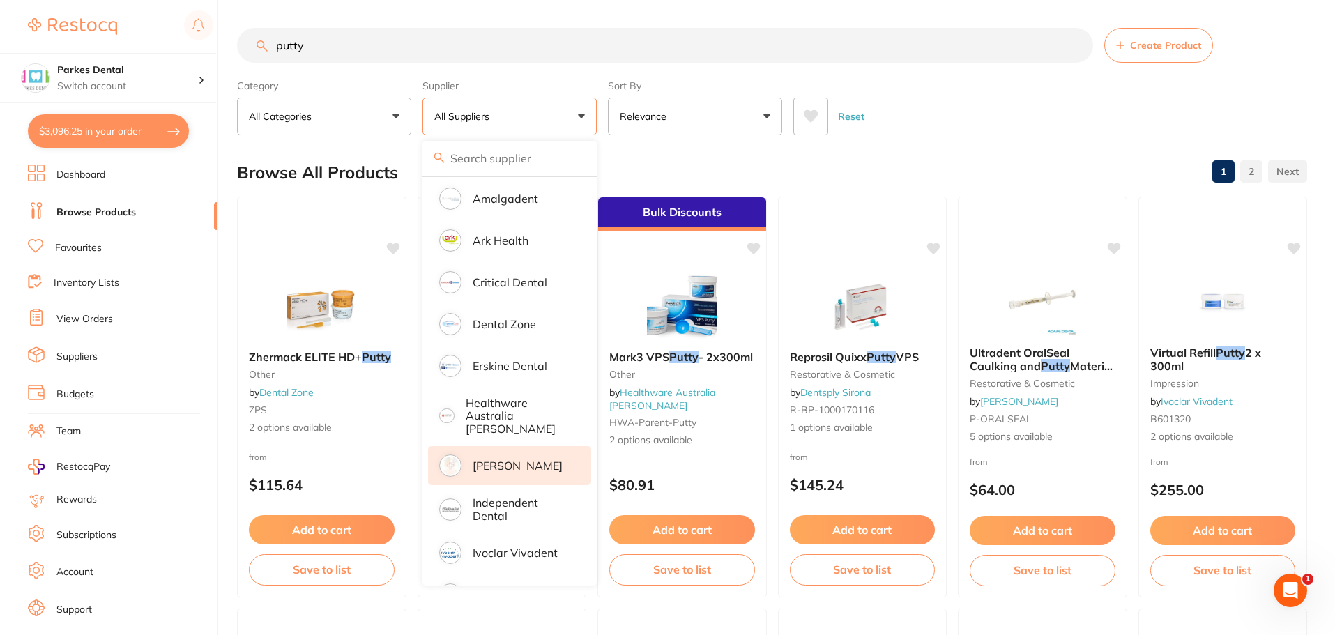
click at [508, 460] on p "[PERSON_NAME]" at bounding box center [518, 466] width 90 height 13
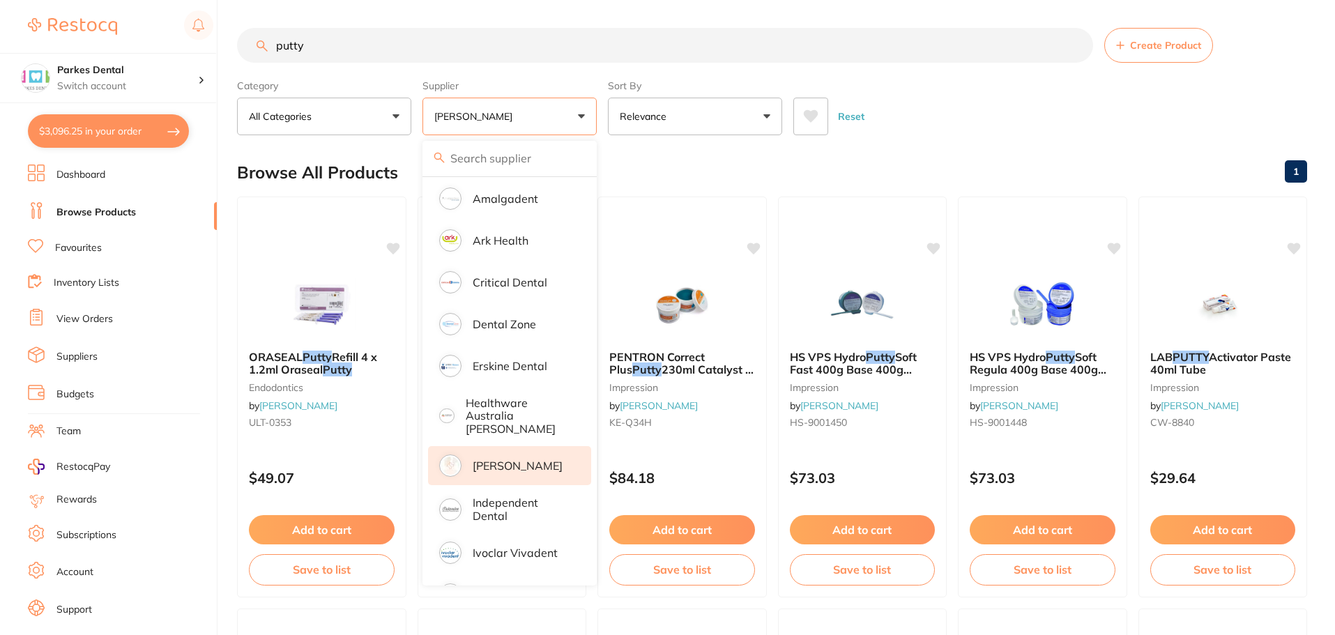
click at [918, 116] on div "Reset" at bounding box center [1045, 110] width 503 height 49
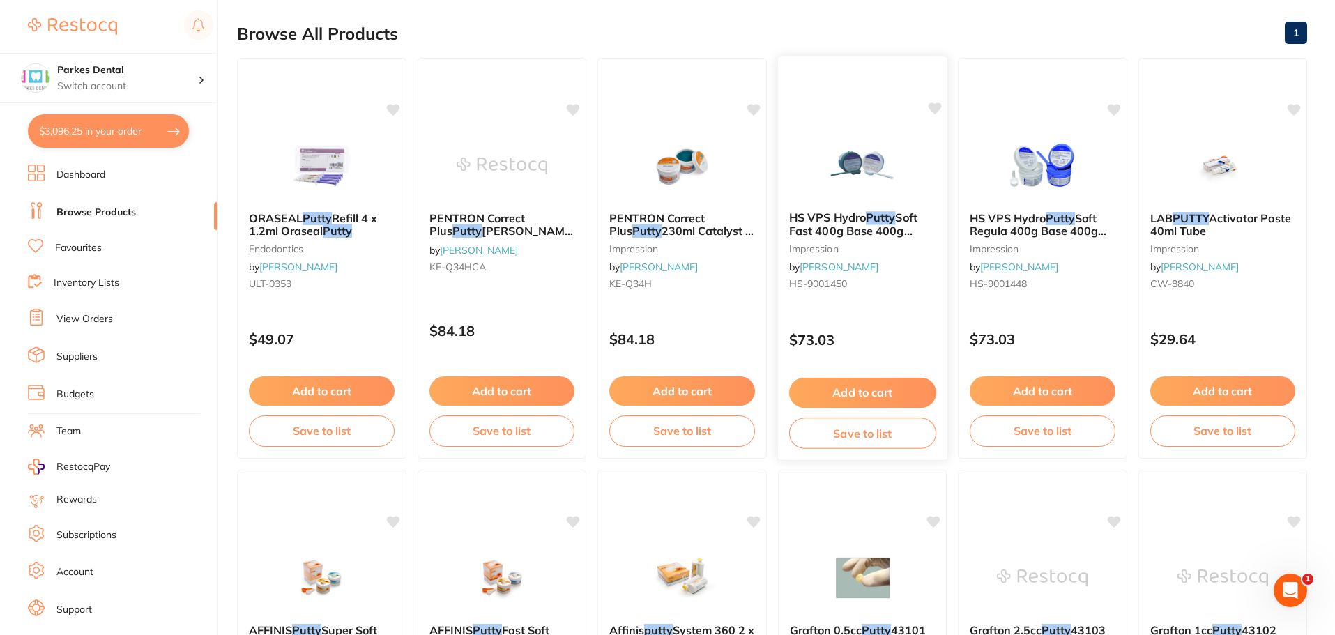
scroll to position [139, 0]
click at [874, 259] on div "HS VPS Hydro Putty Soft Fast 400g Base 400g Catalyst impression by Henry Schein…" at bounding box center [862, 252] width 169 height 107
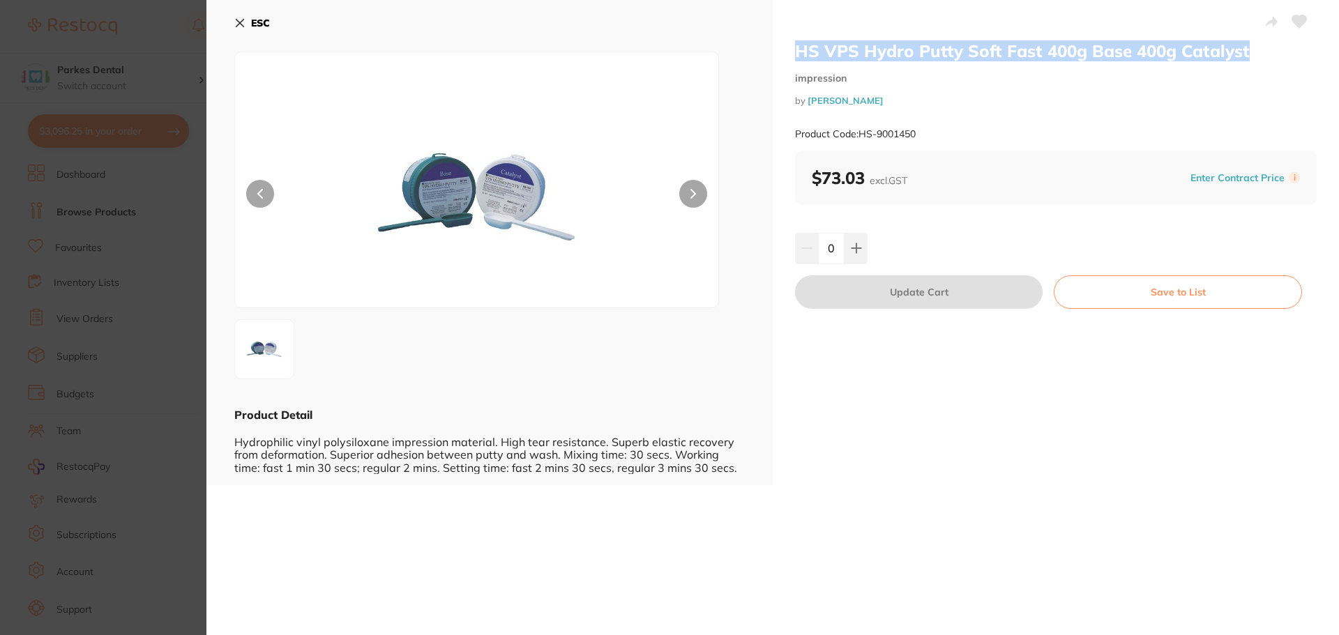
drag, startPoint x: 1247, startPoint y: 56, endPoint x: 798, endPoint y: 57, distance: 449.1
click at [798, 57] on h2 "HS VPS Hydro Putty Soft Fast 400g Base 400g Catalyst" at bounding box center [1056, 50] width 522 height 21
copy h2 "HS VPS Hydro Putty Soft Fast 400g Base 400g Catalyst"
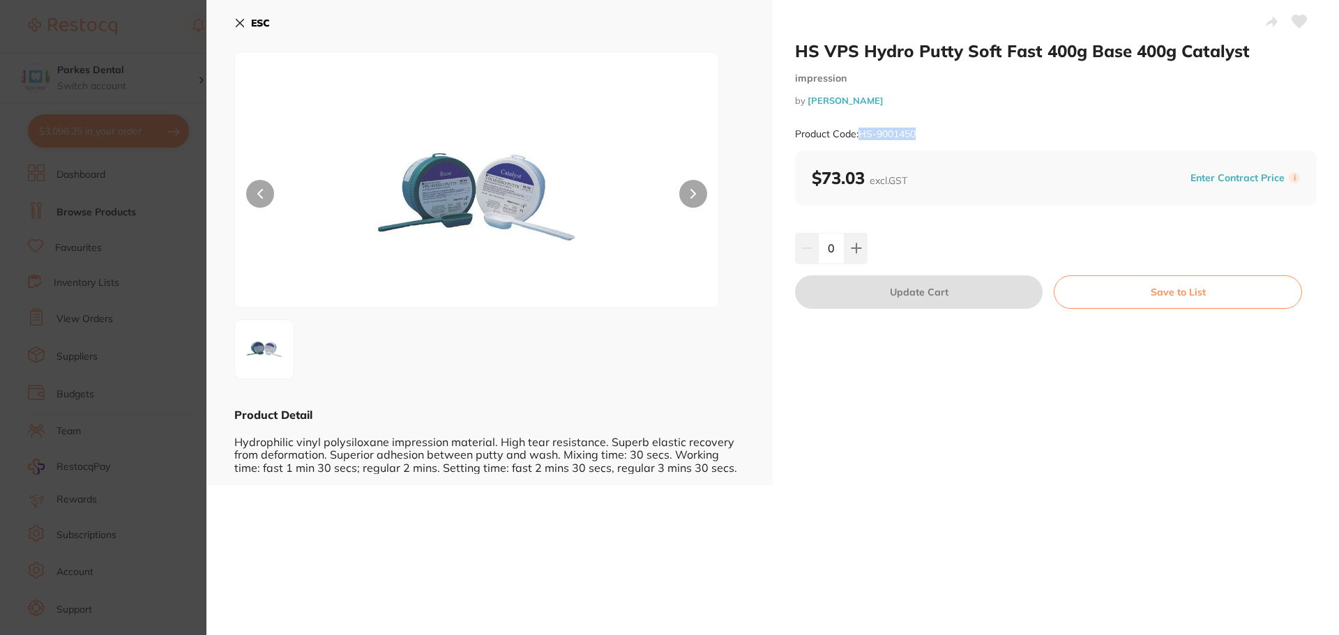
drag, startPoint x: 918, startPoint y: 134, endPoint x: 862, endPoint y: 140, distance: 56.1
click at [862, 140] on div "Product Code: HS-9001450" at bounding box center [1056, 134] width 522 height 34
copy small "HS-9001450"
click at [153, 286] on section "HS VPS Hydro Putty Soft Fast 400g Base 400g Catalyst impression by Henry Schein…" at bounding box center [669, 317] width 1339 height 635
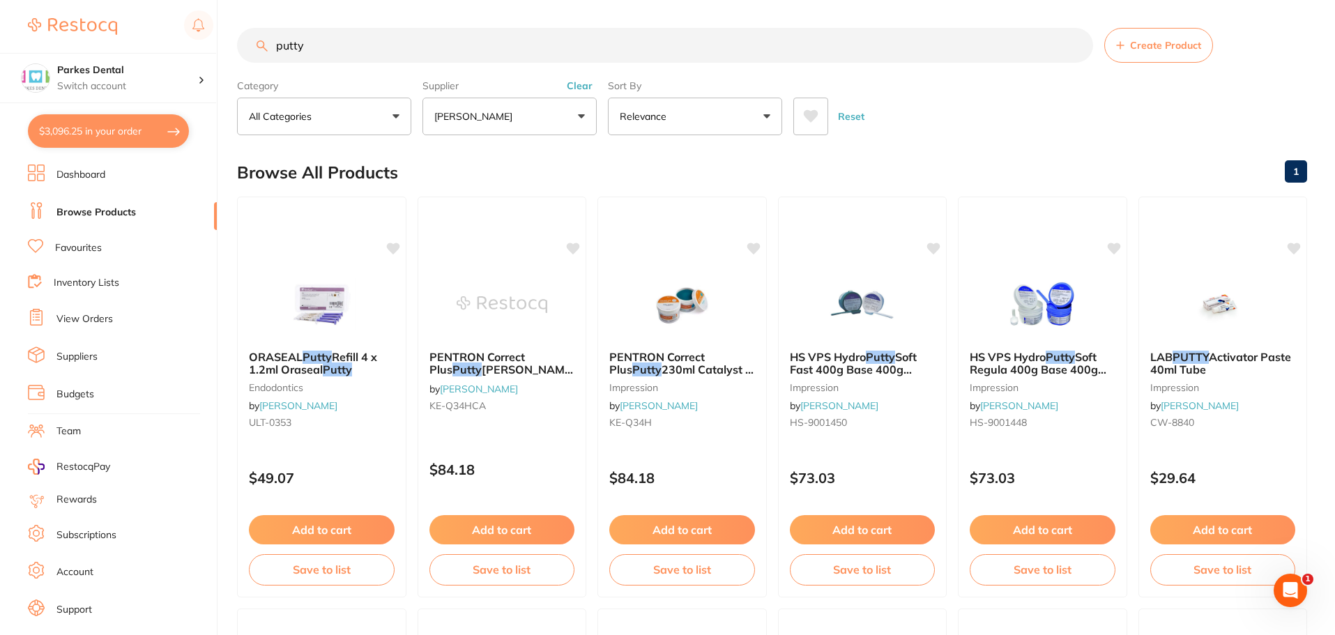
click at [356, 52] on input "putty" at bounding box center [665, 45] width 856 height 35
type input "yellowstone"
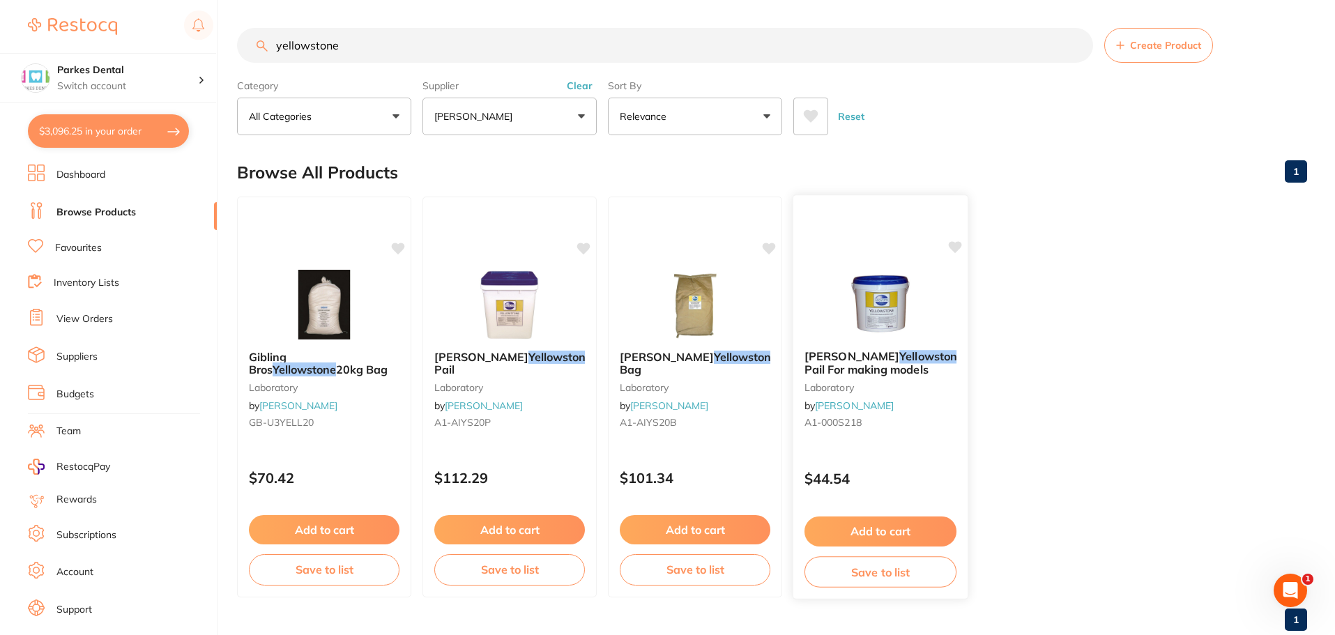
click at [856, 328] on img at bounding box center [880, 303] width 91 height 70
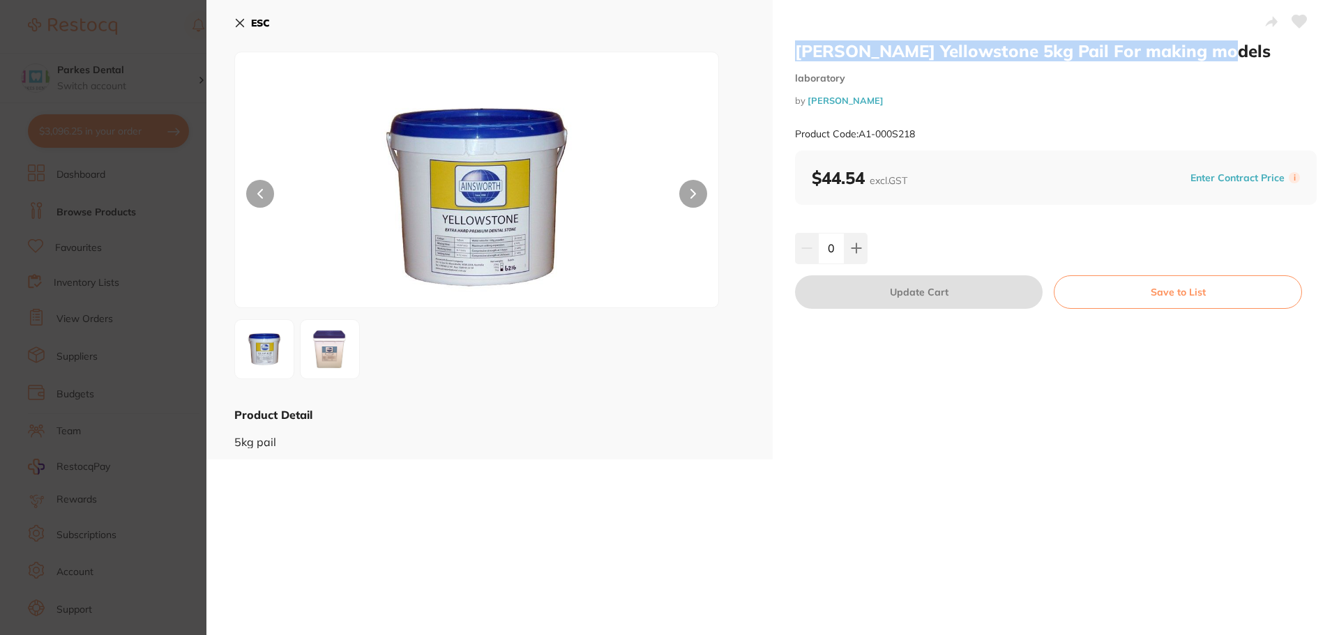
drag, startPoint x: 1238, startPoint y: 54, endPoint x: 781, endPoint y: 59, distance: 456.8
click at [781, 59] on div "AINSWORTH Yellowstone 5kg Pail For making models laboratory by Henry Schein Hal…" at bounding box center [1056, 230] width 566 height 460
copy h2 "AINSWORTH Yellowstone 5kg Pail For making models"
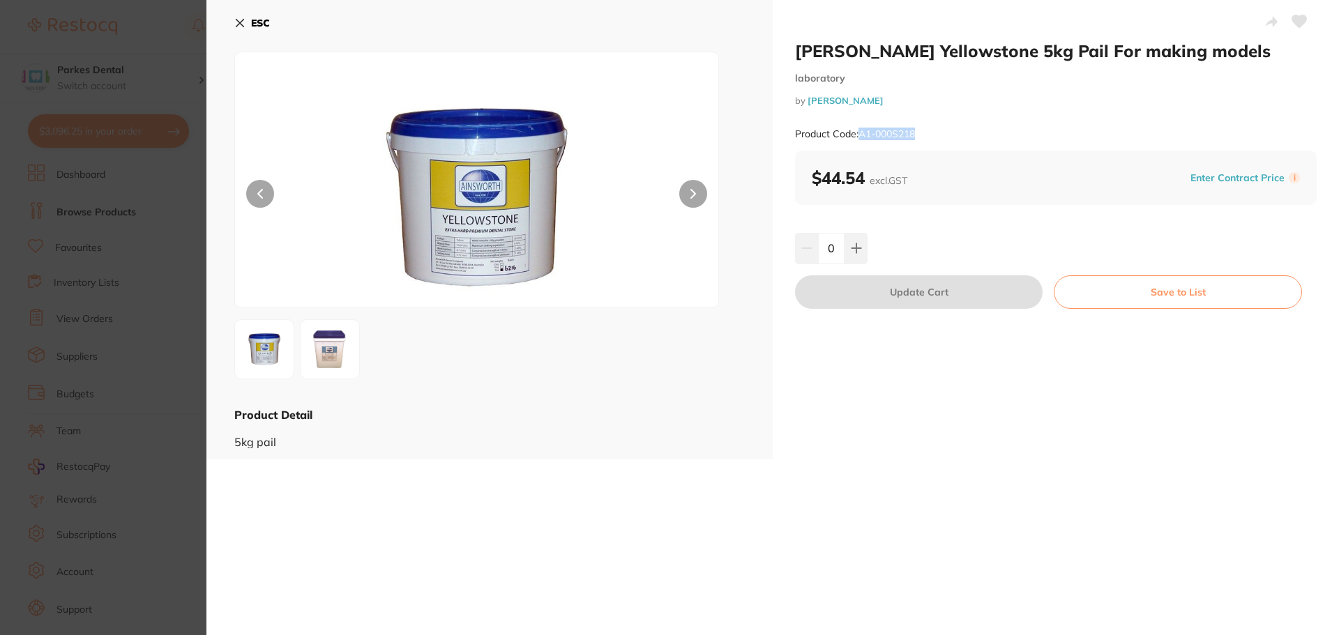
drag, startPoint x: 916, startPoint y: 137, endPoint x: 859, endPoint y: 139, distance: 57.2
click at [859, 139] on small "Product Code: A1-000S218" at bounding box center [855, 134] width 120 height 12
copy small "A1-000S218"
